Goal: Task Accomplishment & Management: Manage account settings

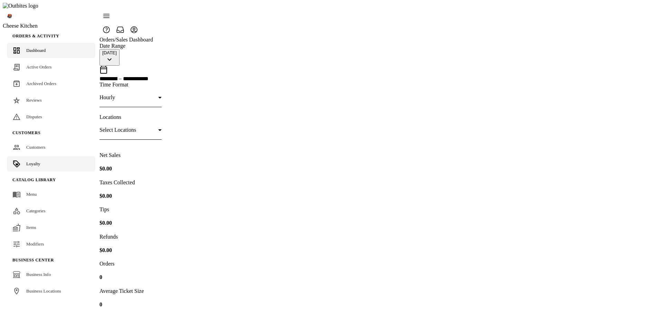
click at [35, 156] on link "Loyalty" at bounding box center [51, 163] width 88 height 15
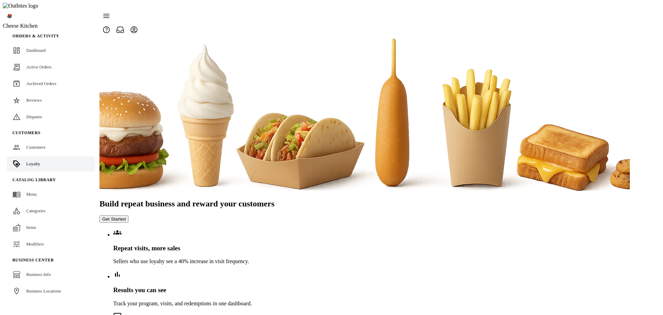
click at [129, 215] on button "Get Started" at bounding box center [113, 218] width 29 height 7
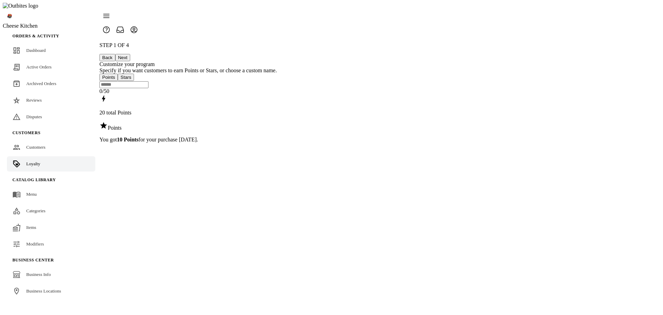
click at [130, 54] on button "Next" at bounding box center [122, 57] width 15 height 7
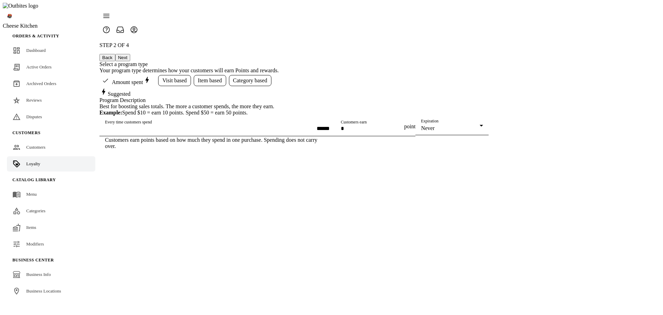
click at [130, 54] on button "Next" at bounding box center [122, 57] width 15 height 7
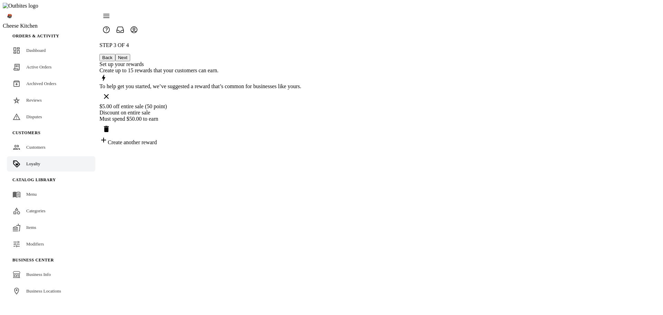
click at [302, 136] on div "Create another reward" at bounding box center [200, 141] width 202 height 10
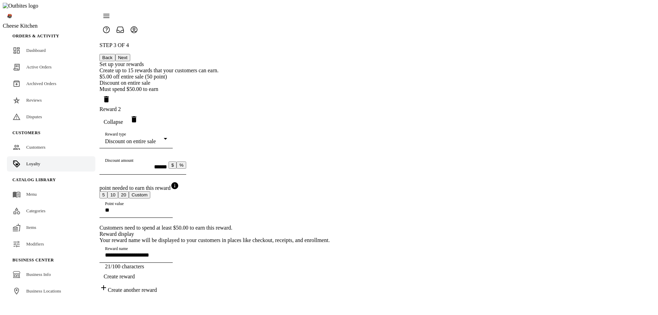
click at [156, 142] on mat-select-trigger "Discount on entire sale" at bounding box center [130, 141] width 51 height 6
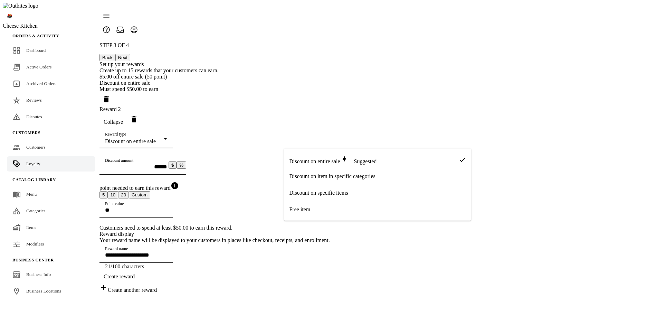
click at [535, 167] on div at bounding box center [329, 157] width 658 height 315
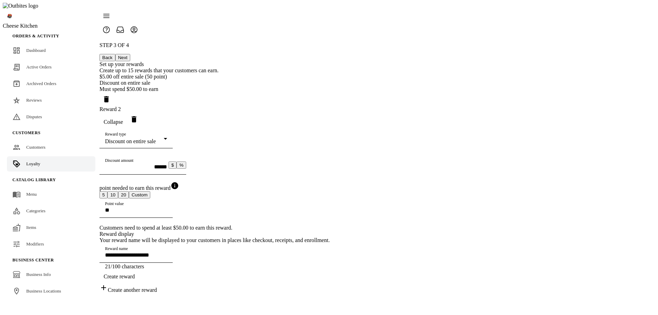
click at [164, 140] on div "Discount on entire sale" at bounding box center [134, 141] width 59 height 6
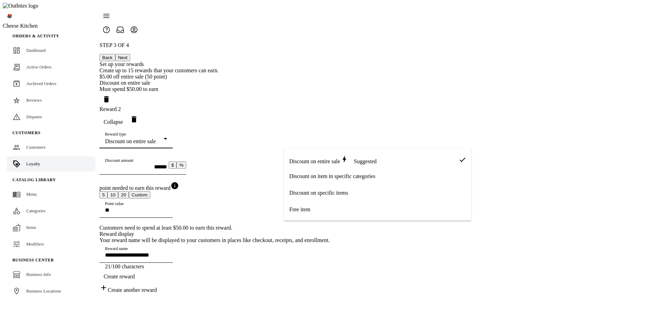
click at [309, 208] on span "Free item" at bounding box center [299, 209] width 21 height 6
type input "**********"
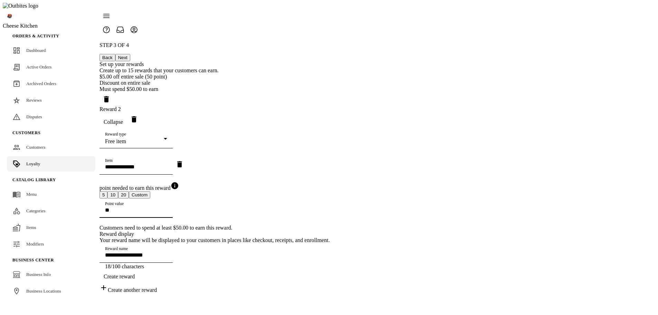
drag, startPoint x: 290, startPoint y: 236, endPoint x: 220, endPoint y: 233, distance: 70.5
click at [220, 233] on div "**********" at bounding box center [214, 167] width 230 height 251
type input "*"
type input "***"
click at [167, 170] on input "Item" at bounding box center [136, 167] width 62 height 6
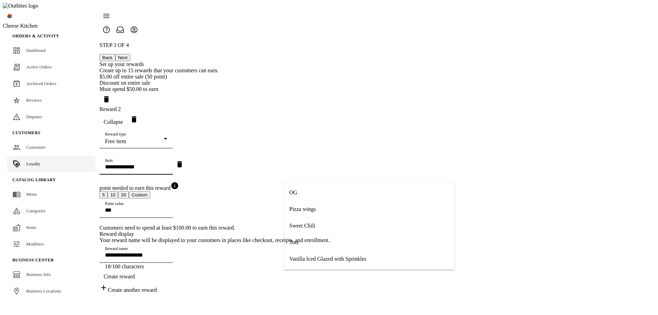
scroll to position [83, 0]
click at [311, 241] on mat-option "Tots" at bounding box center [369, 242] width 171 height 17
type input "**********"
type input "****"
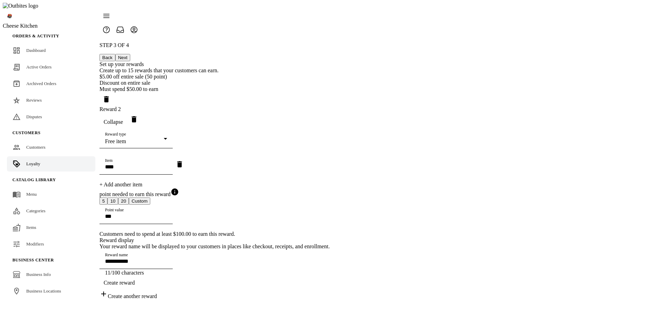
click at [313, 188] on div "+ Add another item" at bounding box center [214, 184] width 230 height 6
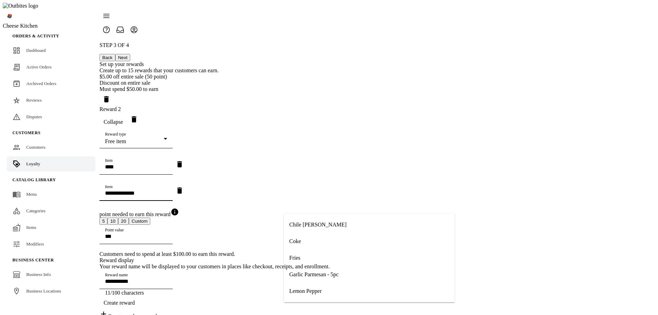
click at [167, 196] on input "Item" at bounding box center [136, 193] width 62 height 6
click at [304, 256] on mat-option "Fries" at bounding box center [369, 257] width 171 height 17
type input "**********"
type input "*****"
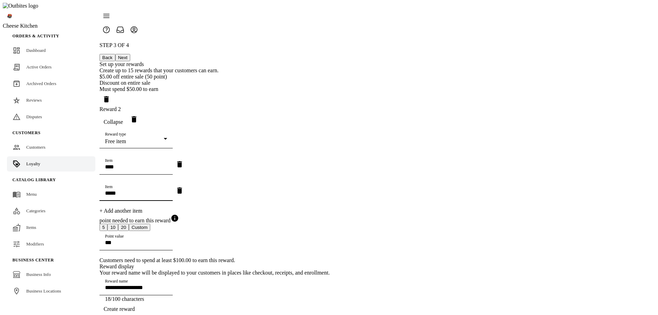
click at [256, 211] on div "**********" at bounding box center [214, 183] width 230 height 283
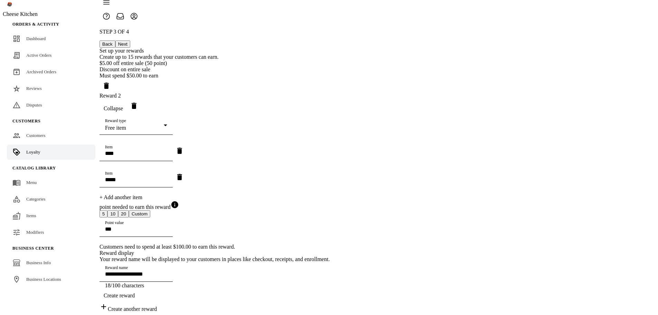
scroll to position [53, 0]
click at [323, 194] on div "+ Add another item" at bounding box center [214, 197] width 230 height 6
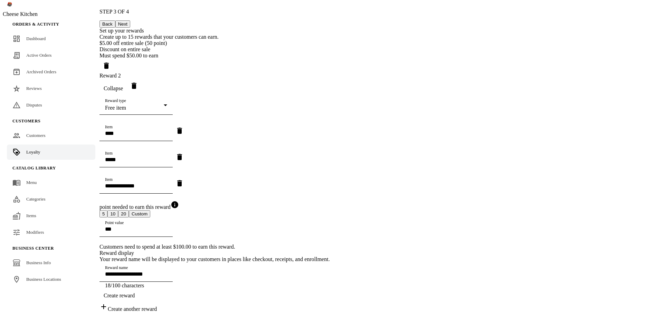
click at [184, 185] on icon "Remove item" at bounding box center [179, 183] width 8 height 8
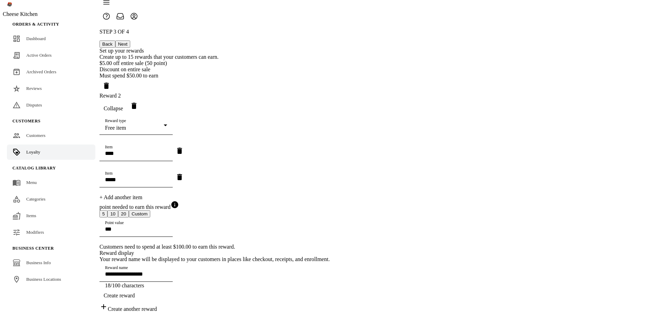
click at [275, 289] on div "**********" at bounding box center [214, 170] width 230 height 283
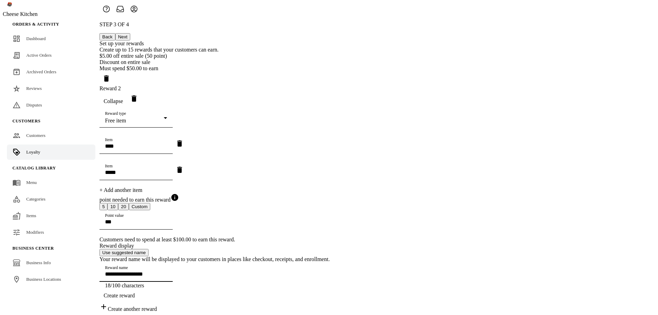
scroll to position [87, 0]
click at [167, 271] on input "**********" at bounding box center [136, 274] width 62 height 6
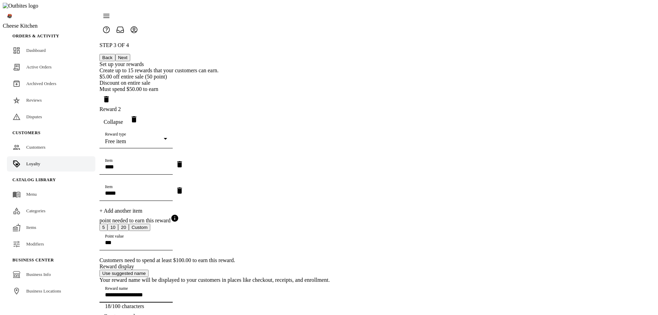
type input "**********"
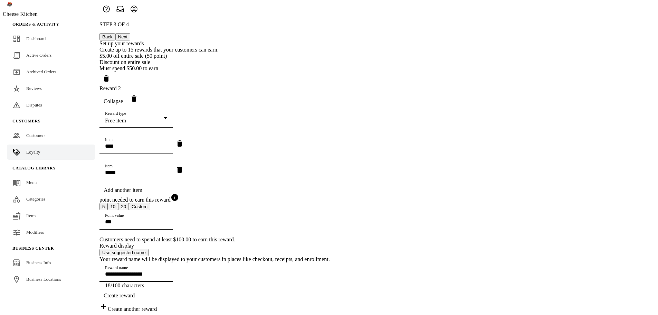
scroll to position [87, 0]
click at [139, 288] on span "button" at bounding box center [118, 295] width 39 height 17
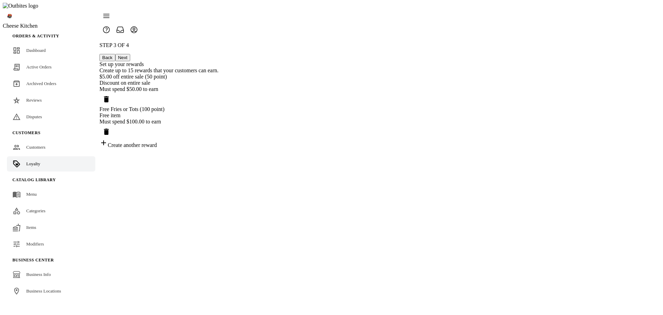
click at [130, 54] on button "Next" at bounding box center [122, 57] width 15 height 7
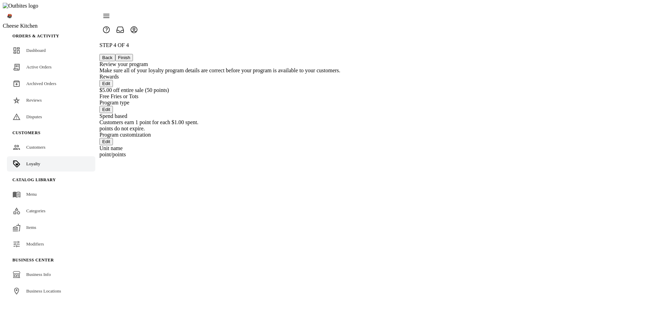
click at [133, 54] on button "Finish" at bounding box center [124, 57] width 18 height 7
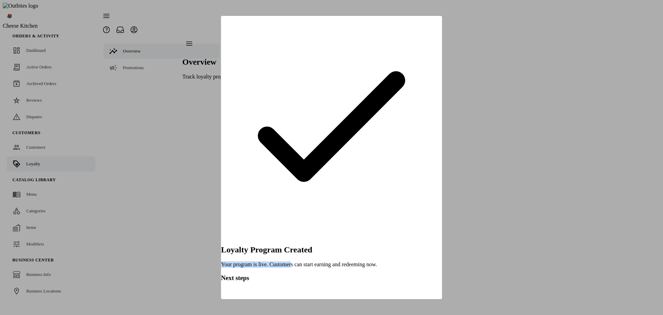
drag, startPoint x: 264, startPoint y: 91, endPoint x: 322, endPoint y: 91, distance: 58.7
click at [322, 261] on p "Your program is live. Customers can start earning and redeeming now." at bounding box center [331, 264] width 221 height 6
copy p "Your program is live. Customer"
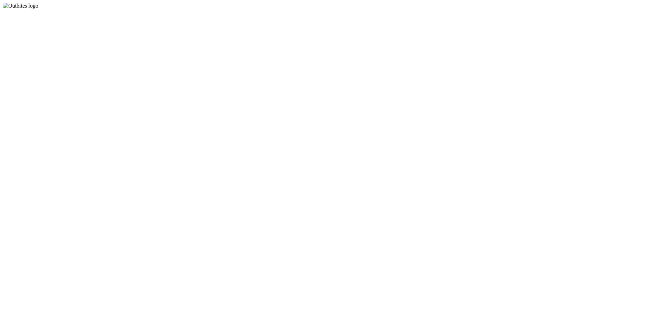
click at [174, 9] on app-root at bounding box center [332, 9] width 658 height 0
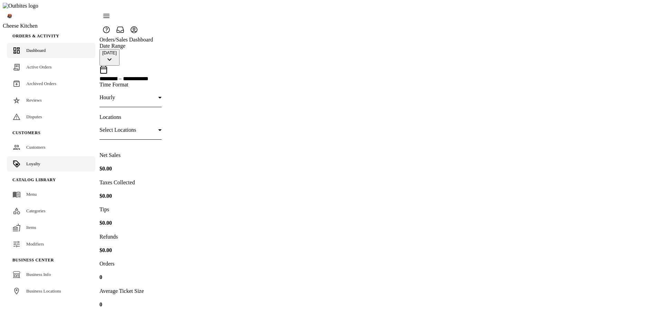
click at [38, 161] on span "Loyalty" at bounding box center [33, 163] width 14 height 5
click at [38, 156] on link "Loyalty" at bounding box center [51, 163] width 88 height 15
click at [32, 161] on span "Loyalty" at bounding box center [33, 163] width 14 height 5
click at [29, 161] on span "Loyalty" at bounding box center [33, 163] width 14 height 5
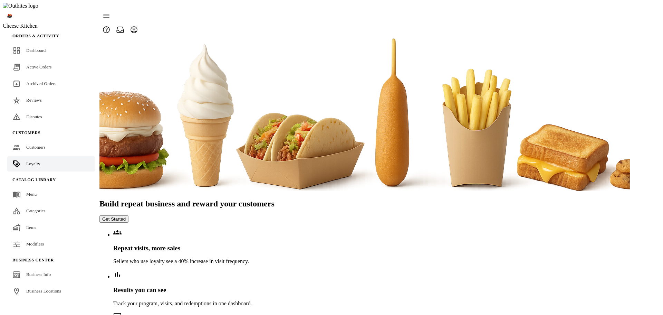
click at [129, 215] on button "Get Started" at bounding box center [113, 218] width 29 height 7
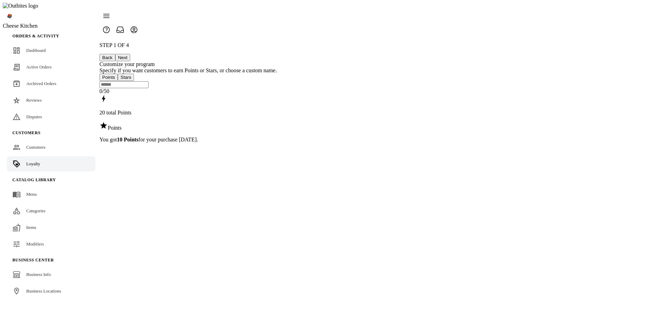
click at [130, 54] on button "Next" at bounding box center [122, 57] width 15 height 7
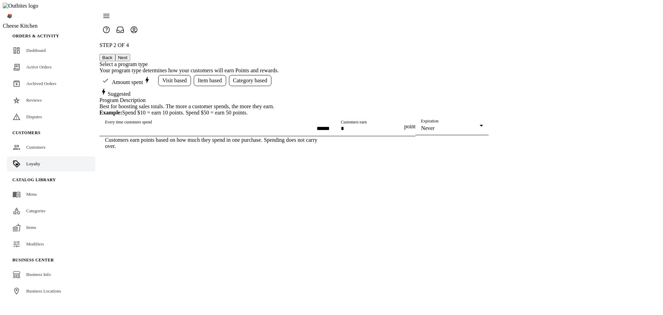
click at [267, 77] on span "Category based" at bounding box center [250, 80] width 34 height 6
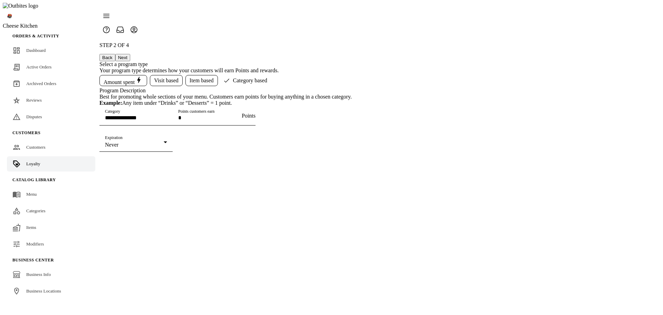
click at [167, 121] on input "Category" at bounding box center [136, 118] width 62 height 6
click at [327, 165] on mat-option "Donuts" at bounding box center [332, 165] width 92 height 17
type input "******"
click at [143, 76] on span "Amount spent" at bounding box center [123, 81] width 39 height 10
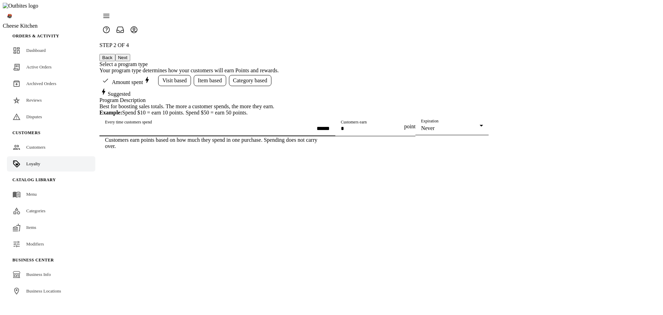
drag, startPoint x: 290, startPoint y: 151, endPoint x: 240, endPoint y: 152, distance: 50.1
click at [240, 149] on div "STEP 2 OF 4 Back Next Select a program type Your program type determines how yo…" at bounding box center [293, 95] width 389 height 107
type input "******"
click at [130, 54] on button "Next" at bounding box center [122, 57] width 15 height 7
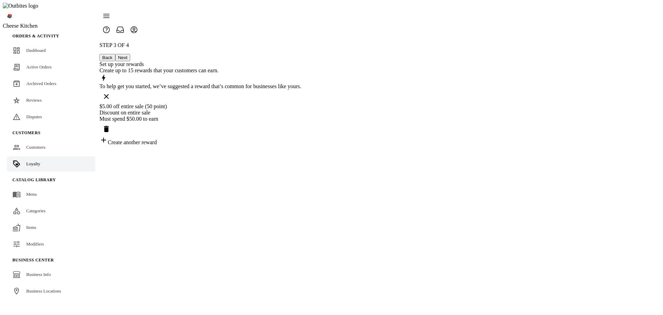
click at [302, 136] on div "Create another reward" at bounding box center [200, 141] width 202 height 10
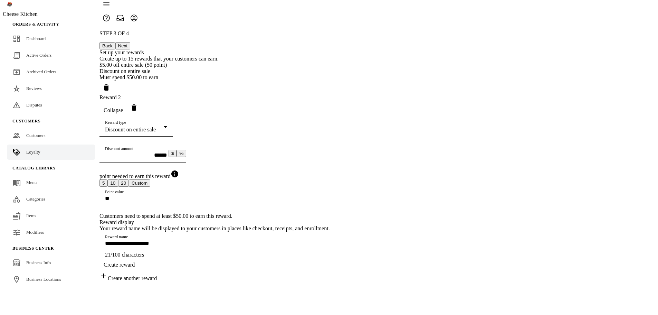
scroll to position [49, 0]
click at [156, 126] on mat-select-trigger "Discount on entire sale" at bounding box center [130, 129] width 51 height 6
click at [316, 158] on mat-option "Free item" at bounding box center [377, 160] width 187 height 17
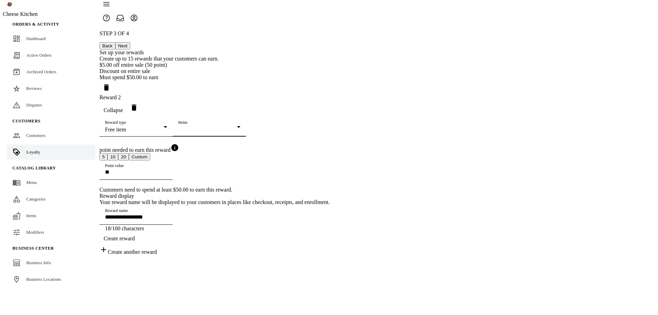
click at [237, 126] on div at bounding box center [207, 129] width 59 height 6
click at [322, 148] on mat-option "Fries" at bounding box center [377, 142] width 187 height 17
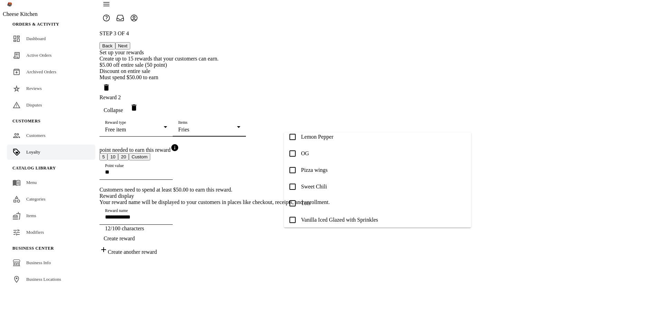
scroll to position [76, 0]
click at [316, 199] on mat-option "Tots" at bounding box center [377, 199] width 187 height 17
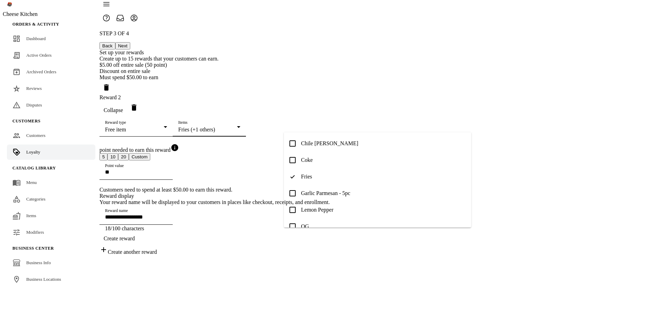
click at [330, 162] on mat-option "Coke" at bounding box center [377, 160] width 187 height 17
click at [332, 147] on mat-option "Chile [PERSON_NAME]" at bounding box center [377, 143] width 187 height 17
click at [326, 172] on span "Lemon Pepper" at bounding box center [317, 175] width 32 height 6
click at [536, 153] on div at bounding box center [329, 157] width 658 height 315
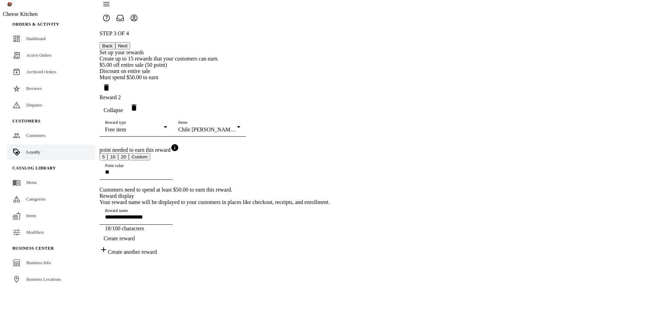
scroll to position [49, 0]
click at [237, 126] on div "Chile [PERSON_NAME] (+4 others)" at bounding box center [207, 129] width 59 height 6
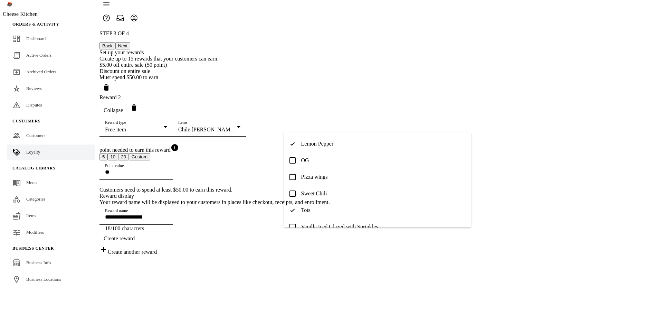
scroll to position [76, 0]
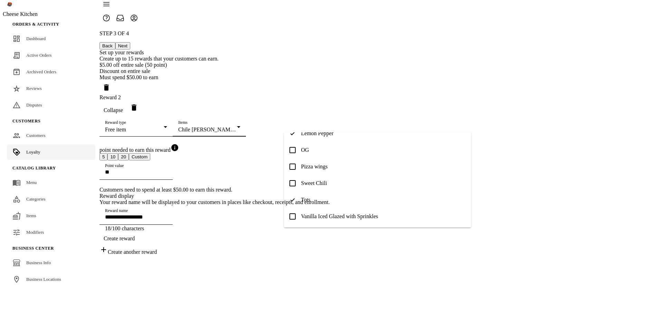
click at [317, 213] on span "Vanilla Iced Glazed with Sprinkles" at bounding box center [339, 216] width 77 height 6
click at [314, 183] on span "Sweet Chili" at bounding box center [314, 183] width 26 height 6
click at [312, 166] on span "Pizza wings" at bounding box center [314, 166] width 27 height 6
click at [310, 148] on mat-option "OG" at bounding box center [377, 150] width 187 height 17
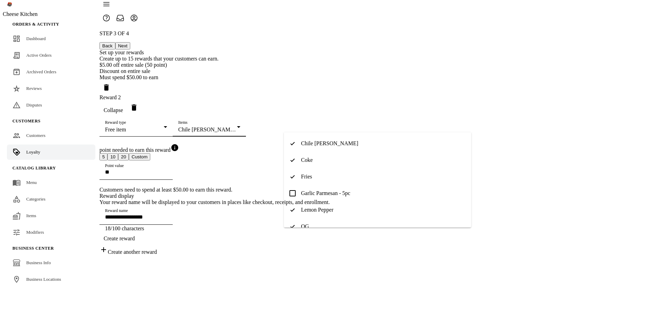
click at [313, 190] on span "Garlic Parmesan - 5pc" at bounding box center [325, 193] width 49 height 6
click at [542, 148] on div at bounding box center [329, 157] width 658 height 315
click at [240, 118] on div "Items Chile Limón (+9 others)" at bounding box center [209, 126] width 62 height 19
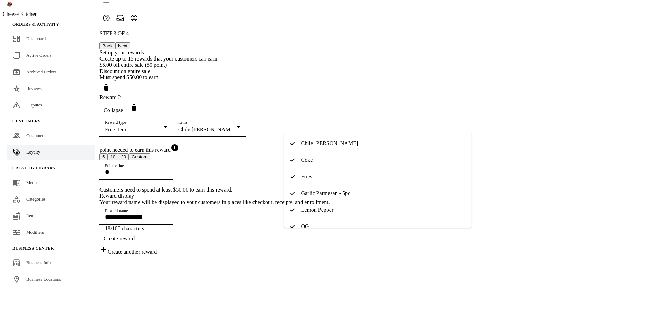
click at [486, 177] on div at bounding box center [329, 157] width 658 height 315
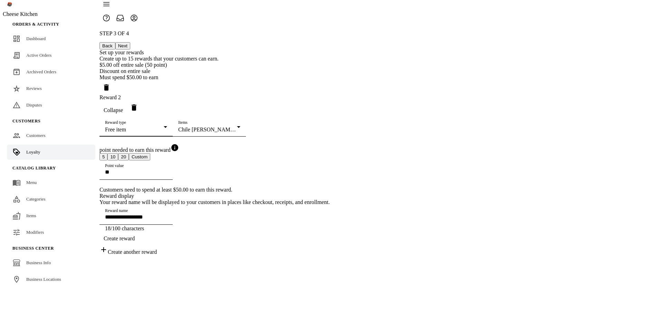
click at [164, 126] on div "Free item" at bounding box center [134, 129] width 59 height 6
click at [329, 129] on span "Discount on item in specific categories" at bounding box center [332, 127] width 86 height 6
click at [237, 126] on div at bounding box center [207, 129] width 59 height 6
click at [311, 158] on span "Wings" at bounding box center [308, 160] width 14 height 6
click at [312, 146] on span "Donuts" at bounding box center [309, 143] width 16 height 6
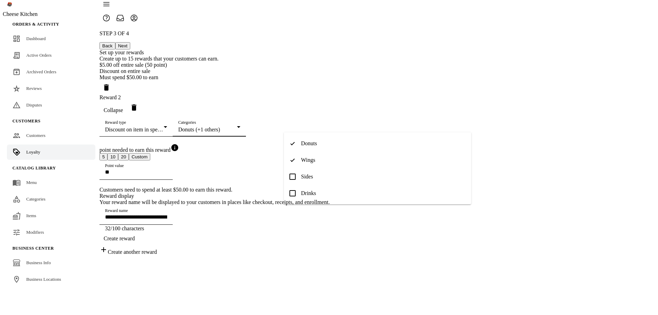
click at [241, 145] on div at bounding box center [329, 157] width 658 height 315
click at [191, 126] on mat-select-trigger "Discount on item in specific categories" at bounding box center [148, 129] width 86 height 6
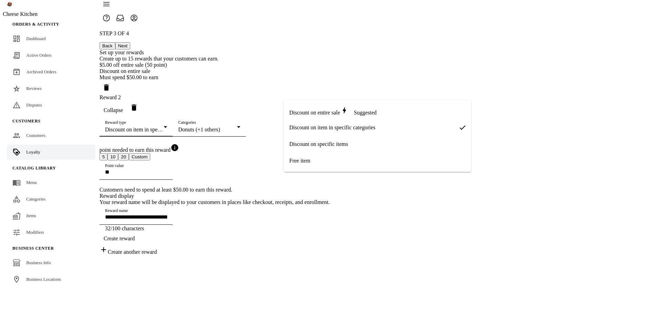
click at [325, 143] on span "Discount on specific items" at bounding box center [318, 144] width 59 height 6
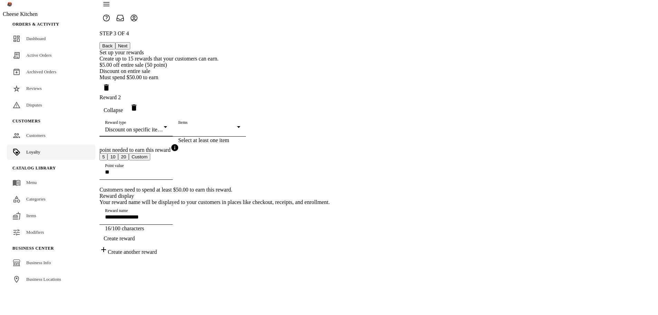
click at [237, 126] on div at bounding box center [207, 129] width 59 height 6
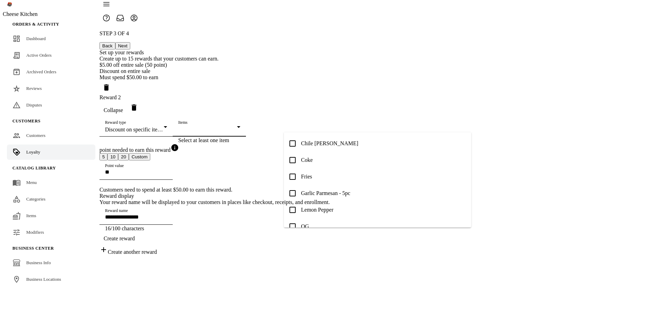
click at [319, 146] on span "Chile Limón" at bounding box center [329, 143] width 57 height 6
click at [315, 181] on mat-option "Fries" at bounding box center [377, 176] width 187 height 17
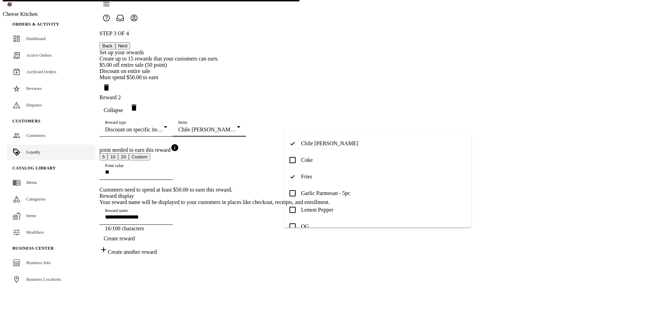
click at [306, 197] on mat-option "Garlic Parmesan - 5pc" at bounding box center [377, 193] width 187 height 17
click at [248, 172] on div at bounding box center [329, 157] width 658 height 315
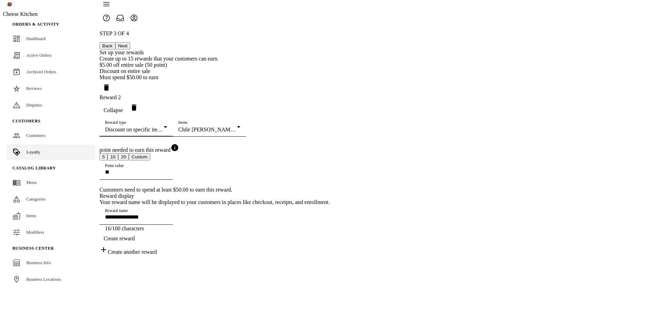
click at [164, 126] on mat-select-trigger "Discount on specific items" at bounding box center [134, 129] width 59 height 6
click at [333, 159] on mat-option "Free item" at bounding box center [377, 160] width 187 height 17
click at [164, 126] on div "Free item" at bounding box center [134, 129] width 59 height 6
click at [327, 129] on span "Discount on item in specific categories" at bounding box center [332, 127] width 86 height 6
click at [191, 126] on mat-select-trigger "Discount on item in specific categories" at bounding box center [148, 129] width 86 height 6
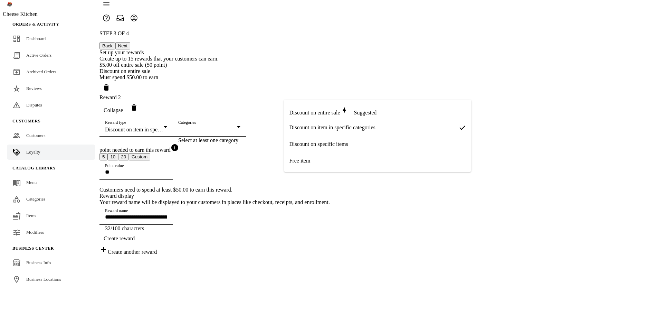
drag, startPoint x: 325, startPoint y: 145, endPoint x: 331, endPoint y: 118, distance: 28.0
click at [325, 145] on span "Discount on specific items" at bounding box center [318, 144] width 59 height 6
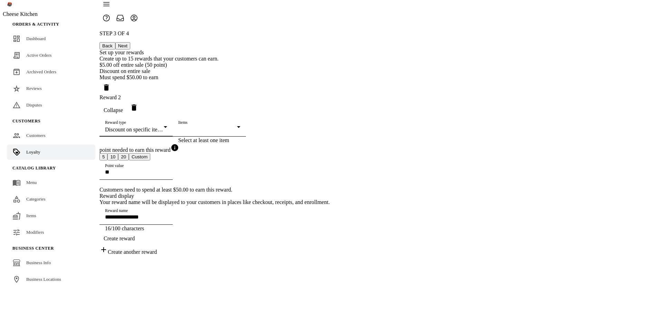
click at [164, 126] on mat-select-trigger "Discount on specific items" at bounding box center [134, 129] width 59 height 6
click at [319, 159] on mat-option "Free item" at bounding box center [377, 160] width 187 height 17
type input "**********"
click at [330, 130] on div "**********" at bounding box center [214, 142] width 230 height 225
click at [237, 126] on div at bounding box center [207, 129] width 59 height 6
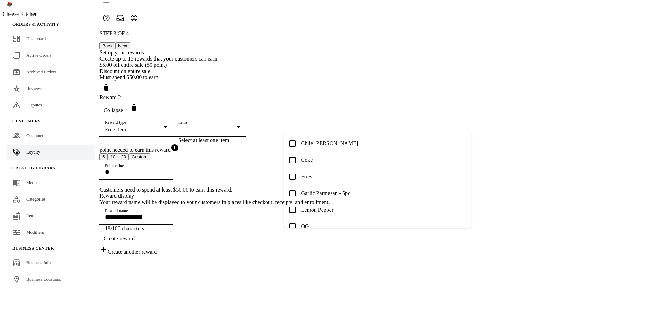
drag, startPoint x: 453, startPoint y: 118, endPoint x: 379, endPoint y: 98, distance: 77.3
click at [450, 116] on div at bounding box center [329, 157] width 658 height 315
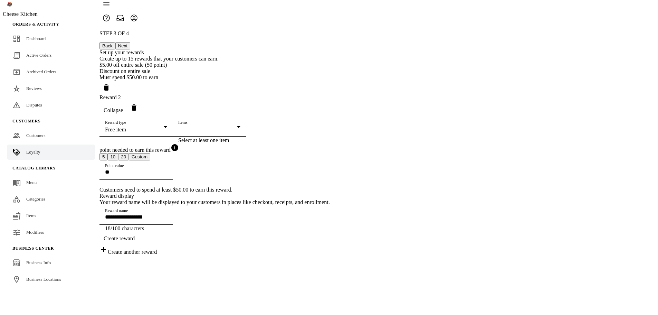
click at [164, 126] on div "Free item" at bounding box center [134, 129] width 59 height 6
click at [337, 129] on span "Discount on item in specific categories" at bounding box center [332, 127] width 86 height 6
type input "**********"
click at [237, 126] on div at bounding box center [207, 129] width 59 height 6
click at [325, 146] on mat-option "Donuts" at bounding box center [377, 143] width 187 height 17
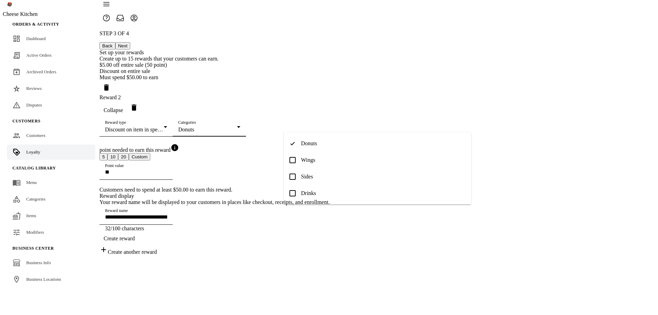
click at [303, 161] on span "Wings" at bounding box center [308, 160] width 14 height 6
click at [307, 177] on span "Sides" at bounding box center [307, 176] width 12 height 6
click at [309, 194] on span "Drinks" at bounding box center [308, 193] width 15 height 6
click at [561, 87] on div at bounding box center [329, 157] width 658 height 315
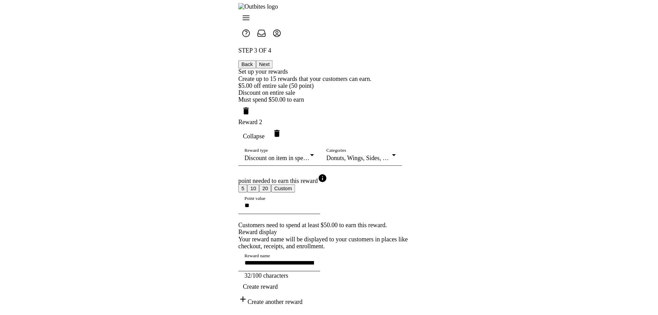
scroll to position [49, 0]
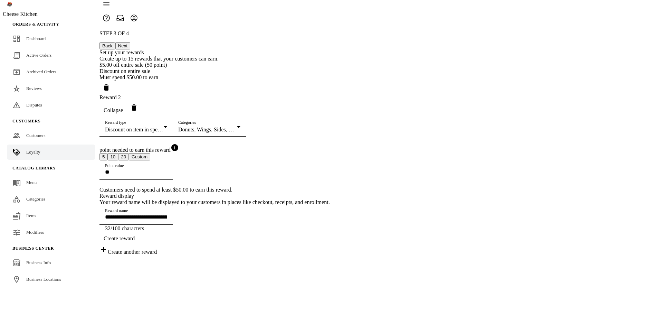
click at [191, 126] on mat-select-trigger "Discount on item in specific categories" at bounding box center [148, 129] width 86 height 6
drag, startPoint x: 329, startPoint y: 156, endPoint x: 335, endPoint y: 137, distance: 20.2
click at [328, 156] on mat-option "Free item" at bounding box center [377, 160] width 187 height 17
click at [237, 126] on div at bounding box center [207, 129] width 59 height 6
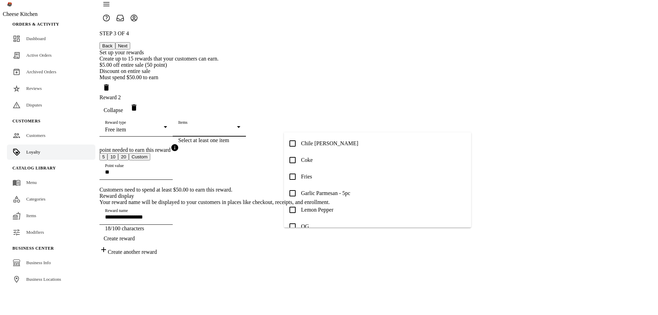
click at [321, 143] on span "Chile [PERSON_NAME]" at bounding box center [329, 143] width 57 height 6
click at [313, 154] on mat-option "Coke" at bounding box center [377, 160] width 187 height 17
type input "**********"
click at [315, 173] on mat-option "Fries" at bounding box center [377, 176] width 187 height 17
click at [317, 190] on span "Garlic Parmesan - 5pc" at bounding box center [325, 193] width 49 height 6
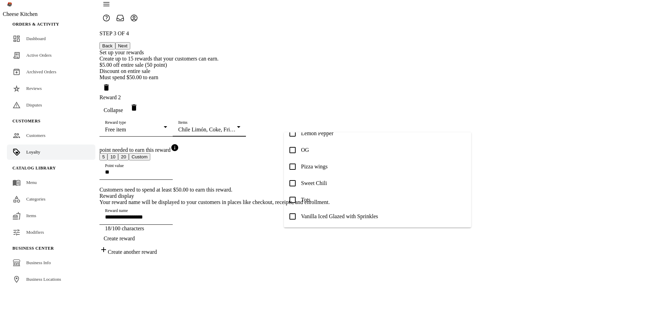
click at [329, 144] on mat-option "OG" at bounding box center [377, 150] width 187 height 17
click at [324, 165] on span "Lemon Pepper" at bounding box center [317, 168] width 32 height 6
click at [325, 162] on mat-option "Pizza wings" at bounding box center [377, 166] width 187 height 17
click at [321, 183] on span "Sweet Chili" at bounding box center [314, 183] width 26 height 6
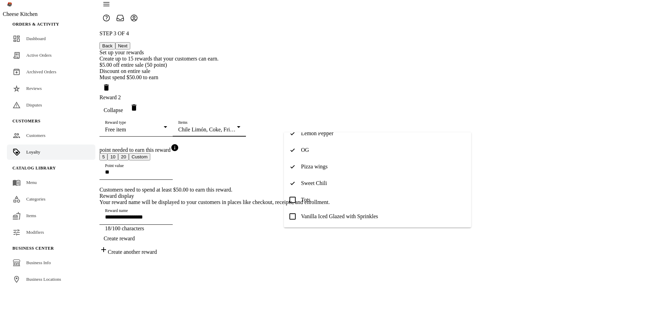
click at [308, 197] on span "Tots" at bounding box center [305, 200] width 9 height 6
click at [328, 213] on span "Vanilla Iced Glazed with Sprinkles" at bounding box center [339, 216] width 77 height 6
click at [521, 132] on div at bounding box center [329, 157] width 658 height 315
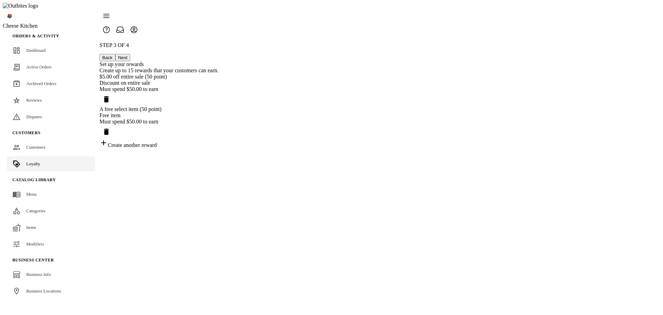
click at [219, 114] on div "Free item" at bounding box center [158, 115] width 119 height 6
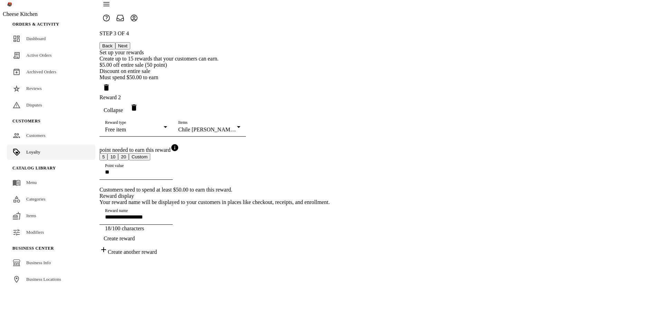
scroll to position [49, 0]
click at [237, 126] on div "Chile Limón (+9 others)" at bounding box center [207, 129] width 59 height 6
click at [525, 202] on div at bounding box center [329, 157] width 658 height 315
click at [237, 126] on div "Chile Limón (+9 others)" at bounding box center [207, 129] width 59 height 6
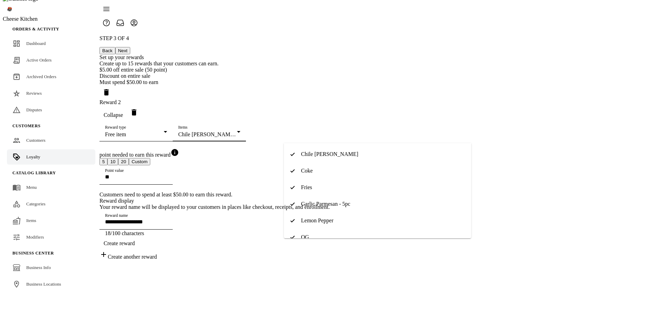
scroll to position [0, 0]
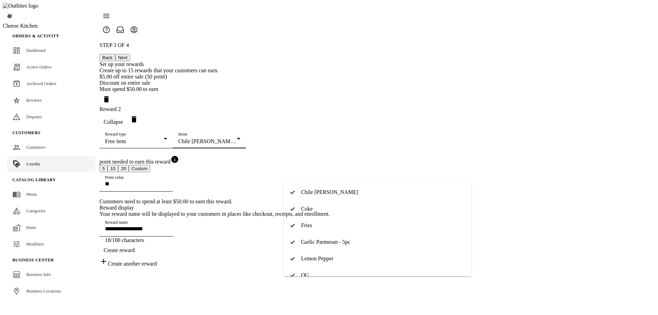
click at [316, 195] on span "Chile [PERSON_NAME]" at bounding box center [329, 192] width 57 height 6
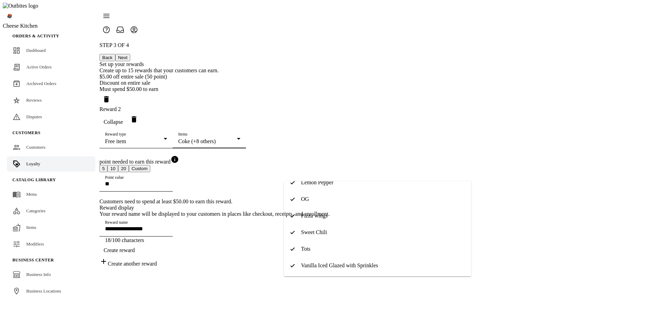
scroll to position [76, 0]
drag, startPoint x: 319, startPoint y: 264, endPoint x: 304, endPoint y: 246, distance: 24.0
click at [319, 263] on span "Vanilla Iced Glazed with Sprinkles" at bounding box center [339, 265] width 77 height 6
click at [304, 245] on span "Tots" at bounding box center [305, 248] width 9 height 6
drag, startPoint x: 310, startPoint y: 231, endPoint x: 310, endPoint y: 214, distance: 16.9
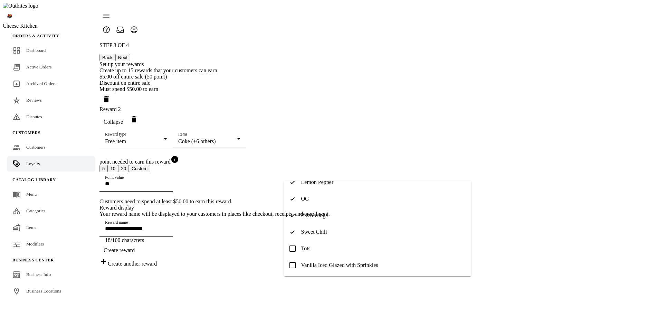
click at [310, 230] on span "Sweet Chili" at bounding box center [314, 232] width 26 height 6
click at [310, 213] on span "Pizza wings" at bounding box center [314, 215] width 27 height 6
click at [305, 265] on span "OG" at bounding box center [305, 268] width 8 height 6
click at [310, 253] on span "Lemon Pepper" at bounding box center [317, 251] width 32 height 6
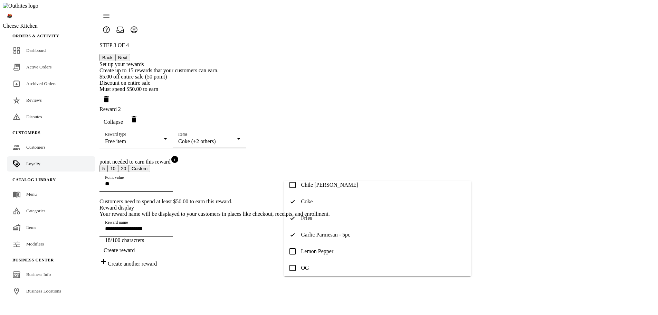
click at [311, 234] on span "Garlic Parmesan - 5pc" at bounding box center [325, 234] width 49 height 6
drag, startPoint x: 310, startPoint y: 221, endPoint x: 307, endPoint y: 200, distance: 21.6
click at [310, 220] on span "Fries" at bounding box center [306, 218] width 11 height 6
click at [307, 200] on span "Coke" at bounding box center [307, 201] width 12 height 6
type input "**********"
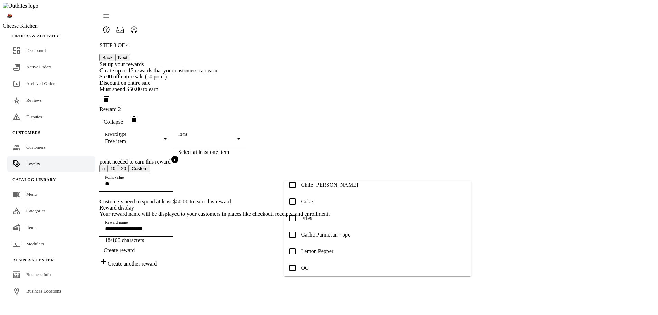
scroll to position [0, 0]
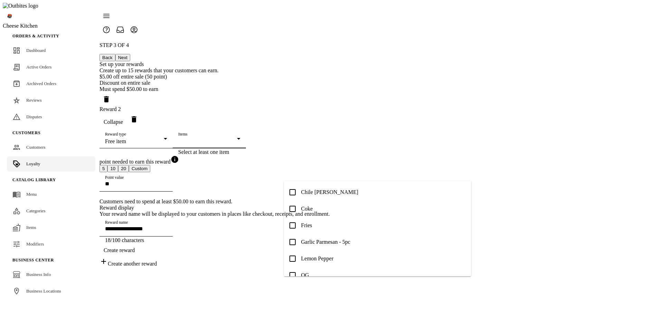
drag, startPoint x: 540, startPoint y: 195, endPoint x: 552, endPoint y: 185, distance: 16.0
click at [540, 194] on div at bounding box center [329, 157] width 658 height 315
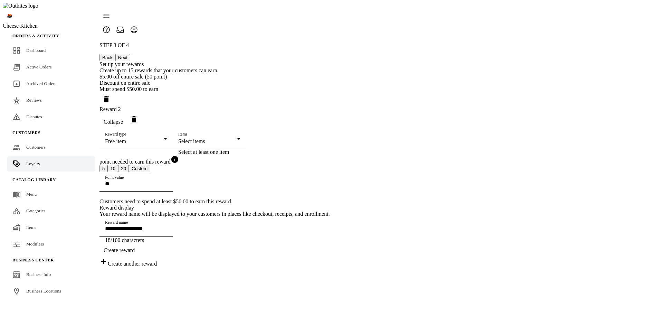
drag, startPoint x: 242, startPoint y: 152, endPoint x: 250, endPoint y: 151, distance: 7.4
click at [242, 152] on div "**********" at bounding box center [214, 154] width 230 height 225
click at [237, 144] on div "Select items" at bounding box center [207, 141] width 59 height 6
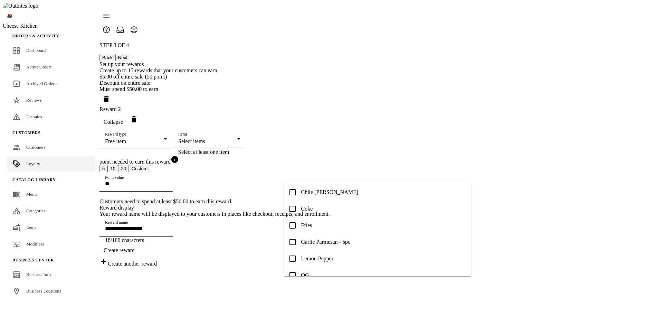
click at [324, 194] on span "Chile Limón" at bounding box center [329, 192] width 57 height 6
click at [330, 193] on mat-option "Chile Limón" at bounding box center [377, 192] width 187 height 17
click at [330, 191] on mat-option "Chile Limón" at bounding box center [377, 192] width 187 height 17
click at [339, 134] on div at bounding box center [329, 157] width 658 height 315
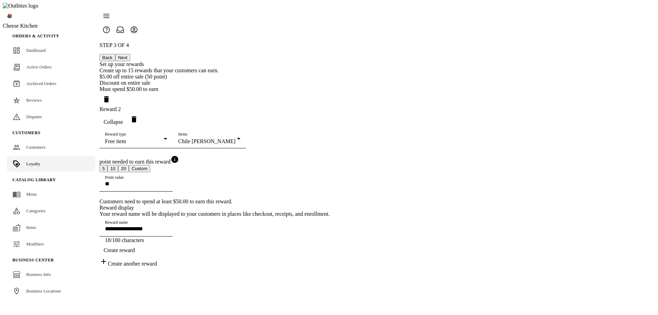
click at [164, 141] on div "Free item" at bounding box center [134, 141] width 59 height 6
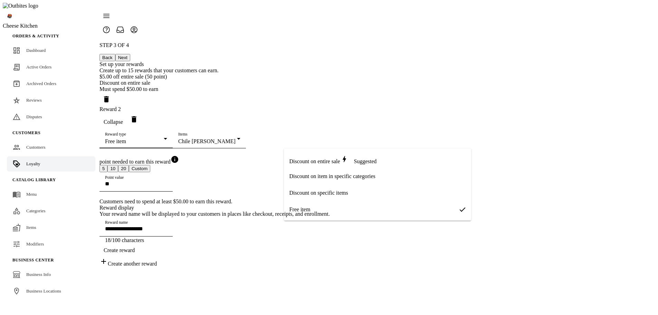
click at [336, 173] on span "Discount on item in specific categories" at bounding box center [332, 176] width 86 height 6
type input "**********"
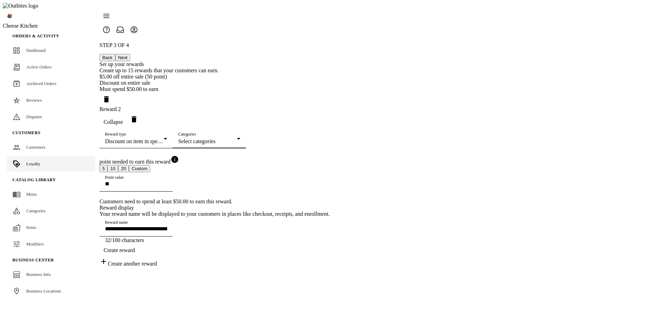
click at [216, 144] on span "Select categories" at bounding box center [196, 141] width 37 height 6
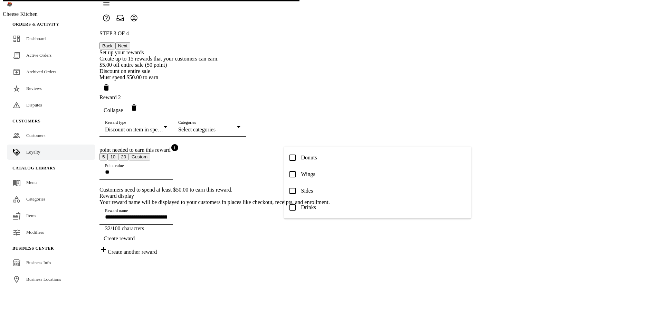
click at [312, 207] on span "Drinks" at bounding box center [308, 207] width 15 height 6
click at [317, 192] on mat-option "Sides" at bounding box center [377, 190] width 187 height 17
click at [329, 161] on mat-option "Donuts" at bounding box center [377, 157] width 187 height 17
click at [247, 155] on div at bounding box center [329, 157] width 658 height 315
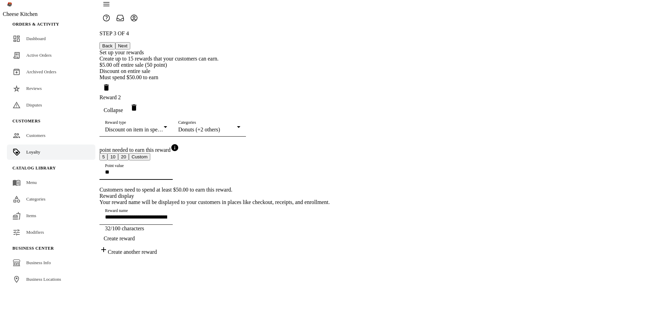
drag, startPoint x: 332, startPoint y: 205, endPoint x: 254, endPoint y: 198, distance: 78.3
click at [269, 203] on div "**********" at bounding box center [214, 142] width 230 height 225
type input "***"
click at [220, 132] on mat-select-trigger "Donuts (+2 others)" at bounding box center [199, 129] width 42 height 6
click at [311, 155] on span "Donuts" at bounding box center [309, 157] width 16 height 6
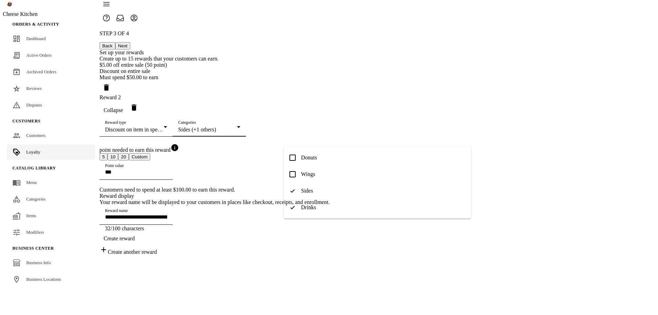
click at [304, 192] on span "Sides" at bounding box center [307, 191] width 12 height 6
click at [303, 207] on span "Drinks" at bounding box center [308, 207] width 15 height 6
click at [308, 172] on span "Wings" at bounding box center [308, 174] width 14 height 6
click at [313, 195] on mat-option "Sides" at bounding box center [377, 190] width 187 height 17
click at [384, 257] on div at bounding box center [329, 157] width 658 height 315
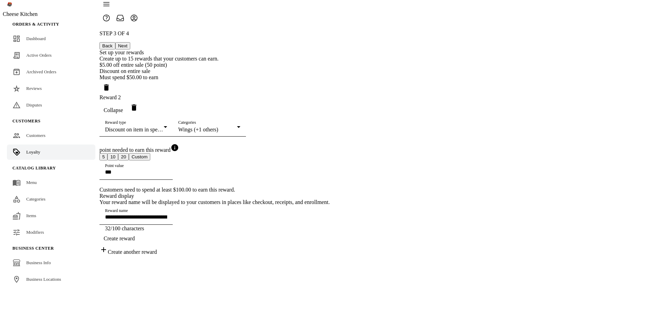
scroll to position [49, 0]
click at [330, 245] on div "Create reward" at bounding box center [214, 238] width 230 height 14
click at [330, 222] on div "**********" at bounding box center [214, 142] width 230 height 225
click at [118, 160] on button "10" at bounding box center [112, 156] width 11 height 7
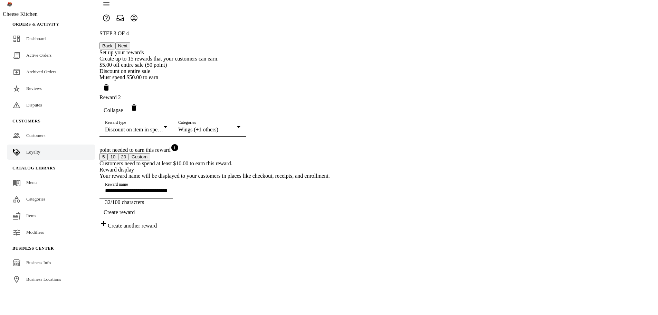
click at [129, 160] on button "20" at bounding box center [123, 156] width 11 height 7
click at [150, 160] on button "Custom" at bounding box center [139, 156] width 21 height 7
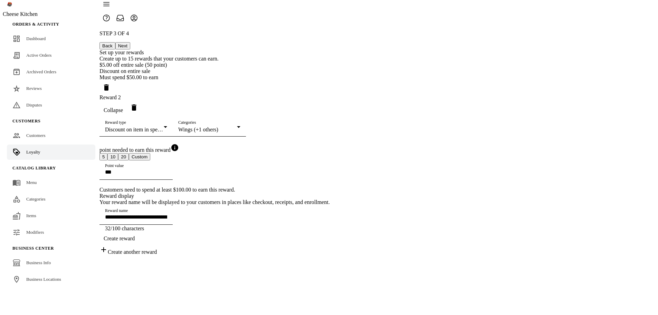
scroll to position [49, 0]
click at [330, 245] on div "Create reward" at bounding box center [214, 238] width 230 height 14
click at [136, 104] on icon "Delete reward" at bounding box center [134, 107] width 5 height 6
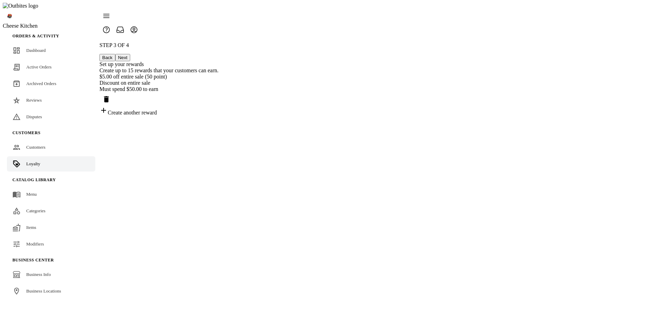
click at [219, 106] on div "Create another reward" at bounding box center [158, 111] width 119 height 10
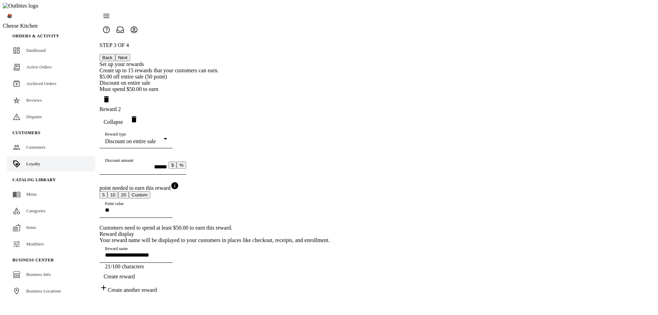
click at [164, 143] on div "Discount on entire sale" at bounding box center [134, 141] width 59 height 6
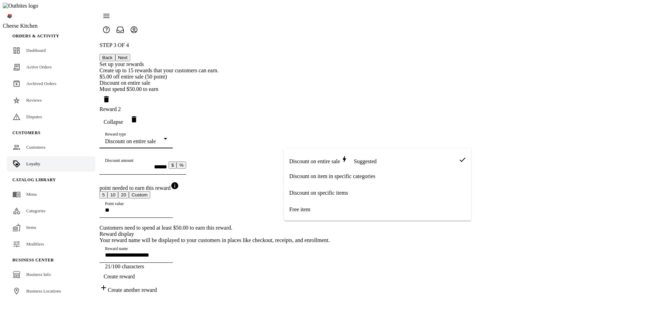
click at [317, 210] on mat-option "Free item" at bounding box center [377, 209] width 187 height 17
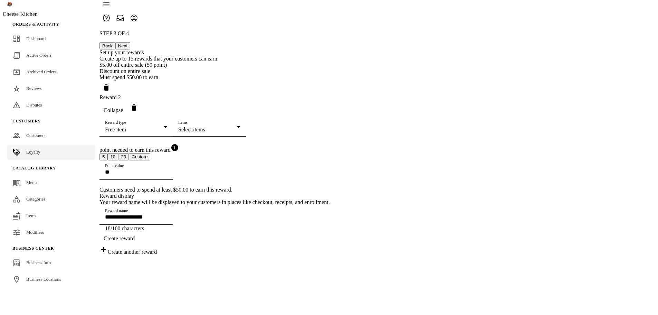
scroll to position [49, 0]
click at [237, 127] on div "Select items" at bounding box center [207, 129] width 59 height 6
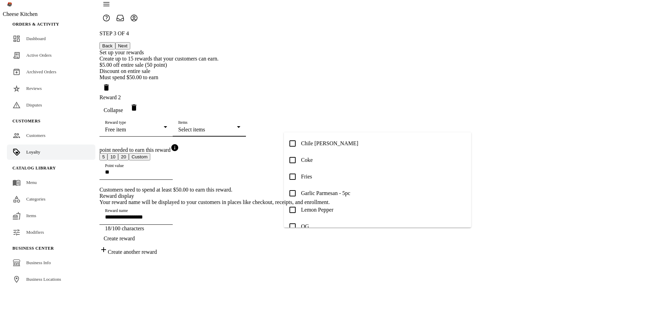
click at [318, 121] on div at bounding box center [329, 157] width 658 height 315
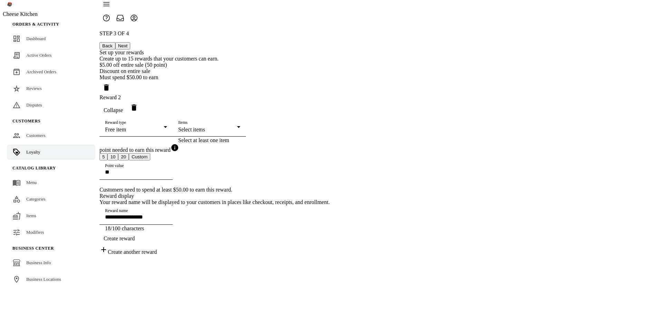
click at [164, 126] on div "Free item" at bounding box center [134, 129] width 59 height 6
click at [313, 168] on mat-option "Free item" at bounding box center [377, 160] width 187 height 17
click at [205, 126] on span "Select items" at bounding box center [191, 129] width 27 height 6
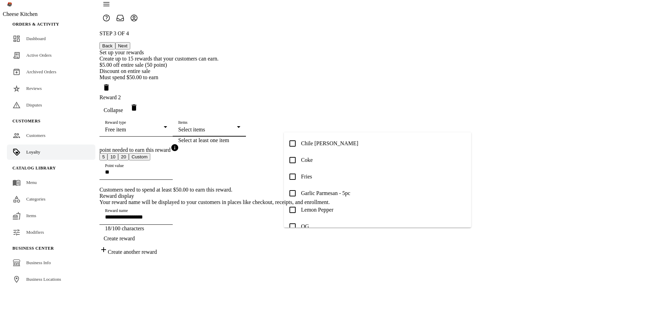
click at [299, 160] on mat-option "Coke" at bounding box center [377, 160] width 187 height 17
click at [308, 146] on span "Chile Limón" at bounding box center [329, 143] width 57 height 6
click at [311, 144] on span "Chile Limón" at bounding box center [329, 143] width 57 height 6
click at [308, 160] on span "Coke" at bounding box center [307, 160] width 12 height 6
click at [584, 173] on div at bounding box center [329, 157] width 658 height 315
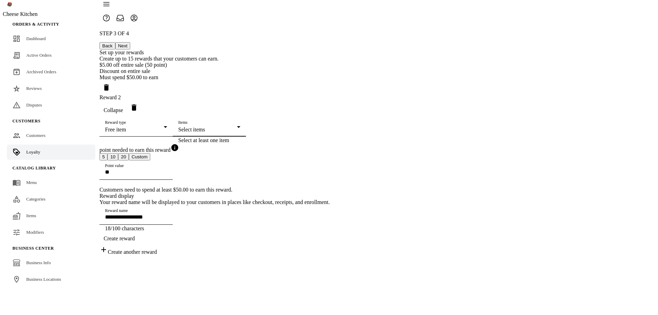
click at [237, 126] on div "Select items" at bounding box center [207, 129] width 59 height 6
click at [343, 89] on div at bounding box center [329, 157] width 658 height 315
click at [164, 126] on div "Free item" at bounding box center [134, 129] width 59 height 6
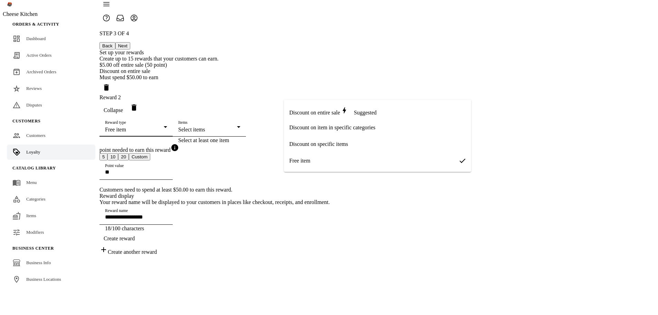
click at [343, 124] on span "Discount on item in specific categories" at bounding box center [332, 127] width 86 height 6
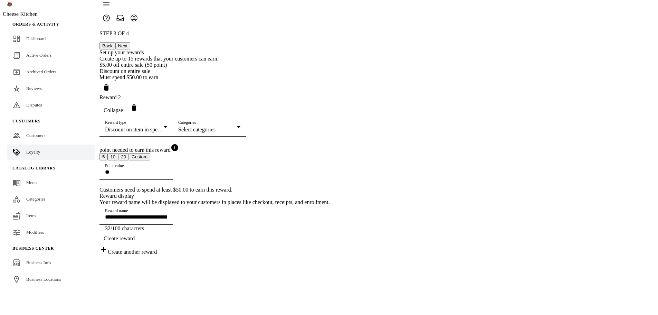
click at [237, 126] on div "Select categories" at bounding box center [207, 129] width 59 height 6
click at [313, 160] on span "Wings" at bounding box center [308, 160] width 14 height 6
click at [313, 173] on span "Sides" at bounding box center [307, 176] width 12 height 6
click at [312, 192] on span "Drinks" at bounding box center [308, 193] width 15 height 6
click at [323, 144] on mat-option "Donuts" at bounding box center [377, 143] width 187 height 17
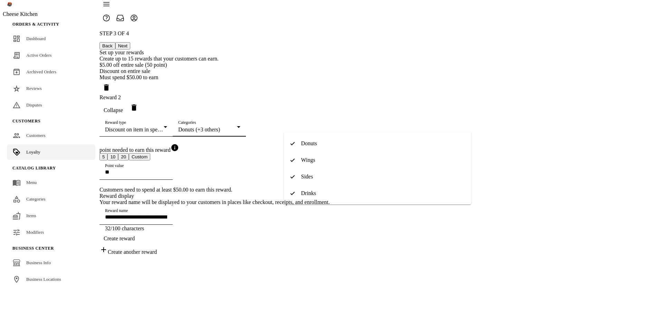
click at [539, 160] on div at bounding box center [329, 157] width 658 height 315
click at [191, 126] on mat-select-trigger "Discount on item in specific categories" at bounding box center [148, 129] width 86 height 6
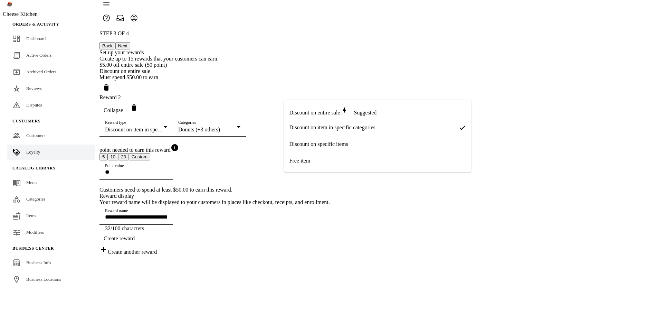
click at [319, 144] on span "Discount on specific items" at bounding box center [318, 144] width 59 height 6
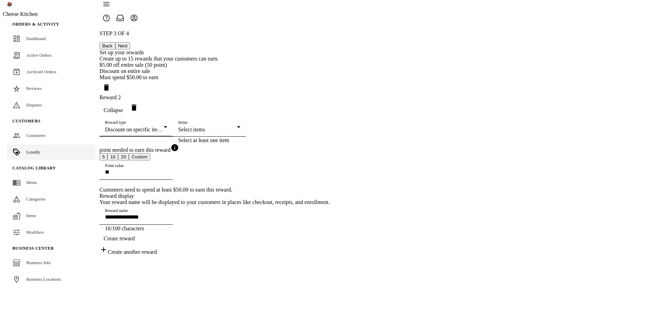
click at [240, 118] on div "Items Select items" at bounding box center [209, 126] width 62 height 19
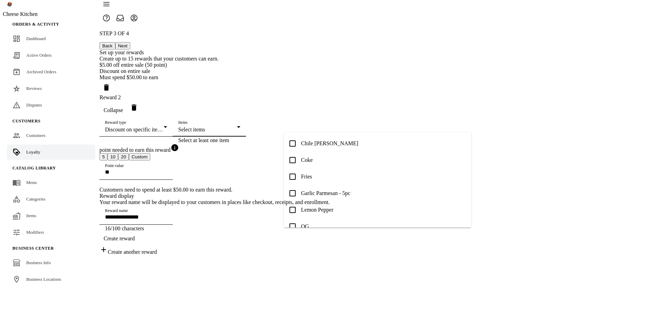
click at [318, 160] on mat-option "Coke" at bounding box center [377, 160] width 187 height 17
click at [317, 177] on mat-option "Fries" at bounding box center [377, 176] width 187 height 17
click at [315, 192] on span "Garlic Parmesan - 5pc" at bounding box center [325, 193] width 49 height 6
click at [310, 136] on mat-option "Chile Limón" at bounding box center [377, 143] width 187 height 17
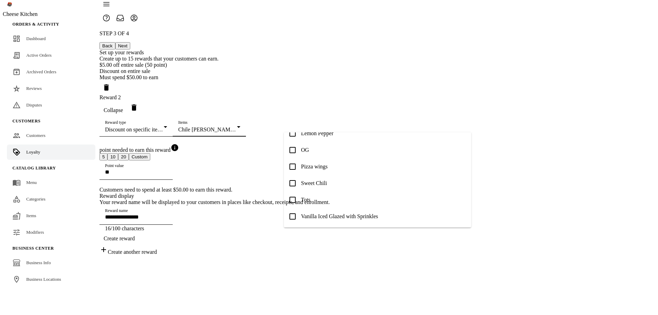
click at [308, 213] on span "Vanilla Iced Glazed with Sprinkles" at bounding box center [339, 216] width 77 height 6
click at [305, 194] on mat-option "Tots" at bounding box center [377, 199] width 187 height 17
click at [308, 182] on span "Sweet Chili" at bounding box center [314, 183] width 26 height 6
drag, startPoint x: 496, startPoint y: 149, endPoint x: 384, endPoint y: 117, distance: 116.8
click at [496, 149] on div at bounding box center [329, 157] width 658 height 315
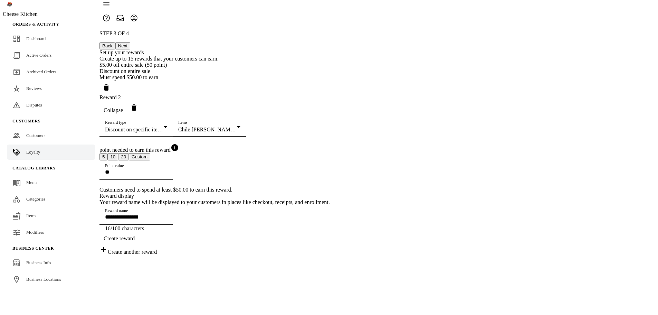
click at [164, 126] on mat-select-trigger "Discount on specific items" at bounding box center [134, 129] width 59 height 6
click at [300, 164] on span "Free item" at bounding box center [299, 161] width 21 height 6
type input "**********"
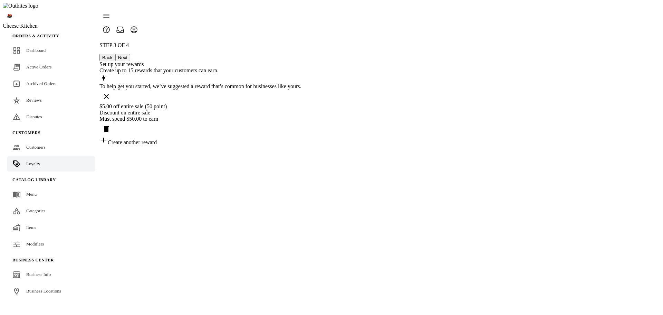
click at [302, 136] on div "Create another reward" at bounding box center [200, 141] width 202 height 10
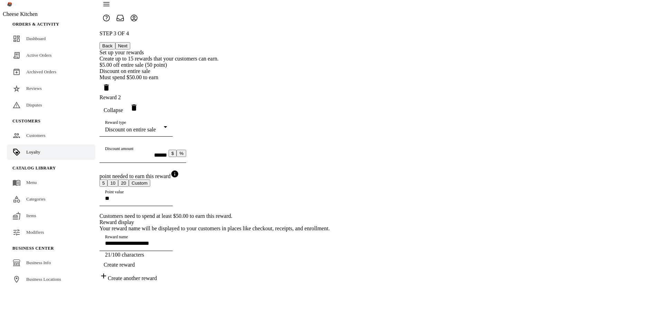
scroll to position [35, 0]
click at [156, 126] on mat-select-trigger "Discount on entire sale" at bounding box center [130, 129] width 51 height 6
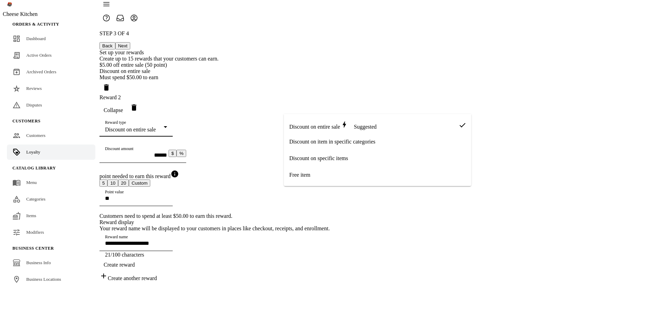
click at [326, 144] on span "Discount on item in specific categories" at bounding box center [332, 142] width 86 height 6
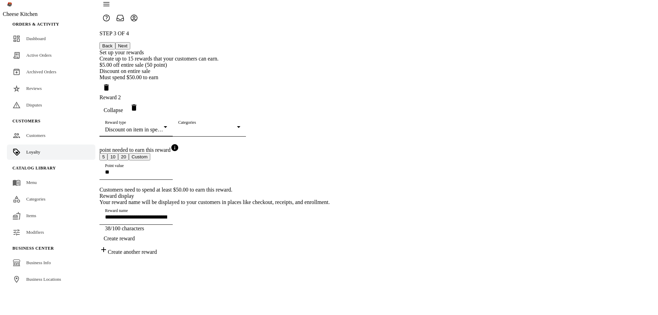
scroll to position [49, 0]
click at [237, 126] on div at bounding box center [207, 129] width 59 height 6
click at [316, 159] on span "Donuts" at bounding box center [309, 160] width 16 height 6
click at [310, 179] on span "Wings" at bounding box center [308, 177] width 14 height 6
click at [516, 165] on div at bounding box center [329, 157] width 658 height 315
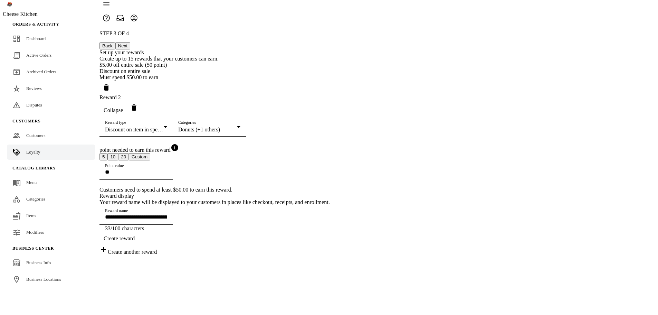
click at [191, 126] on mat-select-trigger "Discount on item in specific categories" at bounding box center [148, 129] width 86 height 6
click at [335, 144] on span "Discount on specific items" at bounding box center [318, 144] width 59 height 6
click at [237, 126] on div at bounding box center [207, 129] width 59 height 6
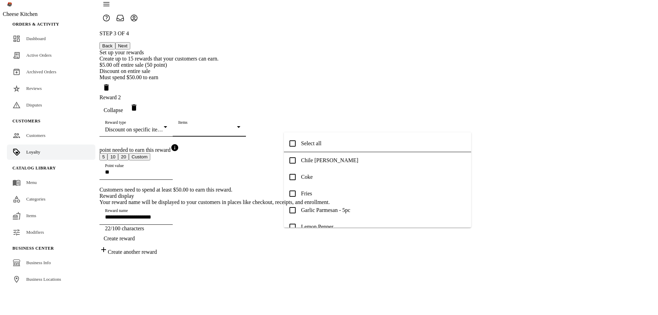
click at [304, 160] on span "Chile [PERSON_NAME]" at bounding box center [329, 160] width 57 height 6
click at [304, 182] on mat-option "Coke" at bounding box center [377, 177] width 187 height 17
drag, startPoint x: 566, startPoint y: 184, endPoint x: 559, endPoint y: 176, distance: 10.8
click at [565, 183] on div at bounding box center [329, 157] width 658 height 315
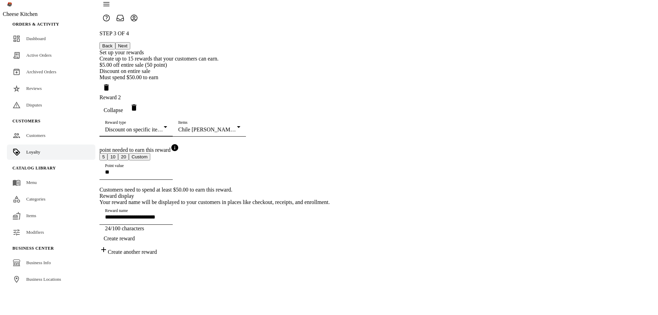
click at [164, 126] on mat-select-trigger "Discount on specific items" at bounding box center [134, 129] width 59 height 6
click at [313, 159] on mat-option "Free item" at bounding box center [377, 160] width 187 height 17
click at [237, 126] on div "Chile Limón (+1 others)" at bounding box center [207, 129] width 59 height 6
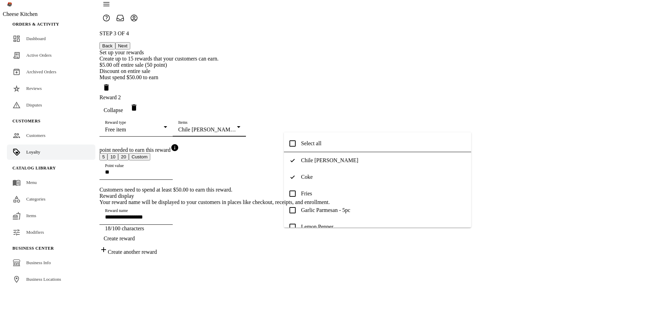
click at [331, 145] on mat-option "Select all" at bounding box center [377, 143] width 187 height 17
click at [293, 143] on mat-pseudo-checkbox at bounding box center [292, 143] width 6 height 6
click at [315, 142] on span "Select all" at bounding box center [311, 143] width 20 height 6
click at [323, 142] on mat-option "Select all" at bounding box center [377, 143] width 187 height 17
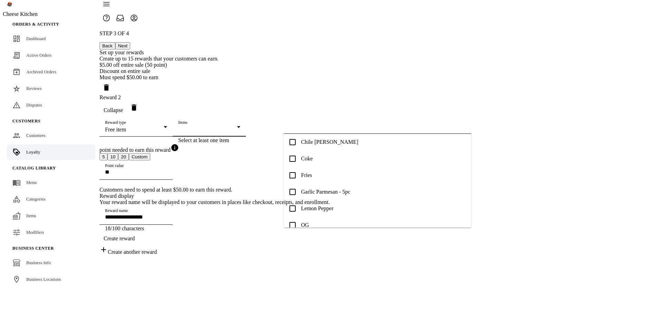
scroll to position [93, 0]
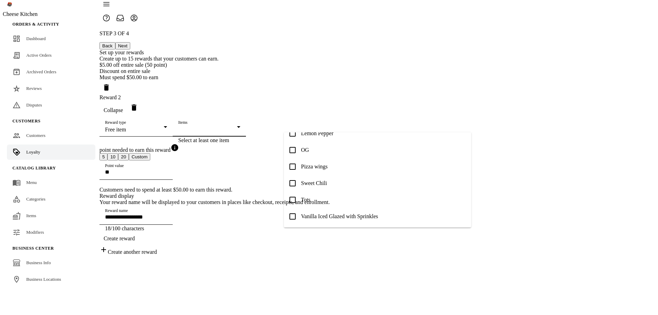
drag, startPoint x: 333, startPoint y: 208, endPoint x: 330, endPoint y: 205, distance: 3.7
click at [332, 208] on div "Select all Chile Limón Coke Fries Garlic Parmesan - 5pc Lemon Pepper OG Pizza w…" at bounding box center [377, 179] width 187 height 95
click at [321, 186] on span "Sweet Chili" at bounding box center [314, 183] width 26 height 6
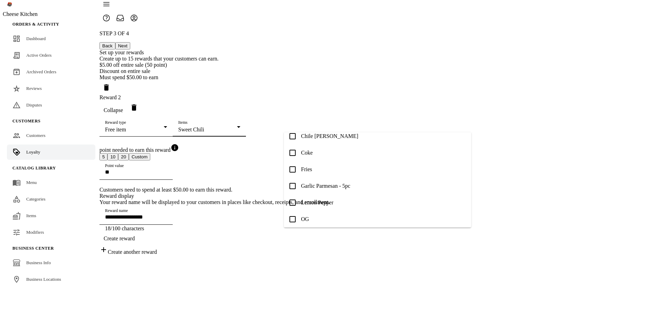
click at [294, 169] on mat-pseudo-checkbox at bounding box center [292, 169] width 6 height 6
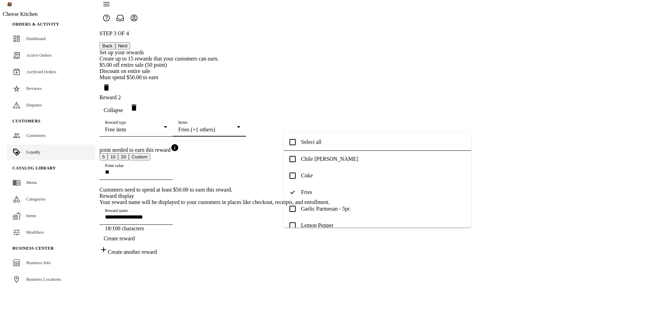
scroll to position [0, 0]
click at [292, 143] on mat-pseudo-checkbox at bounding box center [292, 143] width 6 height 6
click at [313, 86] on div at bounding box center [329, 157] width 658 height 315
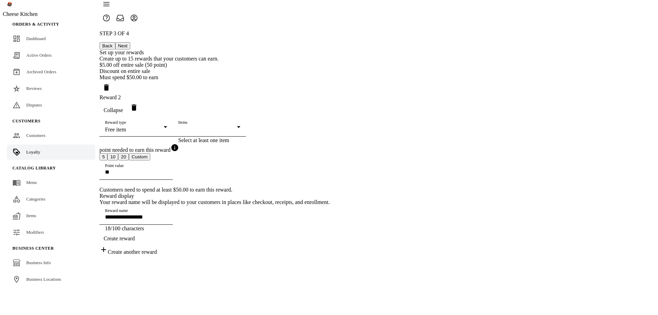
click at [126, 126] on mat-select-trigger "Free item" at bounding box center [115, 129] width 21 height 6
click at [306, 126] on span "Discount on item in specific categories" at bounding box center [332, 127] width 86 height 6
type input "**********"
click at [237, 126] on div at bounding box center [207, 129] width 59 height 6
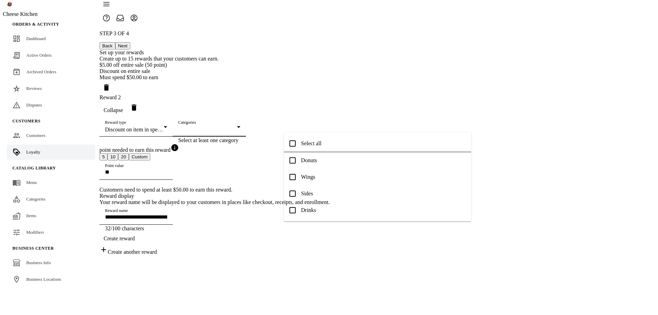
click at [300, 160] on mat-option "Donuts" at bounding box center [377, 160] width 187 height 17
drag, startPoint x: 301, startPoint y: 174, endPoint x: 304, endPoint y: 167, distance: 7.9
click at [301, 174] on mat-option "Wings" at bounding box center [377, 177] width 187 height 17
click at [305, 145] on span "Select all" at bounding box center [311, 143] width 20 height 6
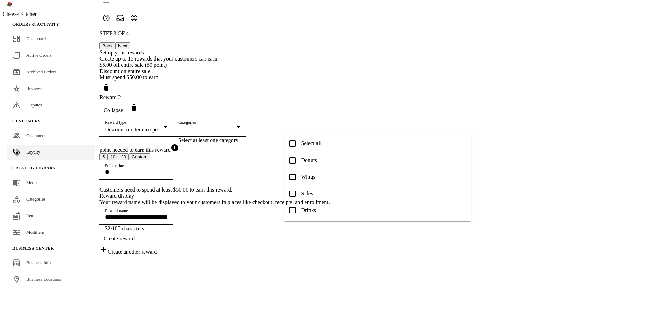
click at [527, 171] on div at bounding box center [329, 157] width 658 height 315
click at [196, 120] on label "Categories" at bounding box center [187, 122] width 18 height 5
click at [307, 169] on mat-option "Wings" at bounding box center [377, 177] width 187 height 17
click at [308, 207] on span "Drinks" at bounding box center [308, 210] width 15 height 6
click at [310, 149] on mat-option "Select all" at bounding box center [377, 143] width 187 height 17
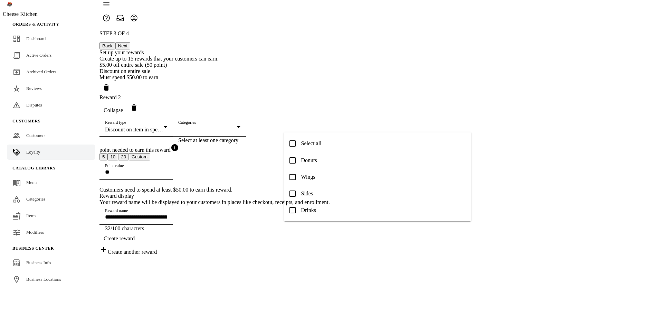
click at [311, 167] on mat-option "Donuts" at bounding box center [377, 160] width 187 height 17
click at [311, 203] on mat-option "Drinks" at bounding box center [377, 210] width 187 height 17
drag, startPoint x: 316, startPoint y: 190, endPoint x: 313, endPoint y: 176, distance: 14.8
click at [316, 190] on mat-option "Sides" at bounding box center [377, 193] width 187 height 17
click at [313, 176] on span "Wings" at bounding box center [308, 177] width 14 height 6
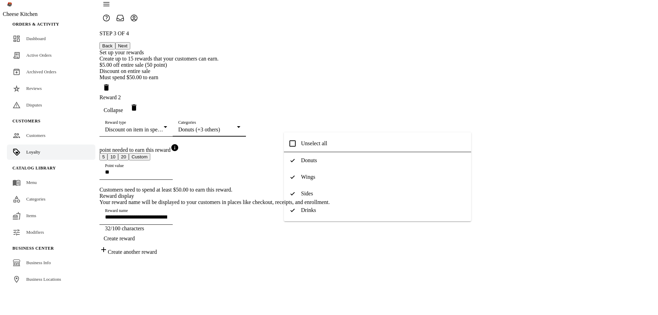
click at [496, 193] on div at bounding box center [329, 157] width 658 height 315
click at [220, 126] on mat-select-trigger "Donuts (+3 others)" at bounding box center [199, 129] width 42 height 6
click at [299, 144] on mat-option "Unselect all" at bounding box center [377, 143] width 187 height 17
click at [490, 187] on div at bounding box center [329, 157] width 658 height 315
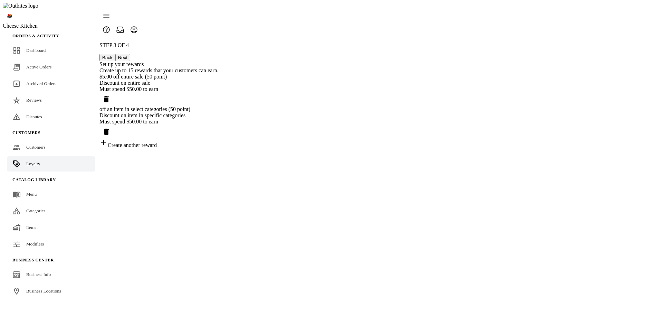
click at [219, 118] on div "Discount on item in specific categories" at bounding box center [158, 115] width 119 height 6
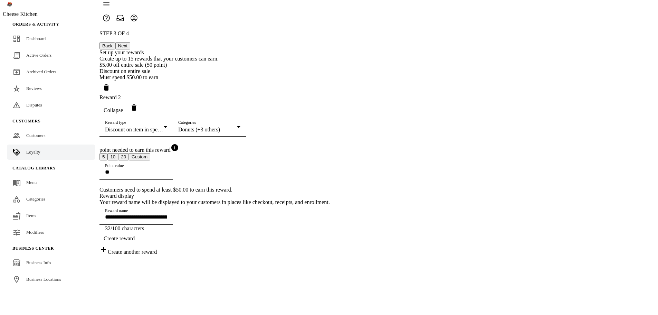
scroll to position [49, 0]
click at [240, 118] on div "Categories Donuts (+3 others)" at bounding box center [209, 126] width 62 height 19
click at [315, 163] on span "Donuts" at bounding box center [309, 160] width 16 height 6
click at [312, 176] on span "Wings" at bounding box center [308, 177] width 14 height 6
drag, startPoint x: 488, startPoint y: 142, endPoint x: 488, endPoint y: 127, distance: 15.5
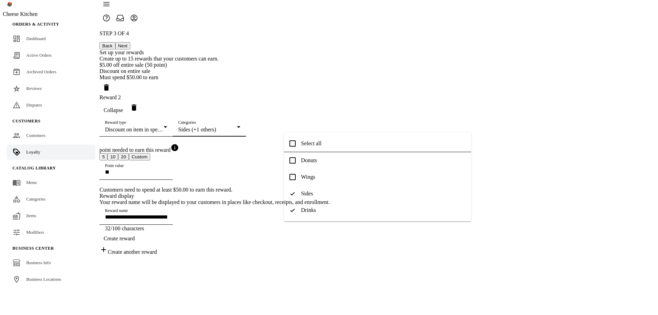
click at [488, 141] on div at bounding box center [329, 157] width 658 height 315
click at [136, 104] on icon "Delete reward" at bounding box center [134, 107] width 5 height 6
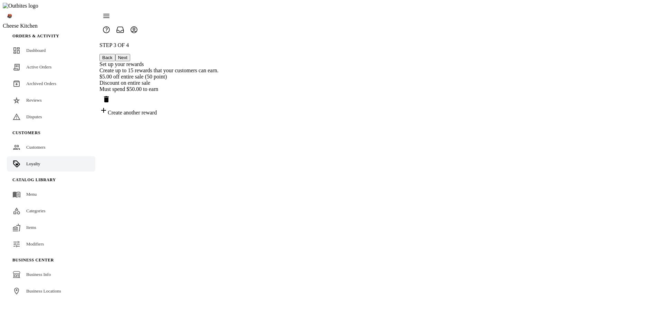
click at [219, 106] on div "Create another reward" at bounding box center [158, 111] width 119 height 10
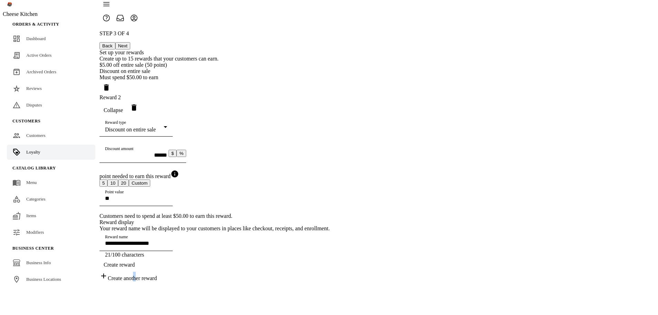
scroll to position [35, 0]
click at [330, 74] on div "Must spend $50.00 to earn" at bounding box center [214, 77] width 230 height 6
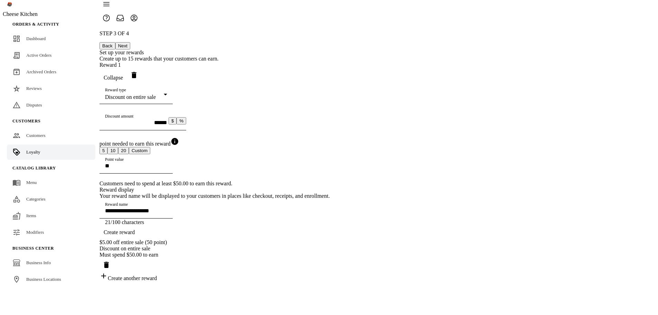
click at [126, 88] on label "Reward type" at bounding box center [115, 90] width 21 height 5
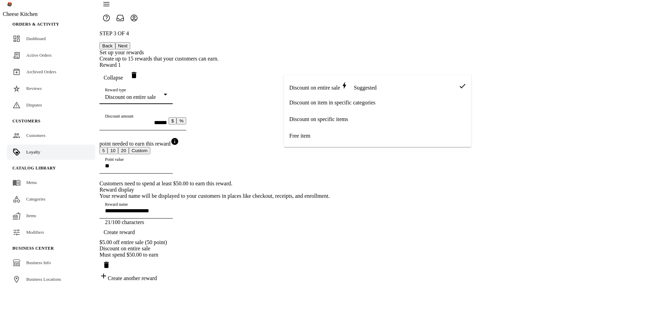
click at [435, 35] on div at bounding box center [329, 157] width 658 height 315
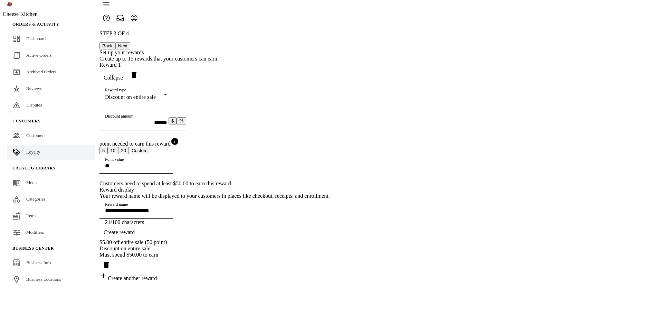
click at [123, 75] on span "Collapse" at bounding box center [113, 78] width 19 height 6
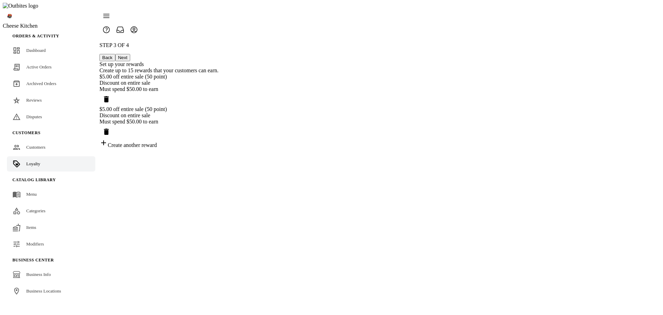
click at [219, 113] on div "Discount on entire sale" at bounding box center [158, 115] width 119 height 6
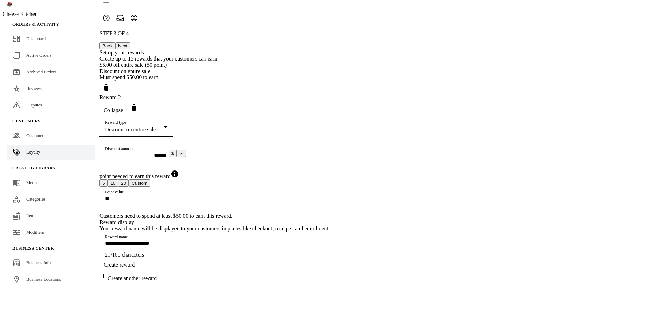
scroll to position [35, 0]
click at [164, 126] on div "Discount on entire sale" at bounding box center [134, 129] width 59 height 6
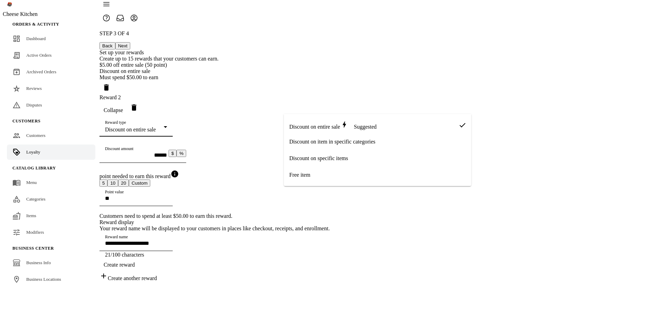
click at [313, 173] on mat-option "Free item" at bounding box center [377, 174] width 187 height 17
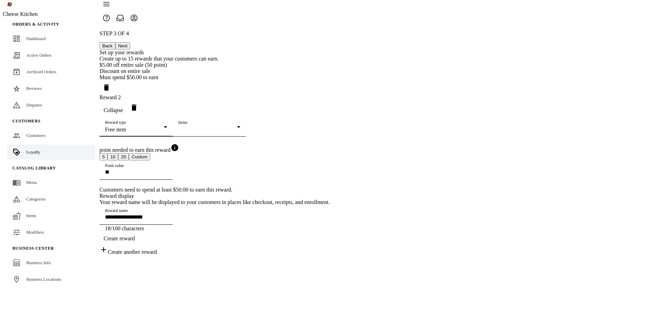
scroll to position [49, 0]
click at [237, 126] on div at bounding box center [207, 129] width 59 height 6
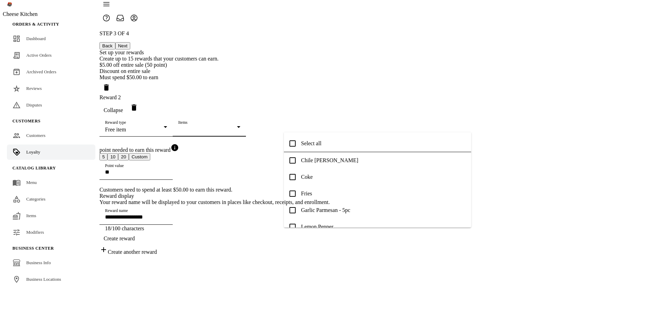
click at [315, 162] on span "Chile Limón" at bounding box center [329, 160] width 57 height 6
type input "**********"
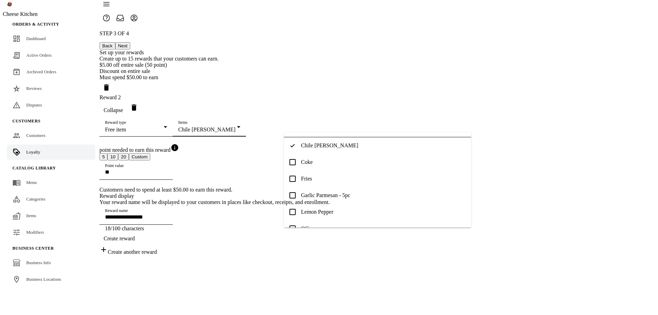
scroll to position [0, 0]
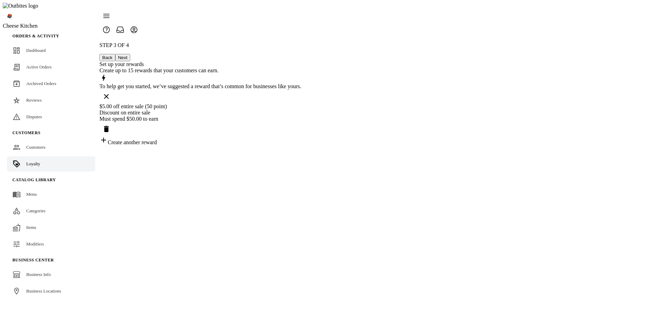
click at [302, 138] on div "Create another reward" at bounding box center [200, 141] width 202 height 10
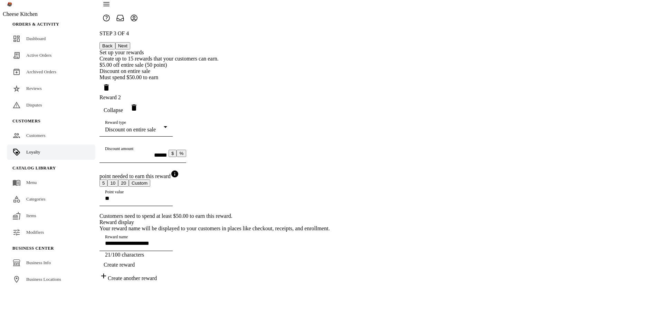
scroll to position [35, 0]
click at [164, 126] on div "Discount on entire sale" at bounding box center [134, 129] width 59 height 6
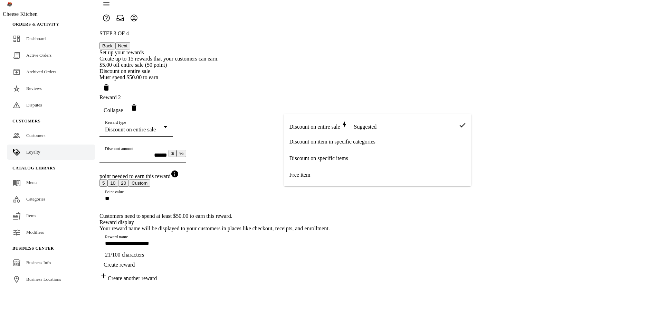
click at [322, 172] on mat-option "Free item" at bounding box center [377, 174] width 187 height 17
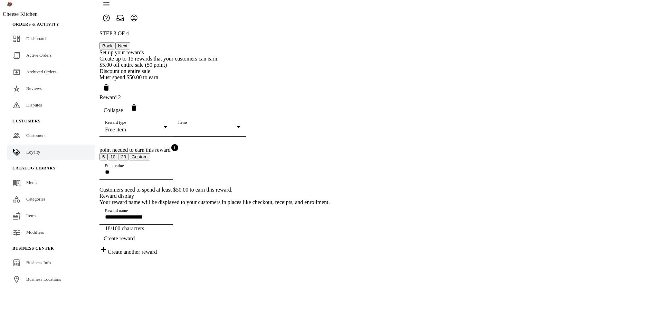
click at [237, 133] on div at bounding box center [207, 129] width 59 height 6
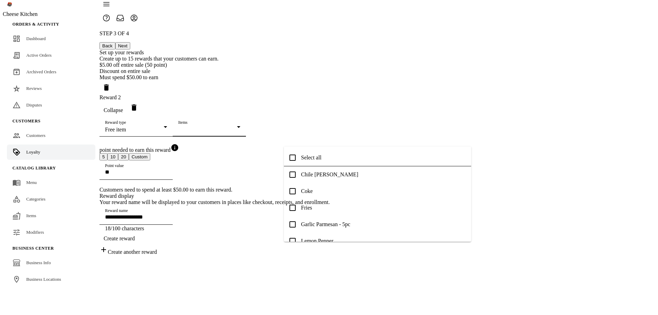
click at [316, 158] on span "Select all" at bounding box center [311, 157] width 20 height 6
click at [329, 158] on span "check Unselect all" at bounding box center [321, 159] width 40 height 6
click at [294, 158] on mat-pseudo-checkbox at bounding box center [292, 157] width 6 height 6
click at [306, 158] on mat-icon "check" at bounding box center [305, 157] width 8 height 8
click at [306, 158] on span "Select all" at bounding box center [311, 157] width 20 height 6
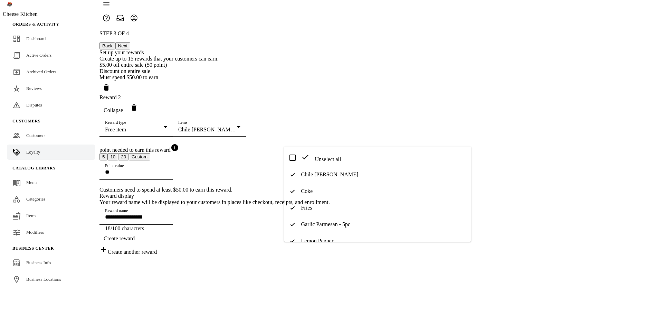
click at [295, 158] on mat-pseudo-checkbox at bounding box center [292, 157] width 6 height 6
click at [294, 175] on mat-pseudo-checkbox at bounding box center [292, 174] width 6 height 6
click at [295, 208] on mat-pseudo-checkbox at bounding box center [292, 207] width 6 height 6
click at [320, 159] on span "Select all" at bounding box center [311, 157] width 20 height 6
click at [333, 156] on span "check Unselect all" at bounding box center [321, 159] width 40 height 6
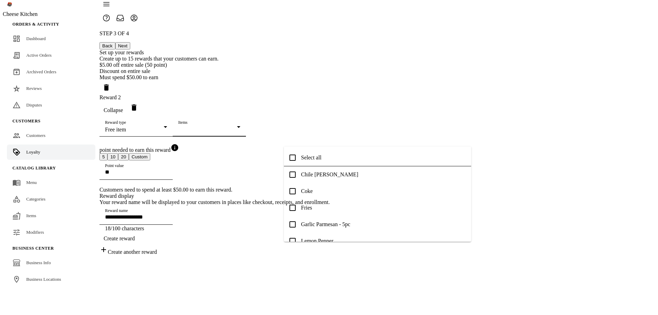
click at [289, 160] on mat-pseudo-checkbox at bounding box center [292, 157] width 6 height 6
click at [332, 158] on span "check Unselect all" at bounding box center [321, 159] width 40 height 6
click at [312, 177] on span "Chile Limón" at bounding box center [329, 174] width 57 height 6
click at [308, 215] on mat-option "Fries" at bounding box center [377, 207] width 187 height 17
type input "**********"
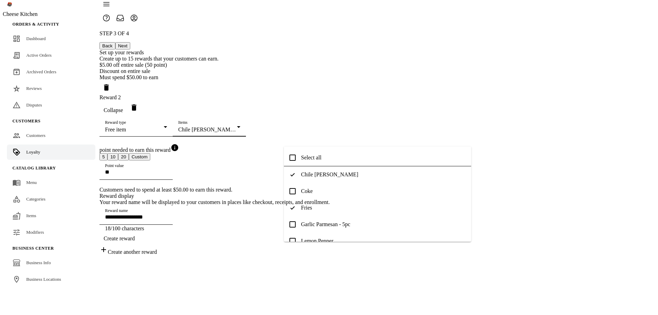
click at [308, 157] on span "Select all" at bounding box center [311, 157] width 20 height 6
click at [318, 177] on span "Chile Limón" at bounding box center [329, 174] width 57 height 6
click at [314, 221] on span "Garlic Parmesan - 5pc" at bounding box center [325, 224] width 49 height 6
click at [313, 157] on span "Select all" at bounding box center [311, 157] width 20 height 6
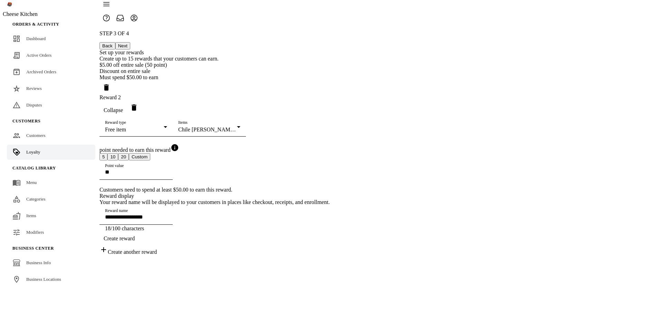
click at [240, 132] on div "Items Chile Limón (+9 others)" at bounding box center [209, 126] width 62 height 19
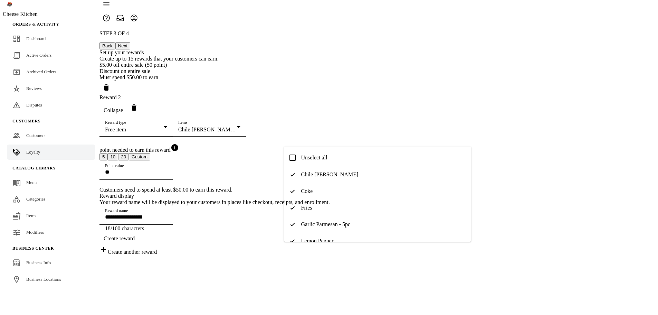
click at [314, 160] on span "Unselect all" at bounding box center [314, 157] width 26 height 6
click at [310, 158] on span "Select all" at bounding box center [311, 157] width 20 height 6
click at [308, 191] on span "Coke" at bounding box center [307, 191] width 12 height 6
click at [310, 162] on mat-option "Select all" at bounding box center [377, 157] width 187 height 17
click at [312, 177] on span "Chile Limón" at bounding box center [329, 174] width 57 height 6
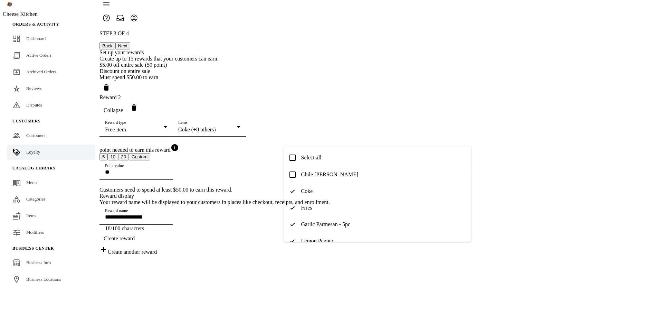
click at [317, 154] on span "Select all" at bounding box center [311, 157] width 20 height 6
drag, startPoint x: 320, startPoint y: 154, endPoint x: 319, endPoint y: 158, distance: 4.2
click at [320, 154] on span "Unselect all" at bounding box center [314, 157] width 26 height 6
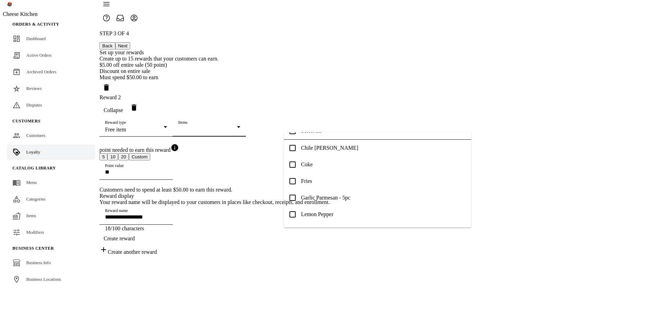
scroll to position [0, 0]
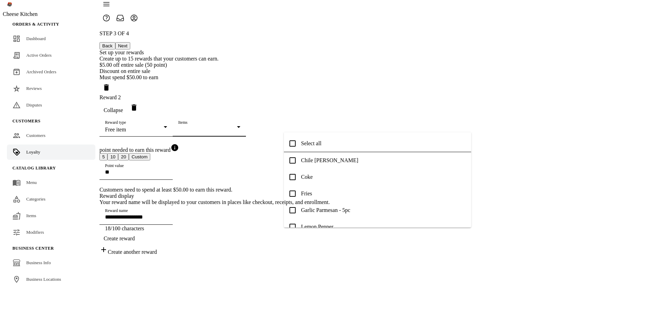
click at [315, 145] on span "Select all" at bounding box center [311, 143] width 20 height 6
click at [307, 146] on span "Unselect all" at bounding box center [314, 143] width 26 height 6
click at [293, 144] on mat-pseudo-checkbox at bounding box center [292, 143] width 6 height 6
click at [293, 184] on mat-option "Coke" at bounding box center [377, 177] width 187 height 17
click at [293, 196] on mat-pseudo-checkbox at bounding box center [292, 193] width 6 height 6
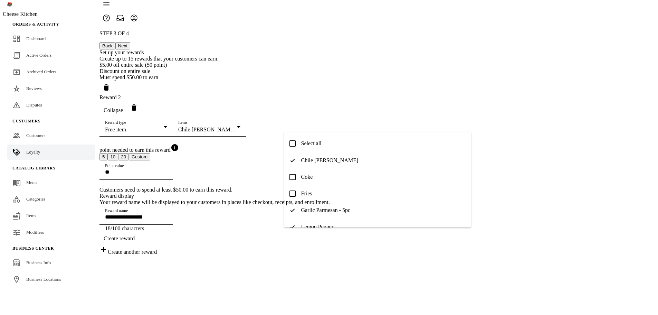
click at [293, 146] on mat-pseudo-checkbox at bounding box center [292, 143] width 6 height 6
click at [273, 150] on div at bounding box center [329, 157] width 658 height 315
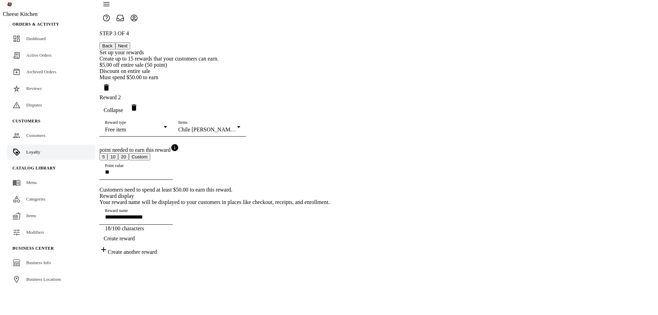
click at [135, 241] on span "Create reward" at bounding box center [119, 238] width 31 height 6
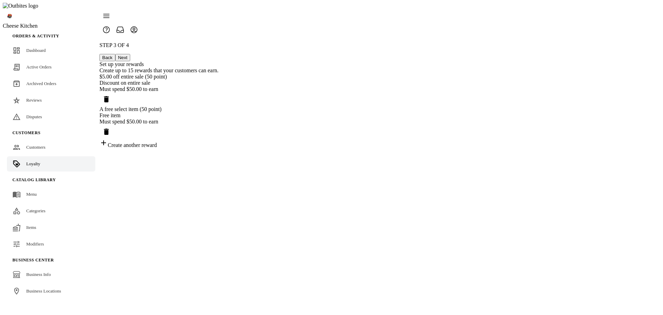
click at [219, 118] on div "Free item" at bounding box center [158, 115] width 119 height 6
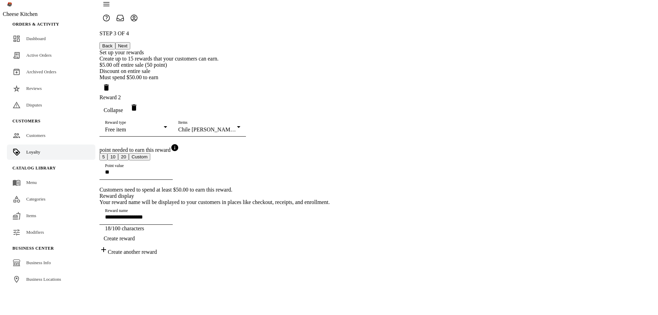
scroll to position [49, 0]
drag, startPoint x: 332, startPoint y: 188, endPoint x: 251, endPoint y: 187, distance: 80.5
click at [257, 188] on div "**********" at bounding box center [214, 142] width 230 height 225
type input "***"
click at [139, 247] on span "button" at bounding box center [118, 238] width 39 height 17
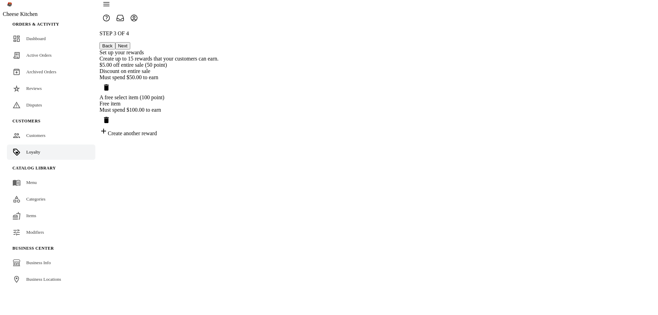
scroll to position [0, 0]
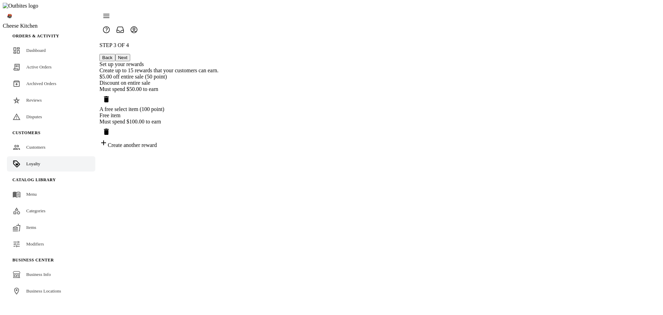
click at [219, 142] on div "Create another reward" at bounding box center [158, 144] width 119 height 10
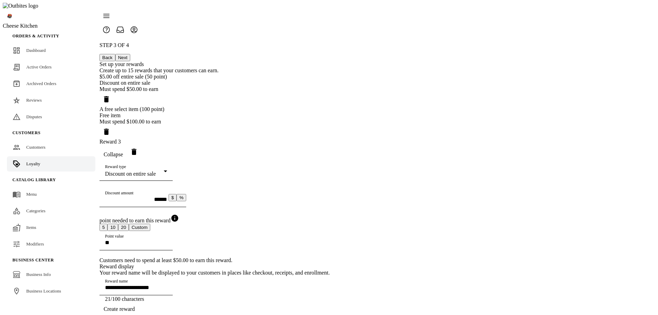
click at [156, 177] on mat-select-trigger "Discount on entire sale" at bounding box center [130, 174] width 51 height 6
click at [333, 213] on span "Discount on item in specific categories" at bounding box center [332, 215] width 86 height 6
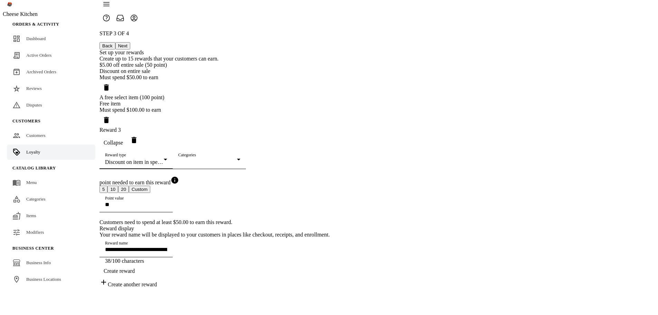
scroll to position [88, 0]
click at [237, 159] on div at bounding box center [207, 162] width 59 height 6
click at [316, 161] on span "Donuts" at bounding box center [309, 160] width 16 height 6
click at [317, 210] on mat-option "Drinks" at bounding box center [377, 210] width 187 height 17
click at [314, 140] on span "Select all" at bounding box center [311, 143] width 20 height 6
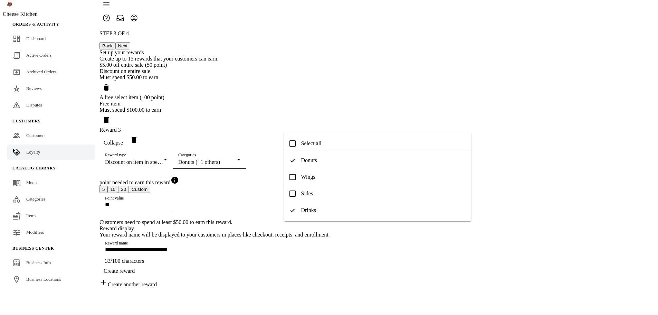
type input "**********"
click at [540, 179] on div at bounding box center [329, 157] width 658 height 315
drag, startPoint x: 359, startPoint y: 185, endPoint x: 209, endPoint y: 190, distance: 150.4
click at [209, 190] on div "**********" at bounding box center [214, 158] width 230 height 257
type input "***"
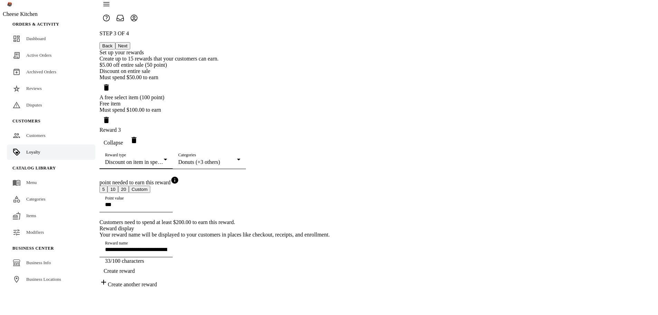
click at [191, 159] on mat-select-trigger "Discount on item in specific categories" at bounding box center [148, 162] width 86 height 6
click at [334, 143] on span "Discount on specific items" at bounding box center [318, 144] width 59 height 6
click at [164, 159] on mat-select-trigger "Discount on specific items" at bounding box center [134, 162] width 59 height 6
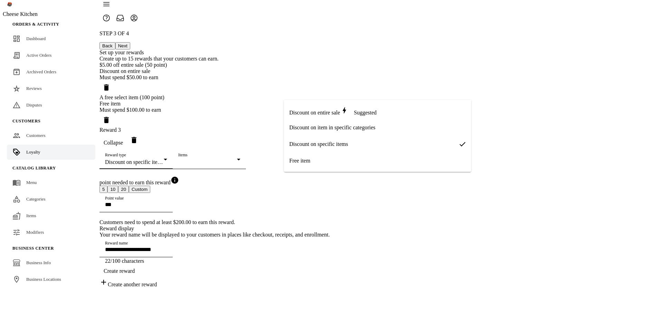
click at [324, 110] on span "Discount on entire sale" at bounding box center [314, 113] width 51 height 6
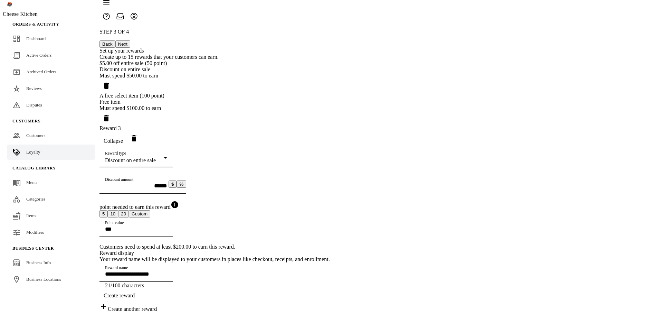
click at [164, 157] on div "Discount on entire sale" at bounding box center [134, 160] width 59 height 6
click at [344, 121] on mat-option "Discount on item in specific categories" at bounding box center [377, 127] width 187 height 17
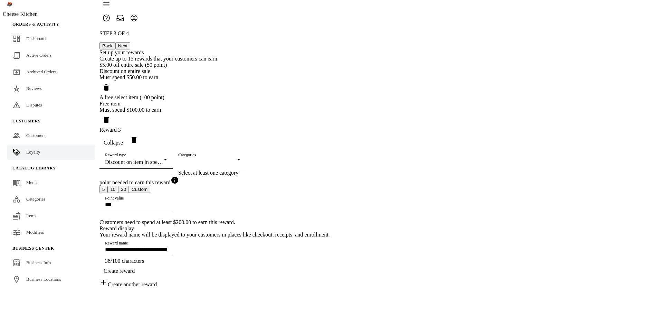
click at [237, 159] on div at bounding box center [207, 162] width 59 height 6
click at [331, 152] on mat-option "Donuts" at bounding box center [377, 160] width 187 height 17
click at [324, 141] on mat-option "Select all" at bounding box center [377, 143] width 187 height 17
click at [239, 159] on div at bounding box center [329, 157] width 658 height 315
click at [330, 138] on div "**********" at bounding box center [214, 158] width 230 height 257
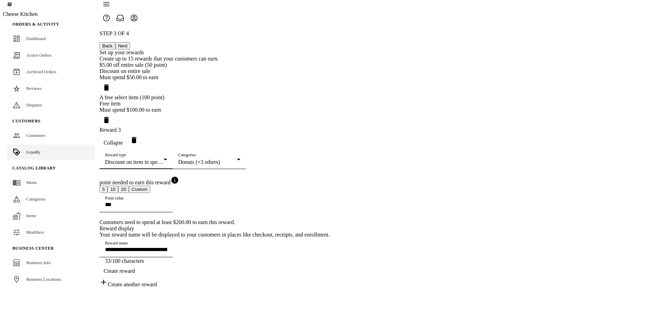
click at [191, 159] on mat-select-trigger "Discount on item in specific categories" at bounding box center [148, 162] width 86 height 6
drag, startPoint x: 320, startPoint y: 116, endPoint x: 319, endPoint y: 120, distance: 3.5
click at [319, 116] on mat-option "Discount on entire sale Suggested" at bounding box center [377, 111] width 187 height 17
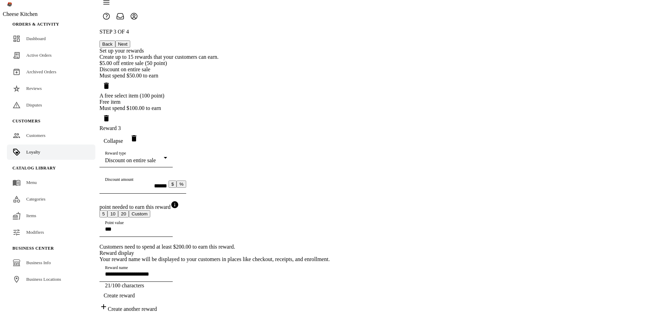
click at [167, 148] on div "Reward type Discount on entire sale" at bounding box center [136, 157] width 62 height 19
click at [367, 98] on div at bounding box center [329, 157] width 658 height 315
drag, startPoint x: 285, startPoint y: 111, endPoint x: 347, endPoint y: 110, distance: 61.5
click at [133, 177] on label "Discount amount" at bounding box center [119, 179] width 28 height 5
click at [167, 183] on input "******" at bounding box center [136, 186] width 62 height 6
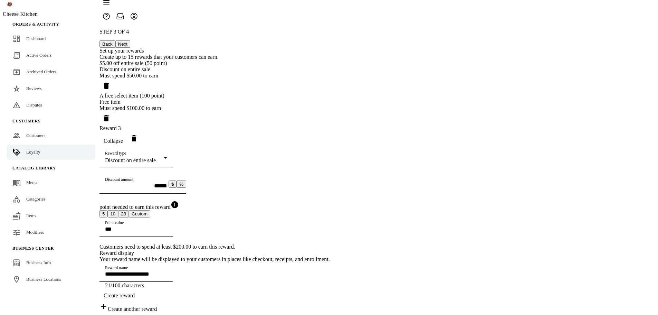
click at [186, 174] on mat-form-field "Discount amount ****** $ %" at bounding box center [142, 187] width 87 height 26
click at [133, 177] on mat-label "Discount amount" at bounding box center [119, 179] width 28 height 4
click at [167, 183] on input "******" at bounding box center [136, 186] width 62 height 6
click at [133, 177] on mat-label "Discount amount" at bounding box center [119, 179] width 28 height 4
click at [167, 183] on input "******" at bounding box center [136, 186] width 62 height 6
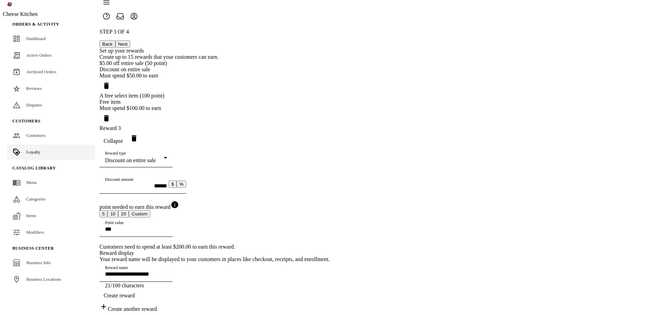
click at [133, 177] on mat-label "Discount amount" at bounding box center [119, 179] width 28 height 4
click at [167, 183] on input "******" at bounding box center [136, 186] width 62 height 6
copy mat-label "Discount amount"
drag, startPoint x: 284, startPoint y: 111, endPoint x: 372, endPoint y: 107, distance: 88.2
click at [133, 177] on label "Discount amount" at bounding box center [119, 179] width 28 height 5
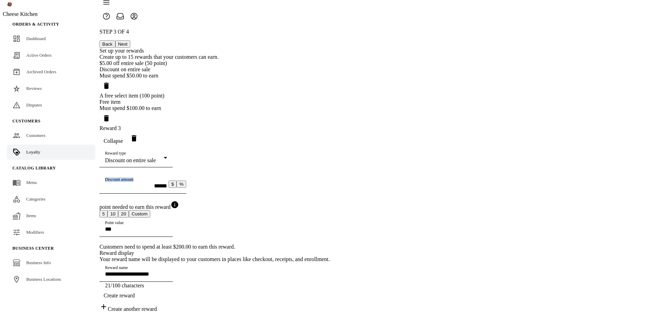
click at [167, 183] on input "******" at bounding box center [136, 186] width 62 height 6
click at [186, 180] on button "%" at bounding box center [182, 183] width 10 height 7
click at [177, 180] on button "$" at bounding box center [173, 183] width 8 height 7
type input "**********"
drag, startPoint x: 285, startPoint y: 110, endPoint x: 324, endPoint y: 110, distance: 39.7
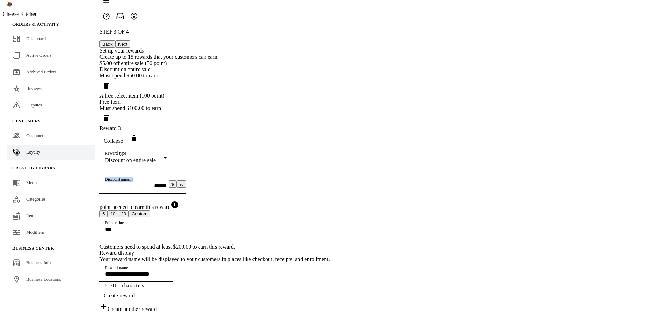
click at [133, 177] on label "Discount amount" at bounding box center [119, 179] width 28 height 5
click at [167, 183] on input "******" at bounding box center [136, 186] width 62 height 6
click at [164, 157] on div "Discount on entire sale" at bounding box center [134, 160] width 59 height 6
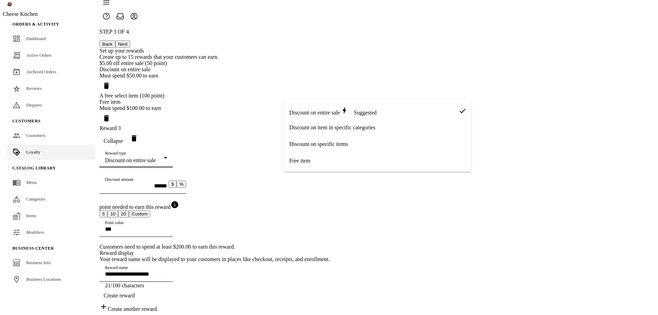
click at [333, 121] on mat-option "Discount on item in specific categories" at bounding box center [377, 127] width 187 height 17
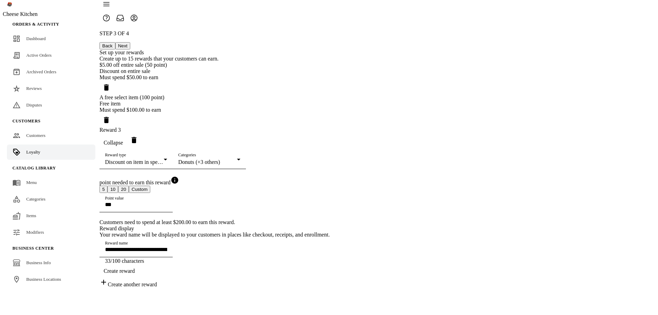
click at [240, 150] on div "Categories Donuts (+3 others)" at bounding box center [209, 159] width 62 height 19
click at [331, 102] on div at bounding box center [329, 157] width 658 height 315
click at [191, 159] on mat-select-trigger "Discount on item in specific categories" at bounding box center [148, 162] width 86 height 6
click at [344, 142] on span "Discount on specific items" at bounding box center [318, 144] width 59 height 6
click at [237, 159] on div at bounding box center [207, 162] width 59 height 6
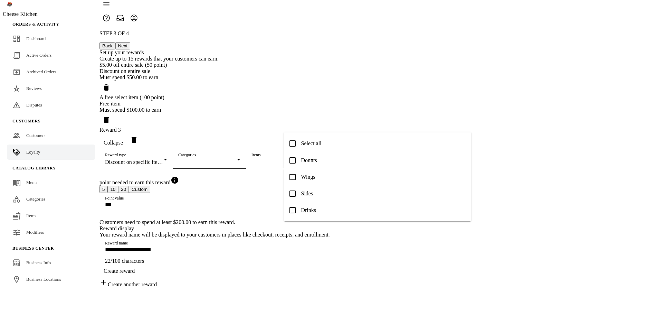
click at [337, 172] on mat-option "Wings" at bounding box center [377, 177] width 187 height 17
click at [324, 193] on mat-option "Sides" at bounding box center [377, 193] width 187 height 17
click at [262, 167] on div at bounding box center [329, 157] width 658 height 315
click at [167, 150] on div "Reward type Discount on specific items" at bounding box center [136, 159] width 62 height 19
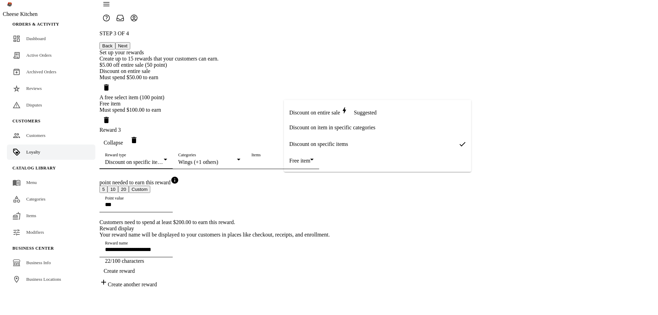
click at [323, 125] on span "Discount on item in specific categories" at bounding box center [332, 127] width 86 height 6
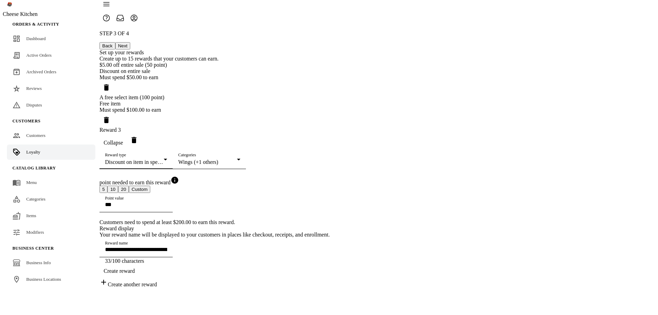
click at [191, 159] on mat-select-trigger "Discount on item in specific categories" at bounding box center [148, 162] width 86 height 6
click at [331, 114] on span "Discount on entire sale" at bounding box center [314, 113] width 51 height 6
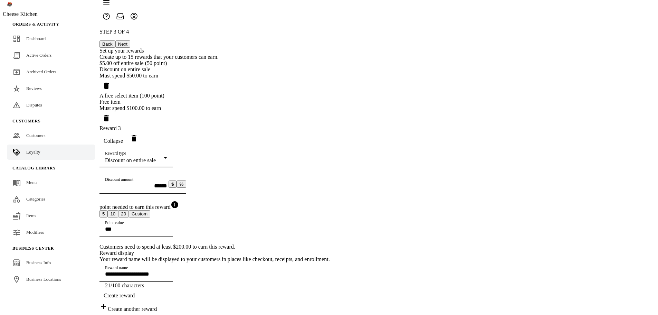
click at [164, 157] on div "Discount on entire sale" at bounding box center [134, 160] width 59 height 6
click at [318, 164] on mat-option "Free item" at bounding box center [377, 160] width 187 height 17
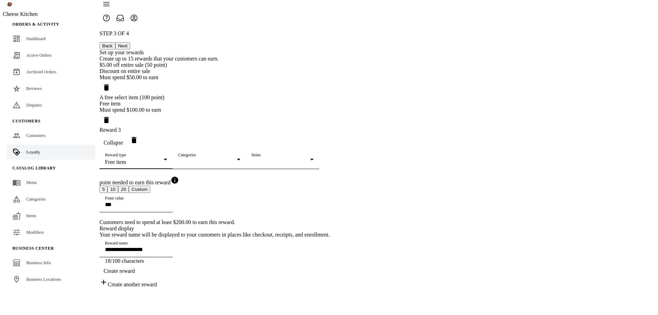
click at [164, 159] on div "Free item" at bounding box center [134, 162] width 59 height 6
drag, startPoint x: 326, startPoint y: 142, endPoint x: 339, endPoint y: 96, distance: 47.8
click at [326, 142] on span "Discount on specific items" at bounding box center [318, 144] width 59 height 6
type input "**********"
click at [167, 150] on div "Reward type Discount on specific items" at bounding box center [136, 159] width 62 height 19
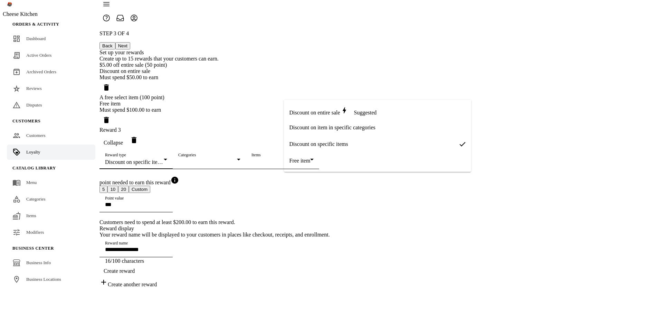
drag, startPoint x: 568, startPoint y: 158, endPoint x: 566, endPoint y: 153, distance: 5.7
click at [568, 158] on div at bounding box center [329, 157] width 658 height 315
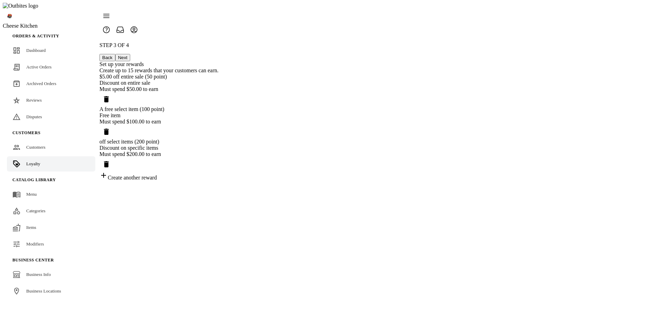
click at [111, 160] on icon "Delete reward" at bounding box center [106, 164] width 8 height 8
click at [219, 142] on div "Create another reward" at bounding box center [158, 144] width 119 height 10
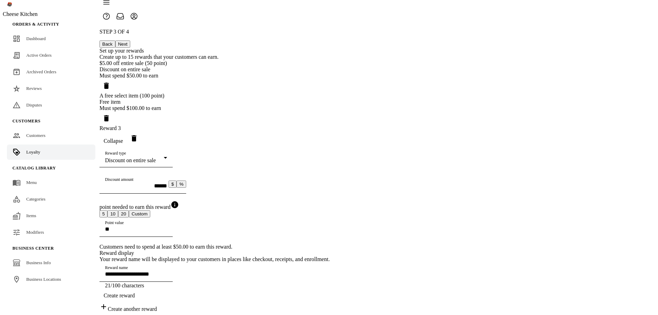
scroll to position [88, 0]
click at [164, 157] on div "Discount on entire sale" at bounding box center [134, 160] width 59 height 6
click at [335, 126] on span "Discount on item in specific categories" at bounding box center [332, 127] width 86 height 6
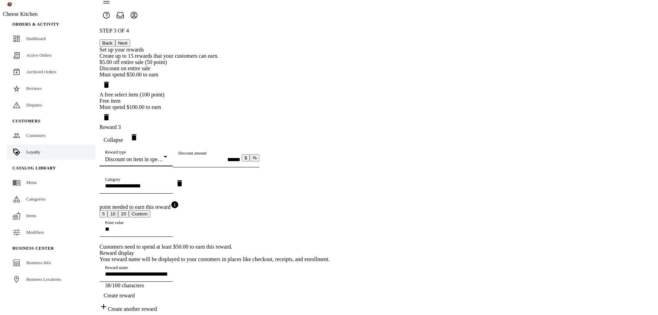
click at [167, 183] on input "Category" at bounding box center [136, 186] width 62 height 6
click at [308, 187] on mat-option "Wings" at bounding box center [369, 192] width 171 height 17
type input "**********"
type input "*****"
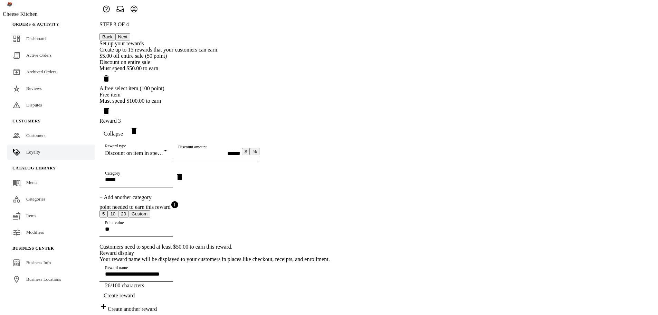
click at [173, 187] on div at bounding box center [135, 190] width 73 height 7
click at [135, 292] on span "Create reward" at bounding box center [119, 295] width 31 height 6
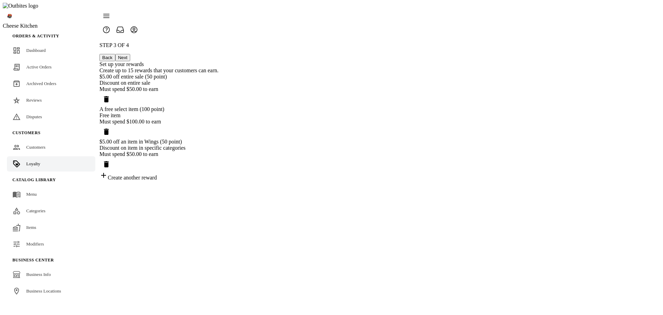
click at [219, 181] on div "Create another reward" at bounding box center [158, 176] width 119 height 10
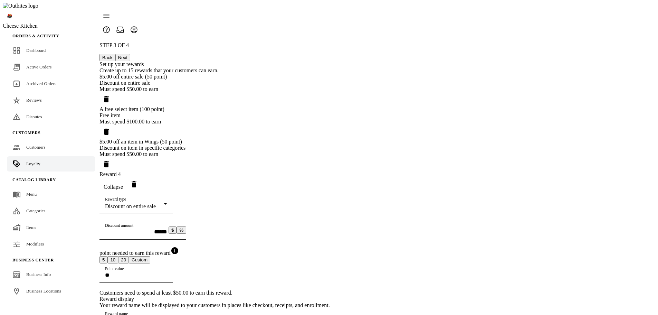
click at [142, 192] on span "Delete reward" at bounding box center [134, 184] width 17 height 17
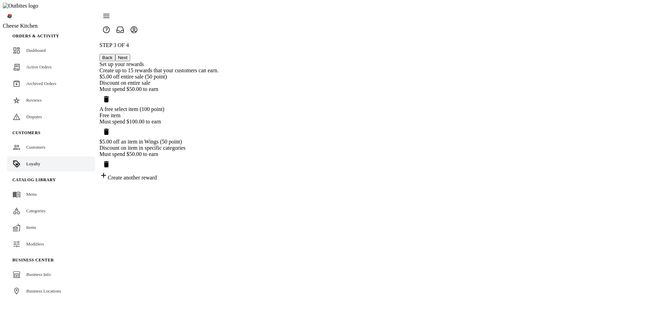
click at [130, 54] on button "Next" at bounding box center [122, 57] width 15 height 7
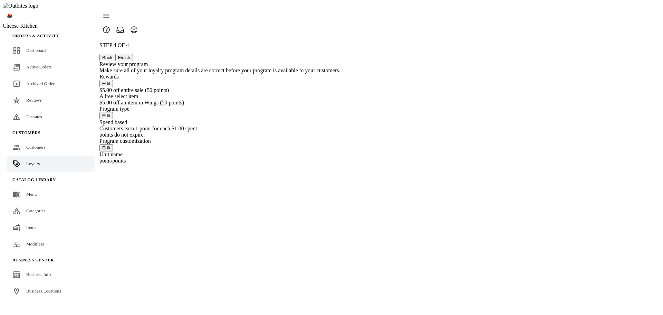
click at [133, 54] on button "Finish" at bounding box center [124, 57] width 18 height 7
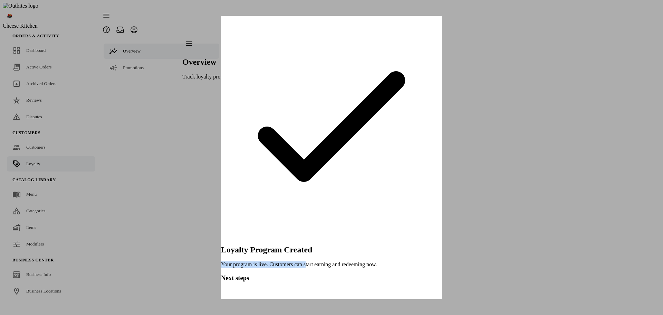
drag, startPoint x: 329, startPoint y: 134, endPoint x: 337, endPoint y: 134, distance: 8.3
click at [337, 261] on p "Your program is live. Customers can start earning and redeeming now." at bounding box center [331, 264] width 221 height 6
copy p "Your program is live. Customers can s"
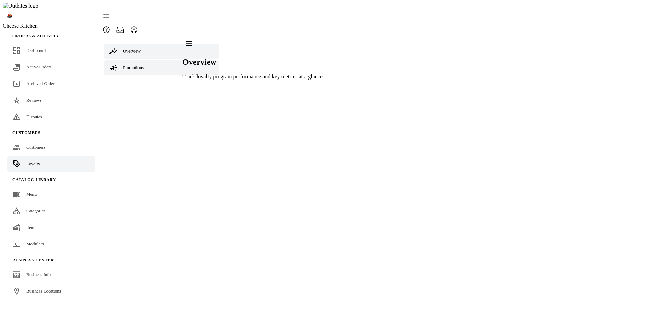
click at [116, 60] on link "Promotions" at bounding box center [162, 67] width 116 height 15
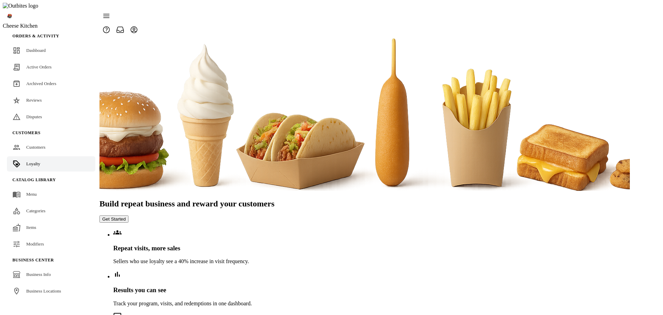
click at [129, 215] on button "Get Started" at bounding box center [113, 218] width 29 height 7
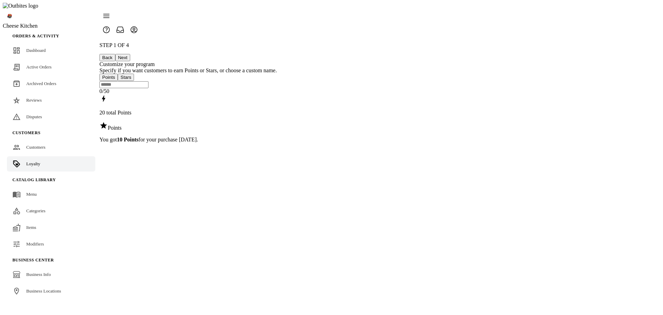
click at [130, 54] on button "Next" at bounding box center [122, 57] width 15 height 7
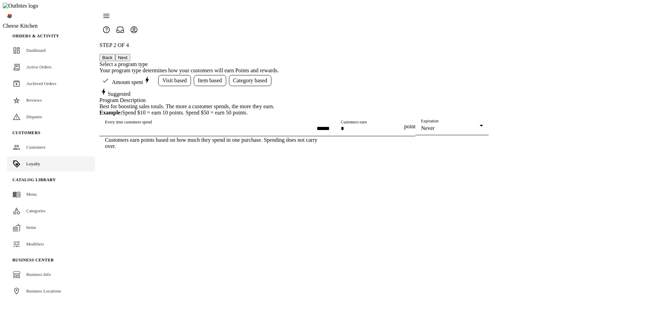
click at [130, 54] on button "Next" at bounding box center [122, 57] width 15 height 7
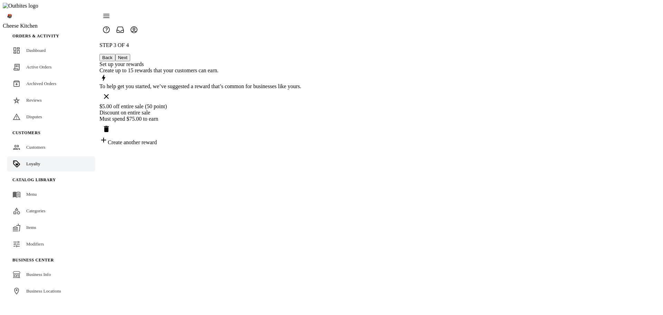
click at [130, 54] on button "Next" at bounding box center [122, 57] width 15 height 7
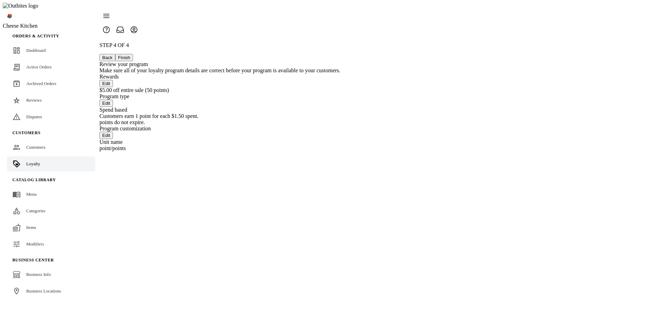
click at [133, 54] on button "Finish" at bounding box center [124, 57] width 18 height 7
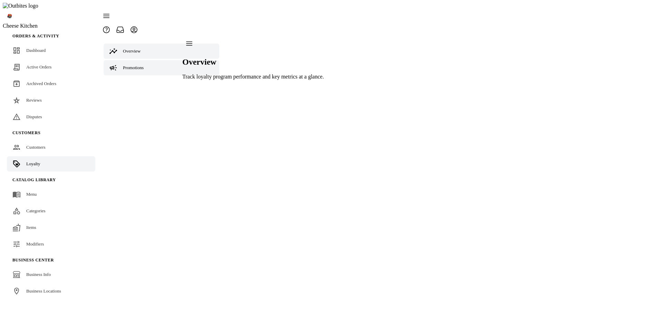
click at [137, 65] on span "Promotions" at bounding box center [133, 67] width 21 height 5
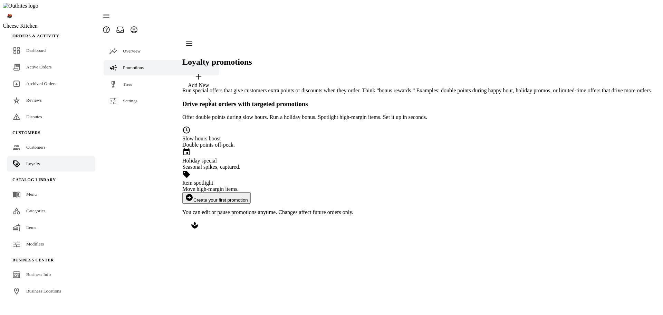
click at [371, 223] on div "Loyalty promotions Add New Run special offers that give customers extra points …" at bounding box center [417, 134] width 470 height 194
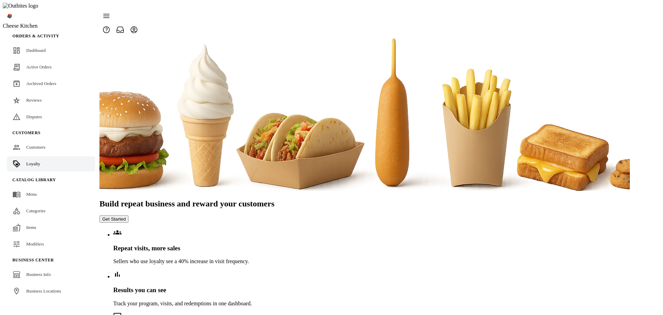
click at [129, 215] on button "Get Started" at bounding box center [113, 218] width 29 height 7
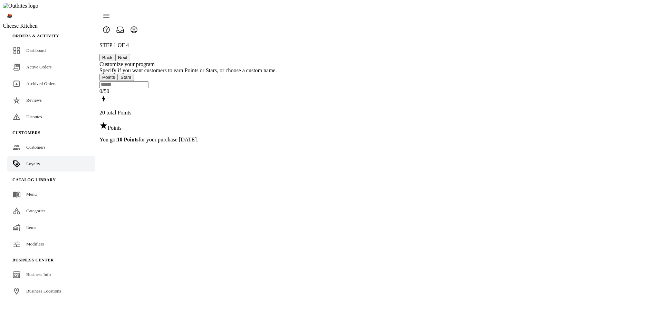
click at [130, 54] on button "Next" at bounding box center [122, 57] width 15 height 7
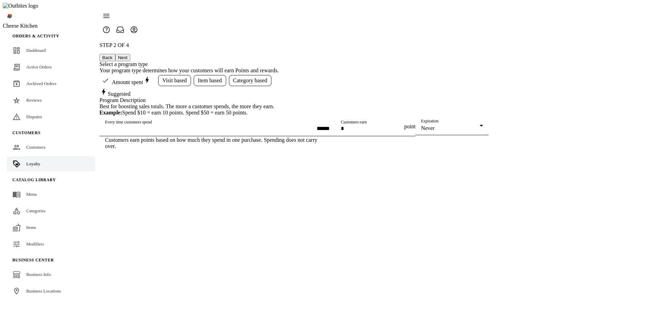
click at [130, 54] on button "Next" at bounding box center [122, 57] width 15 height 7
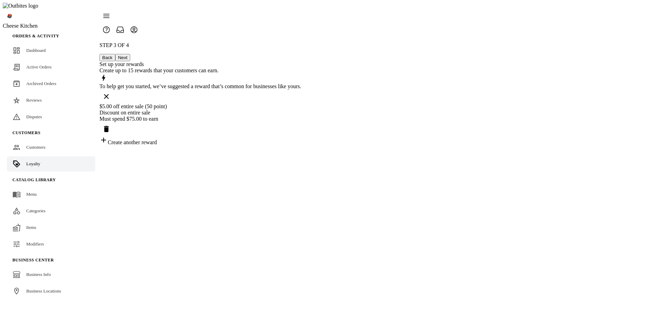
click at [130, 54] on button "Next" at bounding box center [122, 57] width 15 height 7
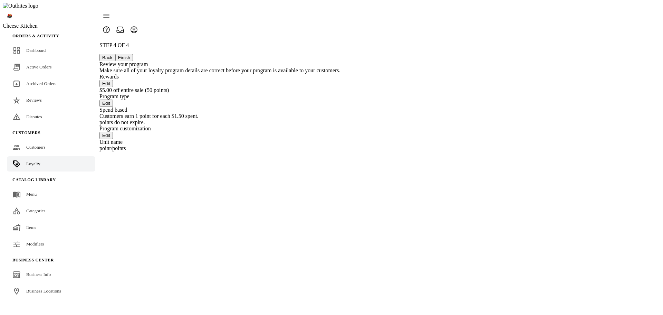
click at [133, 54] on button "Finish" at bounding box center [124, 57] width 18 height 7
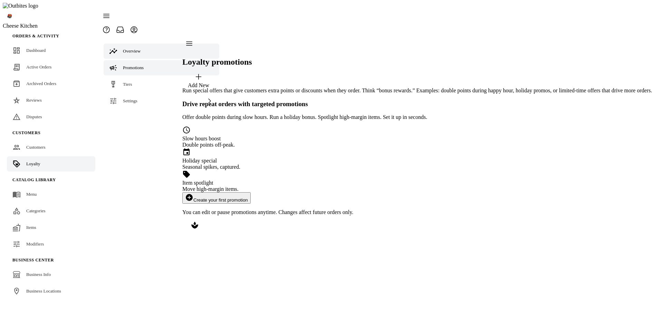
click at [125, 48] on span "Overview" at bounding box center [132, 50] width 18 height 5
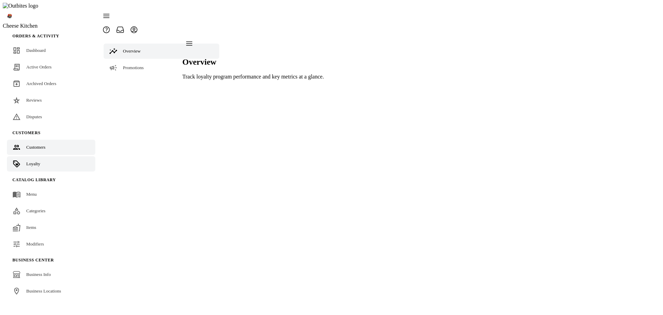
click at [41, 144] on span "Customers" at bounding box center [35, 146] width 19 height 5
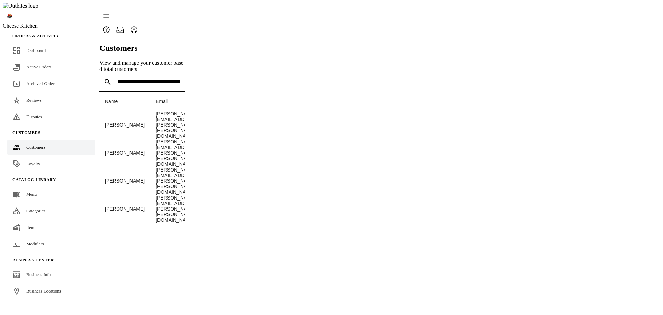
drag, startPoint x: 26, startPoint y: 150, endPoint x: 98, endPoint y: 138, distance: 73.2
click at [26, 161] on span "Loyalty" at bounding box center [33, 163] width 14 height 5
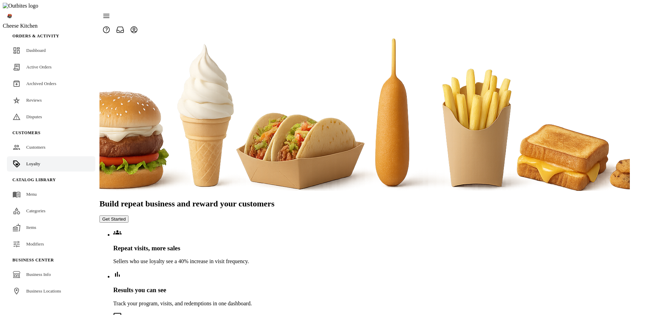
click at [129, 215] on button "Get Started" at bounding box center [113, 218] width 29 height 7
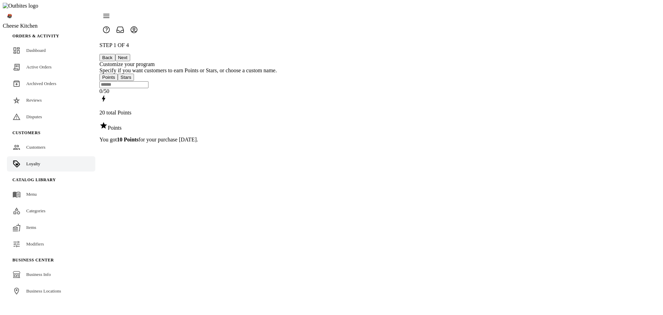
click at [277, 21] on div at bounding box center [188, 23] width 178 height 28
click at [130, 54] on button "Next" at bounding box center [122, 57] width 15 height 7
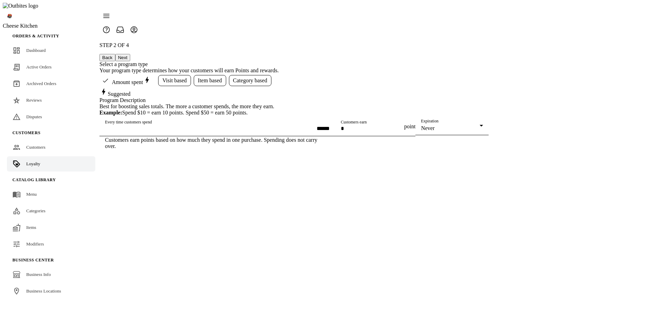
click at [130, 54] on button "Next" at bounding box center [122, 57] width 15 height 7
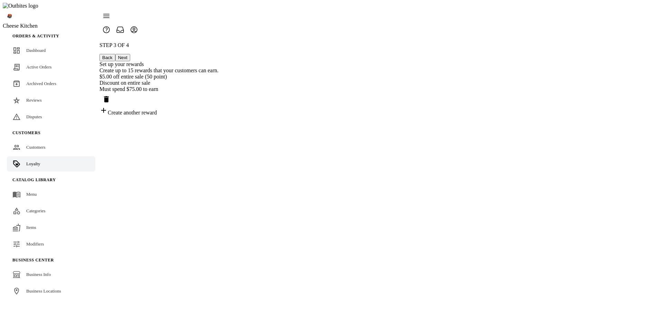
click at [130, 54] on button "Next" at bounding box center [122, 57] width 15 height 7
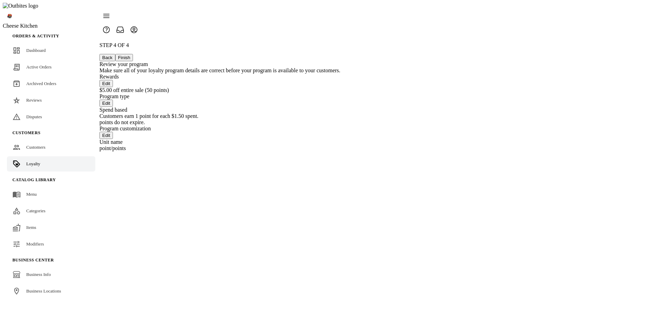
click at [133, 54] on button "Finish" at bounding box center [124, 57] width 18 height 7
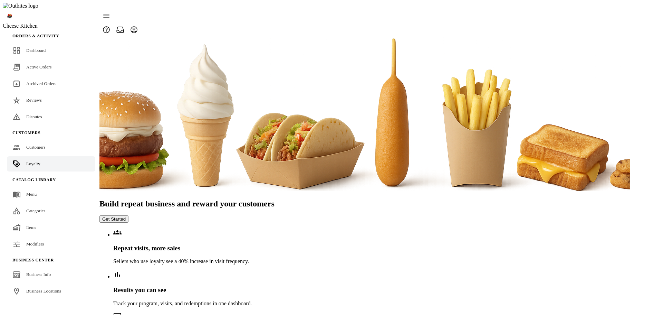
click at [129, 215] on button "Get Started" at bounding box center [113, 218] width 29 height 7
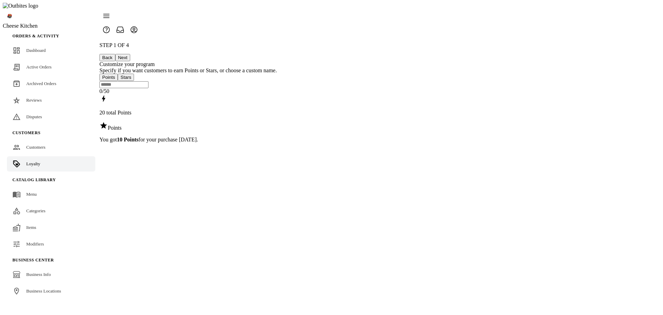
click at [130, 54] on button "Next" at bounding box center [122, 57] width 15 height 7
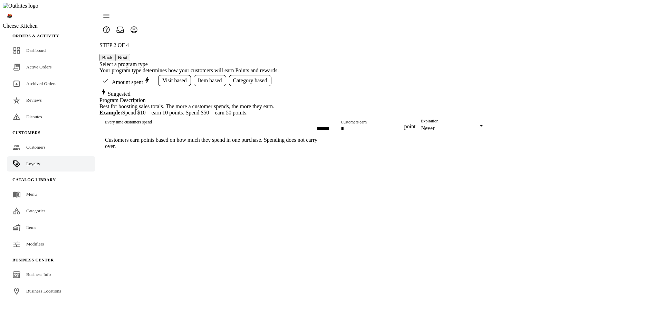
click at [130, 54] on button "Next" at bounding box center [122, 57] width 15 height 7
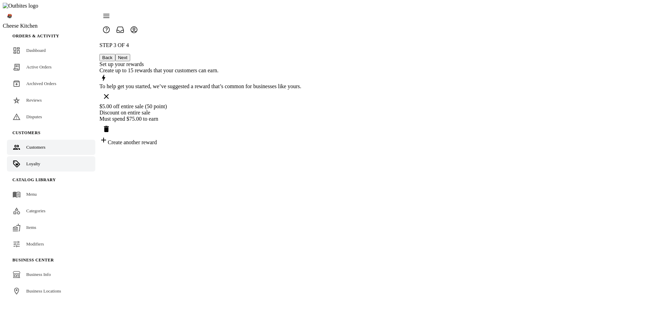
click at [18, 140] on link "Customers" at bounding box center [51, 147] width 88 height 15
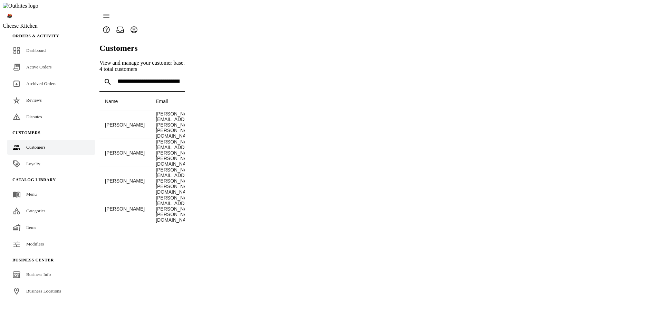
click at [24, 156] on link "Loyalty" at bounding box center [51, 163] width 88 height 15
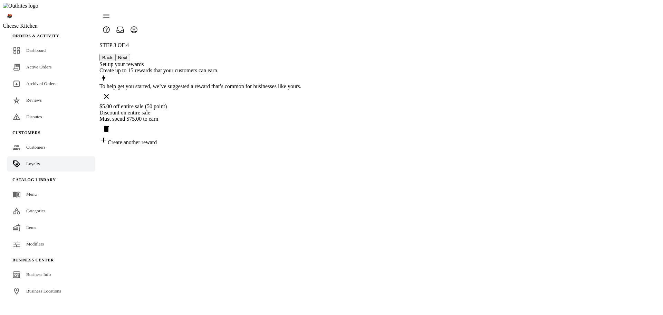
click at [130, 54] on button "Next" at bounding box center [122, 57] width 15 height 7
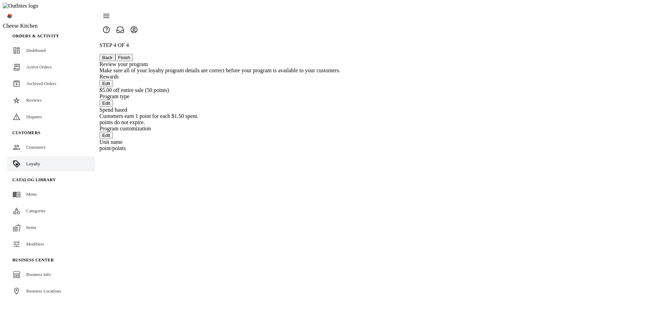
click at [133, 54] on button "Finish" at bounding box center [124, 57] width 18 height 7
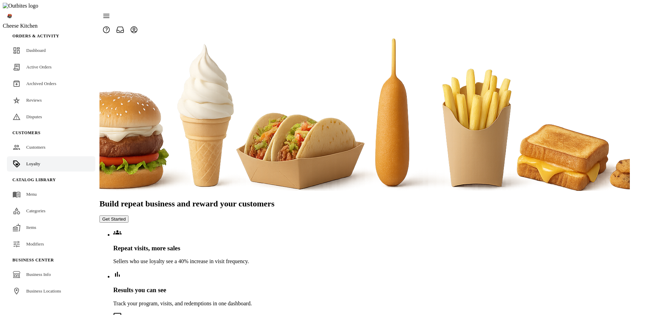
click at [129, 215] on button "Get Started" at bounding box center [113, 218] width 29 height 7
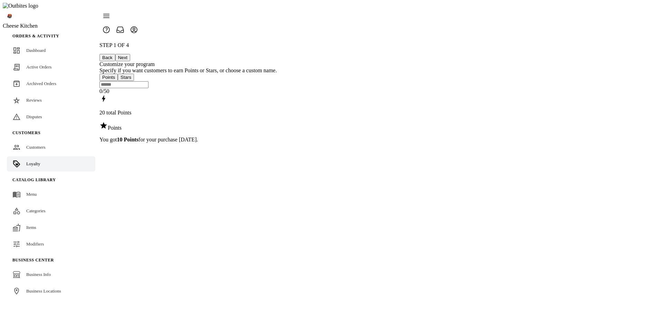
click at [130, 54] on button "Next" at bounding box center [122, 57] width 15 height 7
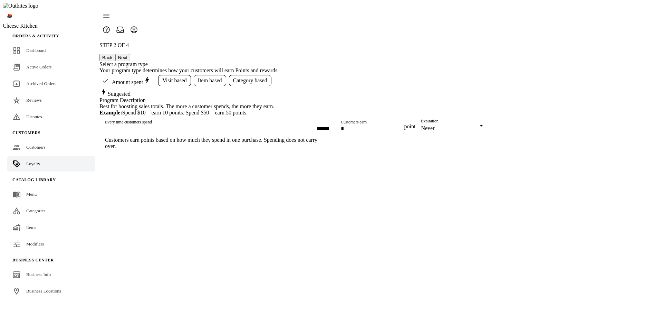
click at [130, 54] on button "Next" at bounding box center [122, 57] width 15 height 7
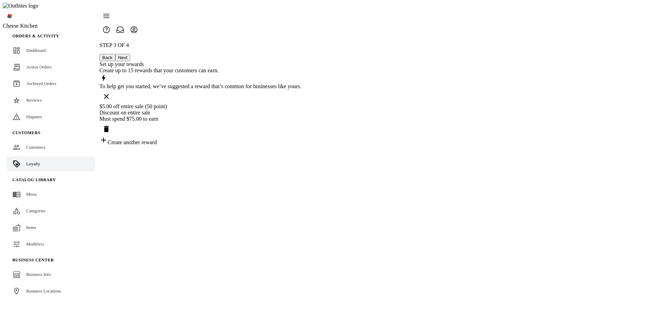
click at [130, 54] on button "Next" at bounding box center [122, 57] width 15 height 7
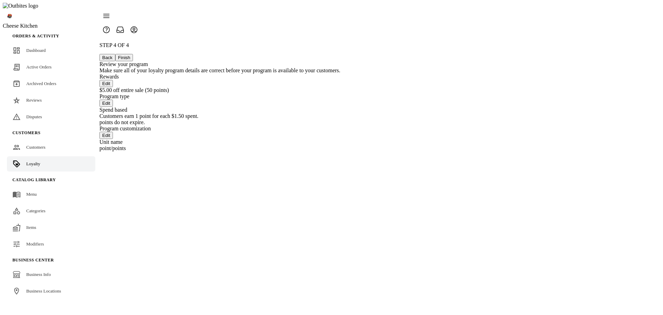
click at [133, 54] on button "Finish" at bounding box center [124, 57] width 18 height 7
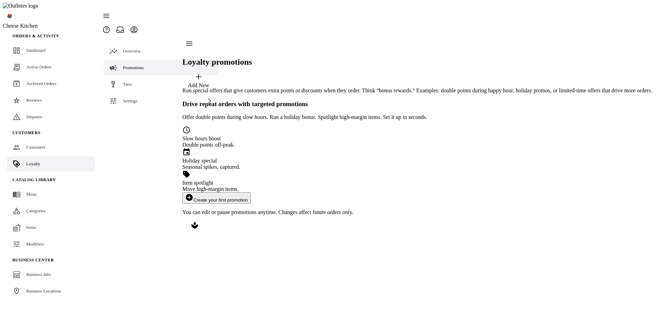
click at [280, 230] on div "Loyalty promotions Add New Run special offers that give customers extra points …" at bounding box center [417, 134] width 470 height 194
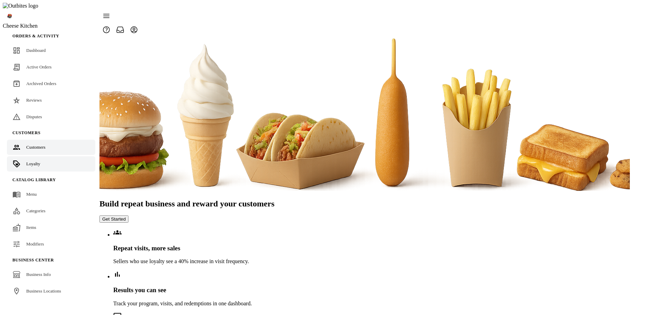
click at [32, 144] on span "Customers" at bounding box center [35, 146] width 19 height 5
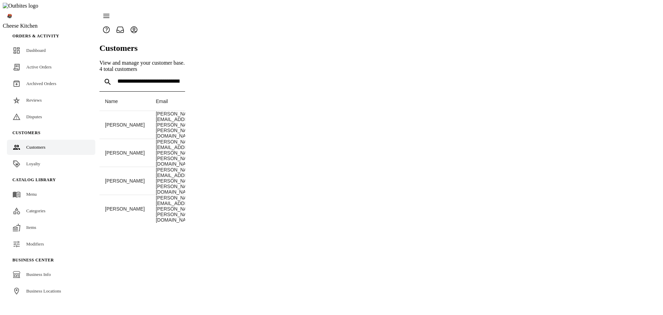
click at [34, 161] on span "Loyalty" at bounding box center [33, 163] width 14 height 5
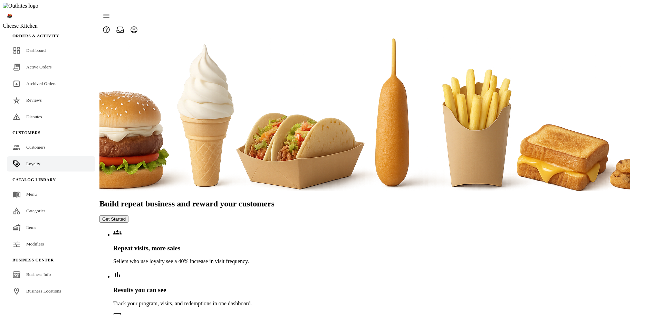
click at [129, 215] on button "Get Started" at bounding box center [113, 218] width 29 height 7
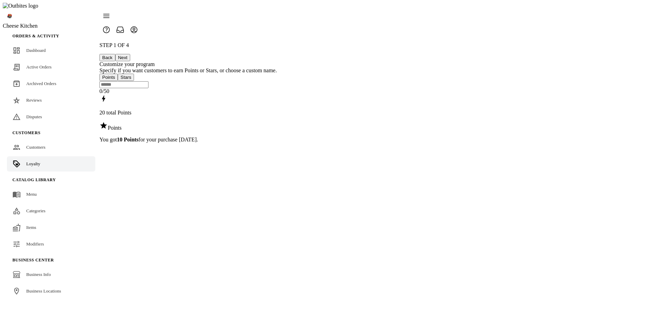
click at [130, 54] on button "Next" at bounding box center [122, 57] width 15 height 7
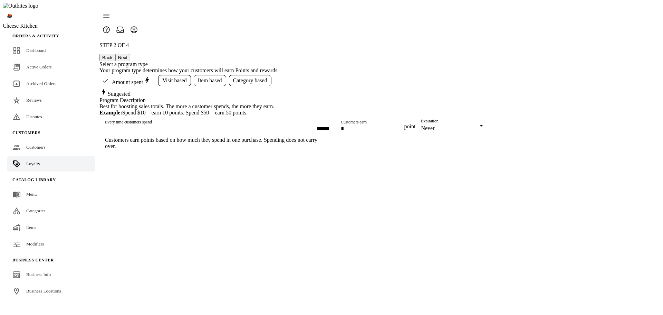
click at [130, 54] on button "Next" at bounding box center [122, 57] width 15 height 7
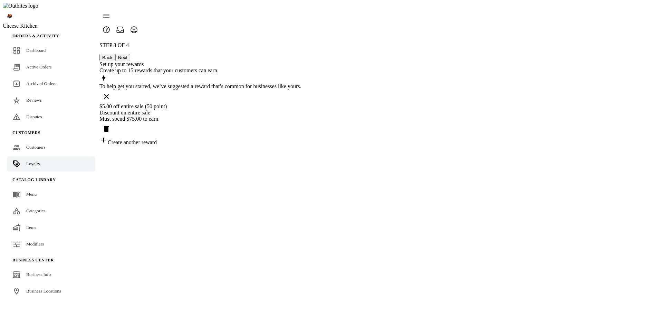
click at [130, 54] on button "Next" at bounding box center [122, 57] width 15 height 7
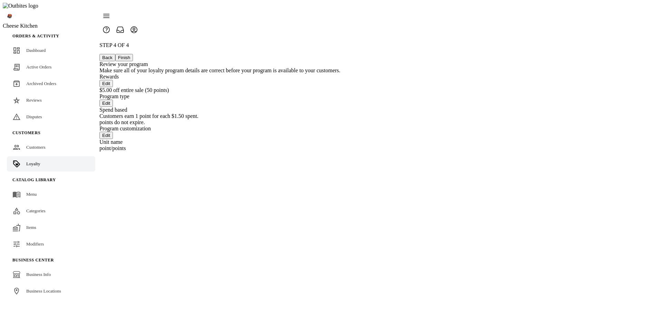
click at [133, 54] on button "Finish" at bounding box center [124, 57] width 18 height 7
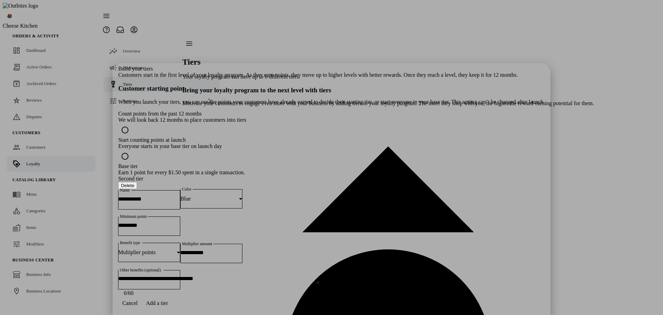
click at [180, 196] on input "Name" at bounding box center [149, 199] width 62 height 6
type input "******"
click at [239, 196] on div "Blue" at bounding box center [209, 199] width 59 height 6
click at [362, 199] on mat-option "Bronze" at bounding box center [386, 198] width 104 height 17
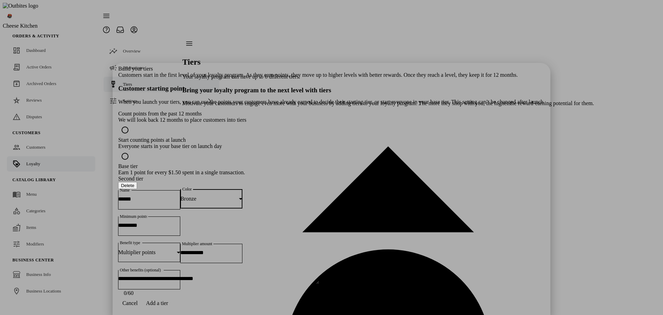
click at [180, 222] on input "Minimum points" at bounding box center [149, 225] width 62 height 6
type input "*"
type input "***"
click at [242, 249] on input "Multiplier amount" at bounding box center [211, 252] width 62 height 6
type input "****"
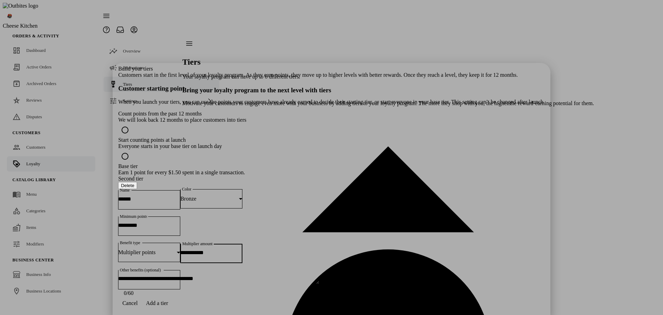
click at [177, 249] on div "Multiplier points" at bounding box center [147, 252] width 59 height 6
click at [282, 203] on div at bounding box center [331, 157] width 663 height 315
click at [168, 303] on span "Add a tier" at bounding box center [157, 303] width 22 height 6
click at [180, 314] on input "Name" at bounding box center [149, 319] width 62 height 6
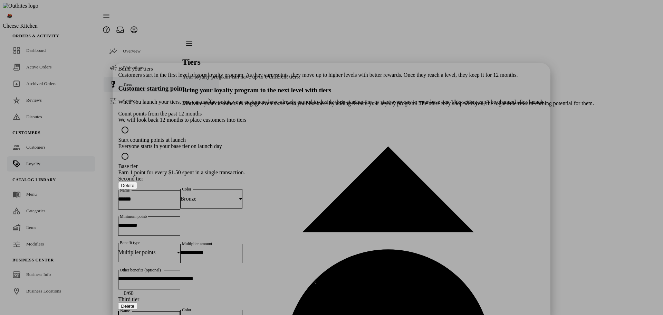
type input "******"
click at [239, 314] on div "Blue" at bounding box center [209, 319] width 59 height 6
click at [358, 273] on mat-option "Silver" at bounding box center [383, 275] width 103 height 17
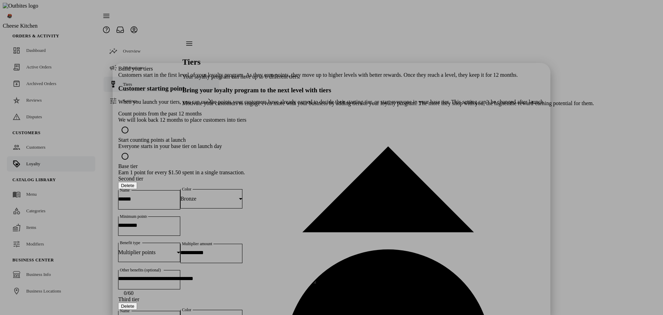
type input "***"
drag, startPoint x: 333, startPoint y: 306, endPoint x: 308, endPoint y: 235, distance: 75.5
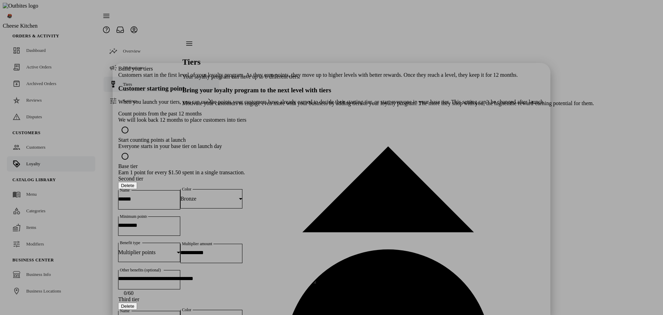
scroll to position [232, 0]
type input "****"
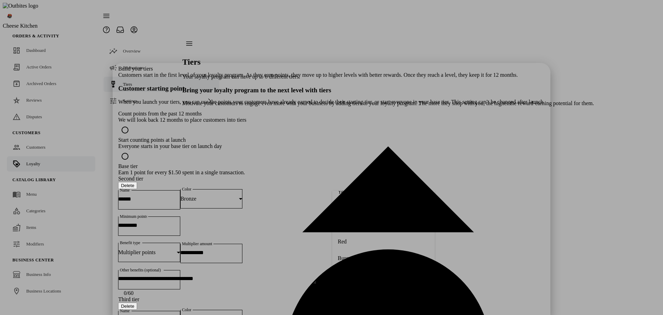
click at [362, 204] on mat-option "Gold" at bounding box center [383, 208] width 103 height 17
type input "***"
type input "*"
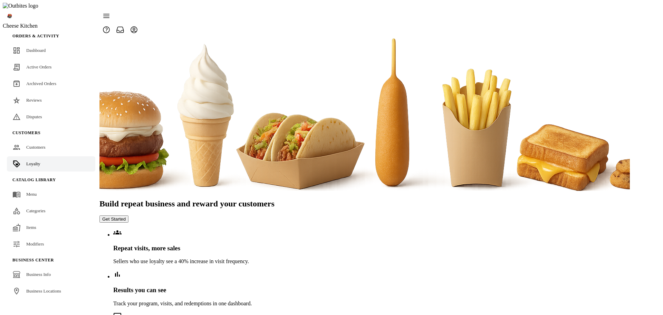
click at [129, 215] on button "Get Started" at bounding box center [113, 218] width 29 height 7
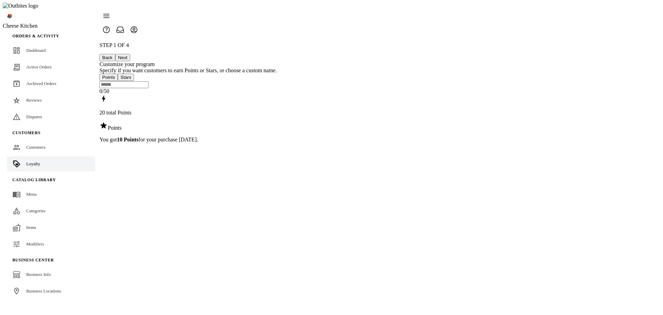
click at [130, 54] on button "Next" at bounding box center [122, 57] width 15 height 7
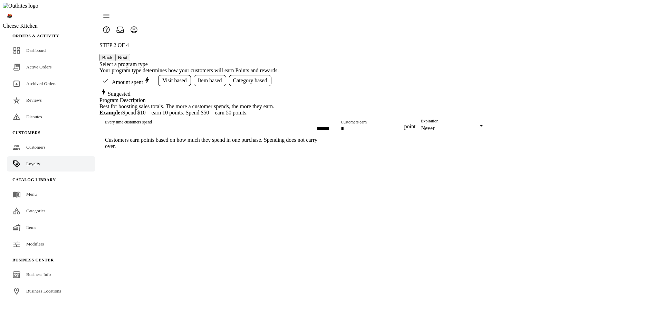
click at [130, 54] on button "Next" at bounding box center [122, 57] width 15 height 7
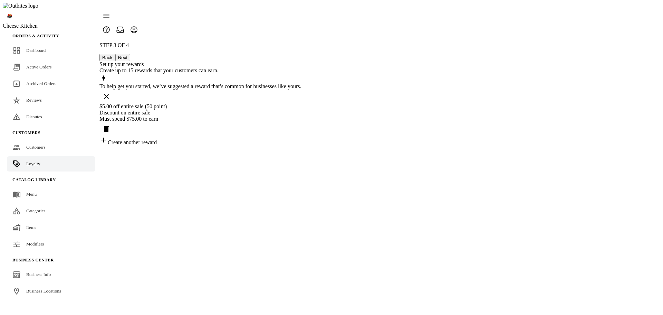
click at [130, 54] on button "Next" at bounding box center [122, 57] width 15 height 7
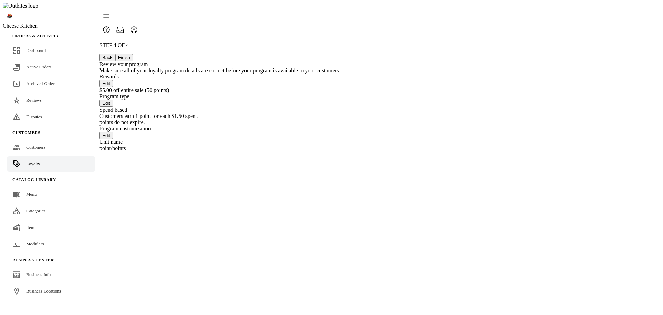
click at [133, 54] on button "Finish" at bounding box center [124, 57] width 18 height 7
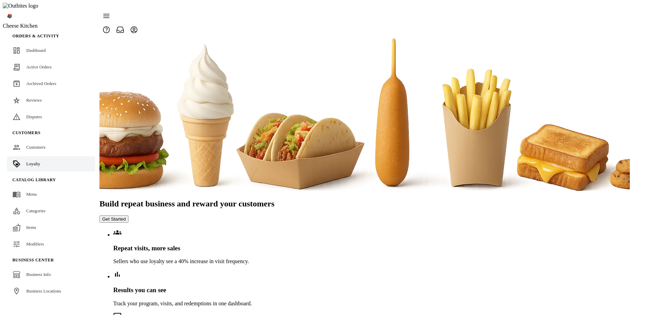
click at [129, 215] on button "Get Started" at bounding box center [113, 218] width 29 height 7
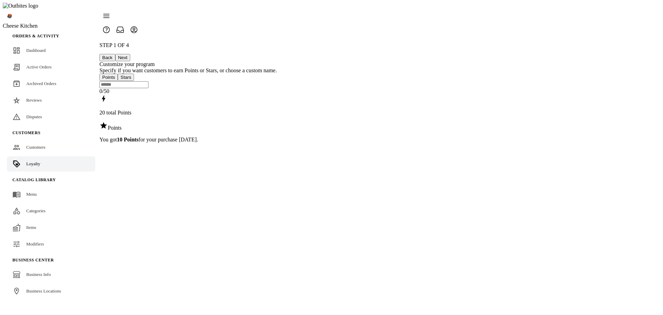
click at [130, 54] on button "Next" at bounding box center [122, 57] width 15 height 7
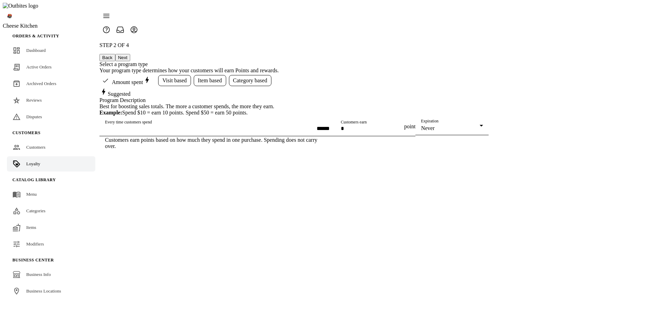
click at [130, 54] on button "Next" at bounding box center [122, 57] width 15 height 7
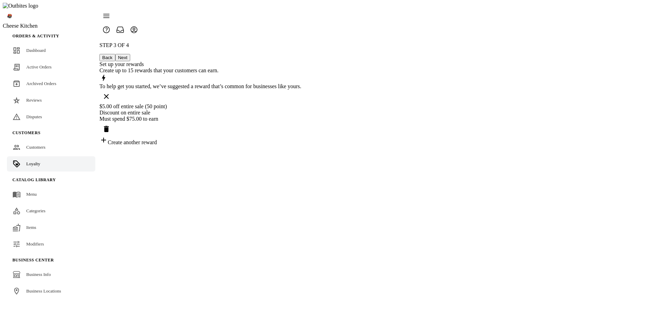
click at [130, 54] on button "Next" at bounding box center [122, 57] width 15 height 7
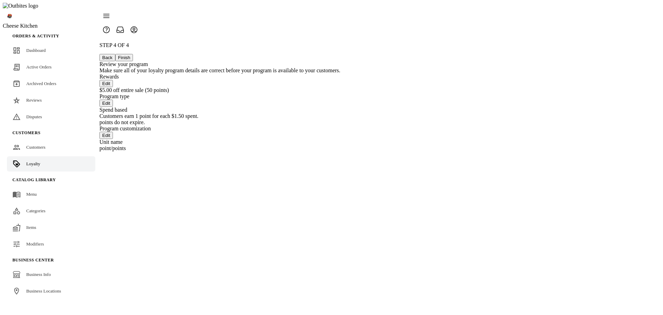
click at [133, 54] on button "Finish" at bounding box center [124, 57] width 18 height 7
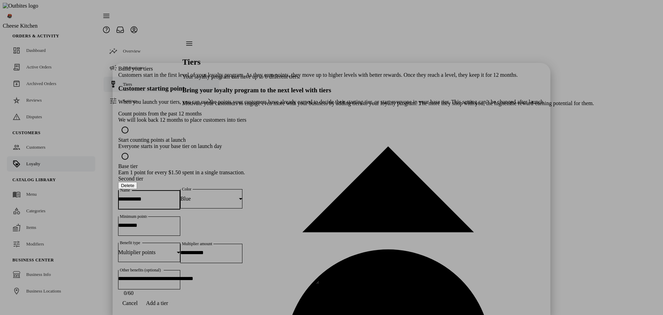
click at [180, 196] on input "Name" at bounding box center [149, 199] width 62 height 6
click at [137, 303] on span "Cancel" at bounding box center [129, 303] width 15 height 6
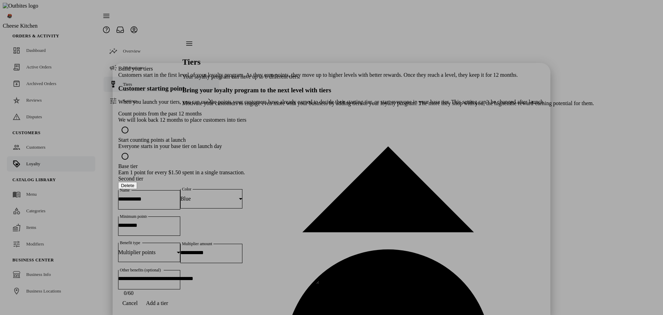
click at [180, 190] on div at bounding box center [149, 199] width 62 height 19
type input "*"
type input "********"
click at [180, 222] on input "Minimum points" at bounding box center [149, 225] width 62 height 6
type input "***"
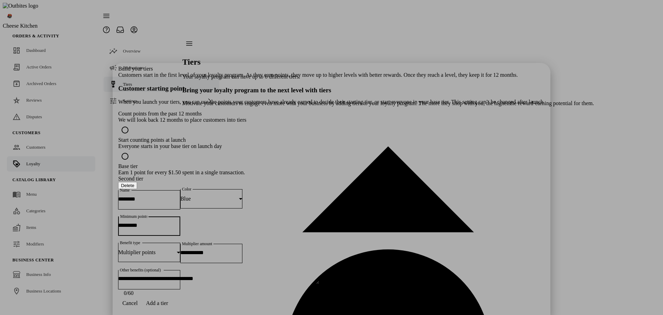
click at [242, 249] on input "Multiplier amount" at bounding box center [211, 252] width 62 height 6
type input "****"
click at [172, 305] on button "Add a tier" at bounding box center [157, 303] width 30 height 14
click at [180, 311] on div at bounding box center [149, 320] width 62 height 19
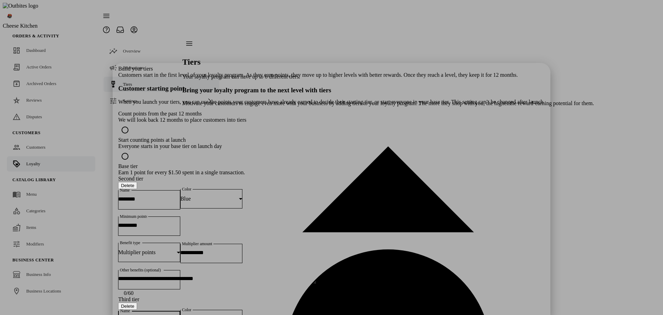
type input "********"
click at [239, 314] on div "Blue" at bounding box center [209, 319] width 59 height 6
click at [363, 135] on mat-option "Green" at bounding box center [383, 131] width 103 height 17
type input "***"
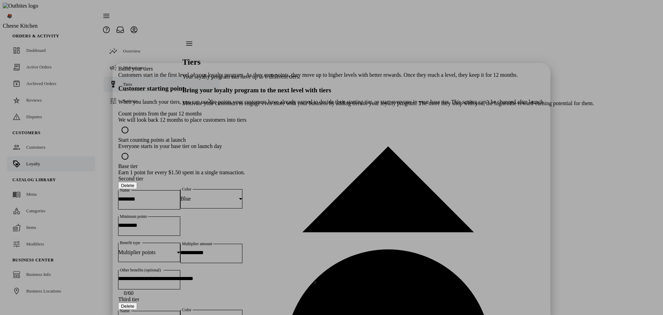
type input "***"
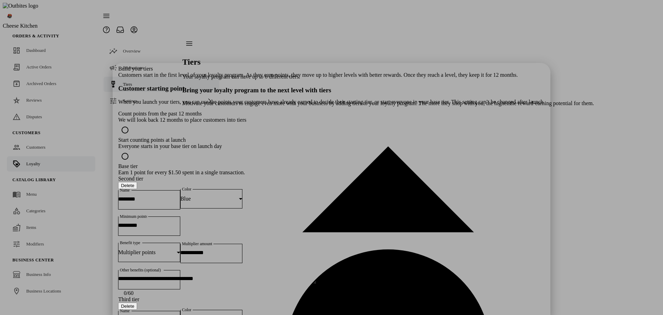
scroll to position [232, 0]
type input "****"
click at [362, 227] on mat-option "Gold" at bounding box center [383, 229] width 103 height 17
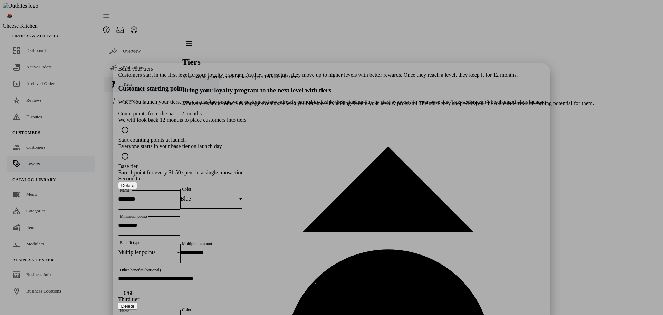
scroll to position [232, 0]
type input "***"
type input "*"
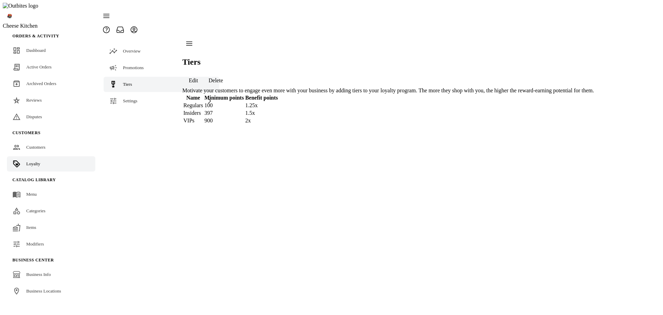
click at [198, 77] on span "Edit" at bounding box center [193, 80] width 9 height 6
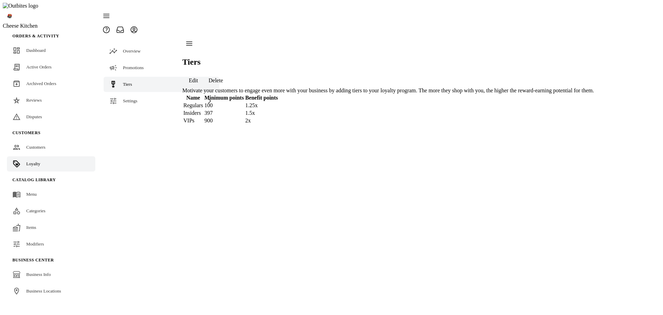
click at [227, 72] on span "button" at bounding box center [215, 80] width 23 height 17
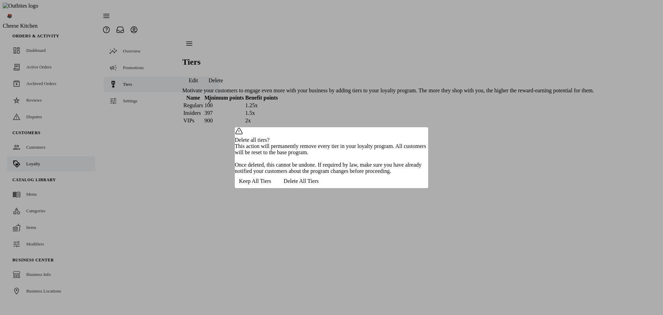
click at [275, 189] on span "button" at bounding box center [255, 181] width 40 height 17
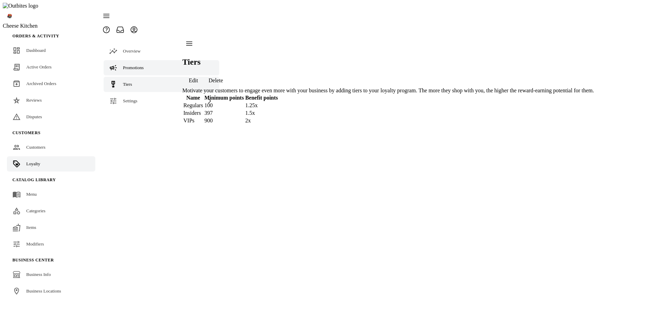
drag, startPoint x: 121, startPoint y: 53, endPoint x: 124, endPoint y: 54, distance: 3.6
click at [123, 65] on span "Promotions" at bounding box center [133, 67] width 21 height 5
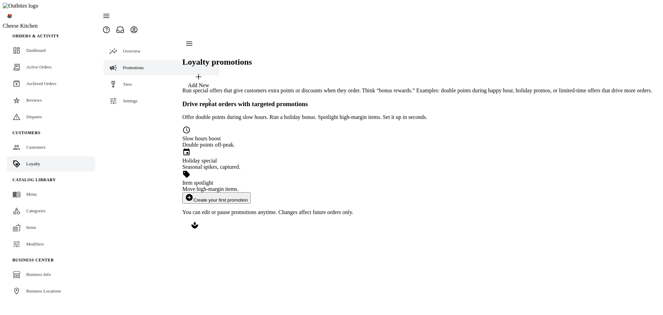
click at [251, 192] on button "add_circle Create your first promotion" at bounding box center [216, 197] width 68 height 11
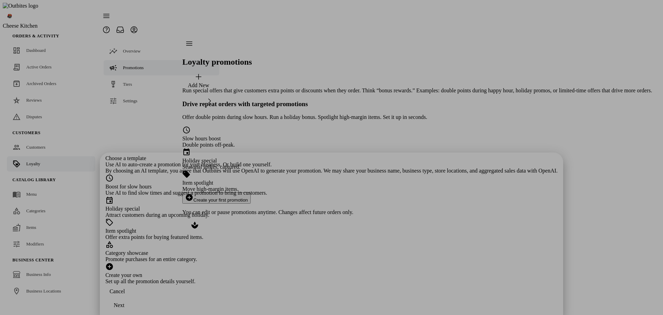
click at [266, 234] on div "Offer extra points for buying featured items." at bounding box center [331, 237] width 453 height 6
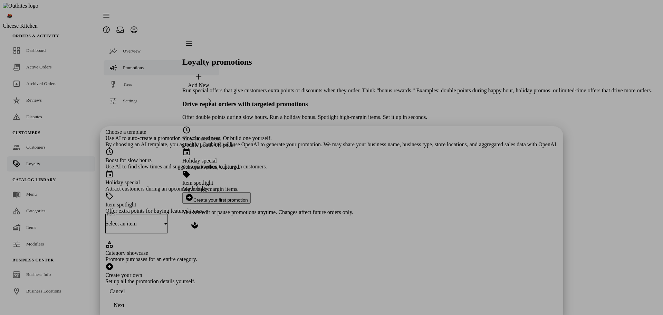
click at [137, 220] on span "Select an item" at bounding box center [120, 223] width 31 height 6
click at [279, 194] on mat-option "OG" at bounding box center [331, 186] width 209 height 17
click at [277, 250] on div "Category showcase" at bounding box center [331, 253] width 453 height 6
click at [164, 242] on div "Select a category" at bounding box center [134, 245] width 59 height 6
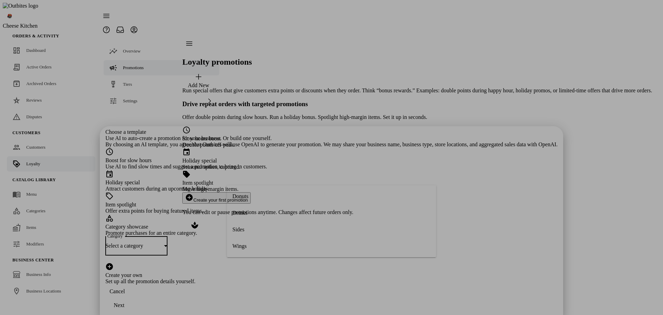
click at [262, 248] on mat-option "Wings" at bounding box center [331, 246] width 209 height 17
click at [133, 300] on span "continue" at bounding box center [118, 305] width 27 height 17
click at [343, 263] on div "Choose a template Use AI to auto-create a promotion for your business. Or build…" at bounding box center [331, 206] width 453 height 155
click at [513, 226] on div at bounding box center [331, 157] width 663 height 315
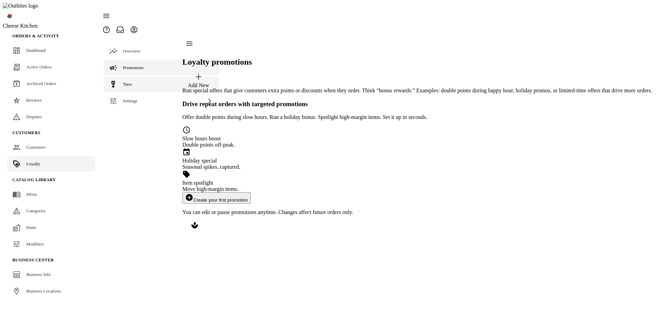
click at [134, 77] on link "Tiers" at bounding box center [162, 84] width 116 height 15
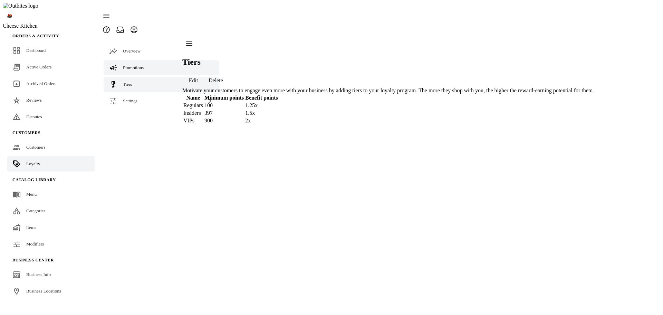
click at [141, 64] on div "Promotions" at bounding box center [133, 67] width 21 height 7
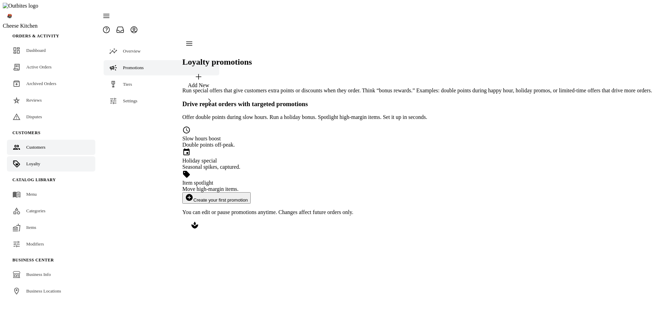
click at [47, 140] on link "Customers" at bounding box center [51, 147] width 88 height 15
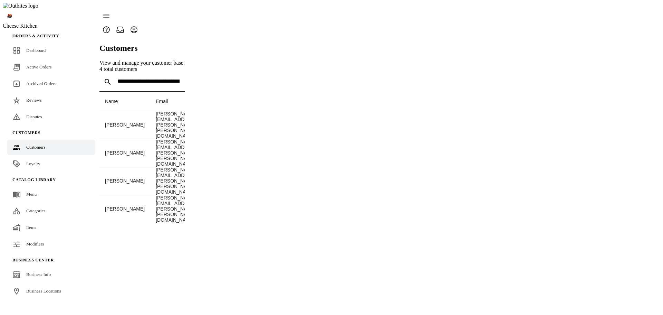
click at [41, 156] on link "Loyalty" at bounding box center [51, 163] width 88 height 15
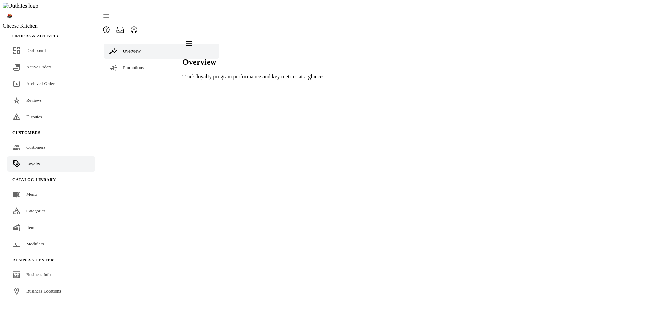
click at [140, 61] on fuse-vertical-navigation-group-item "Overview Promotions Tiers Settings" at bounding box center [161, 73] width 124 height 73
click at [141, 65] on span "Promotions" at bounding box center [133, 67] width 21 height 5
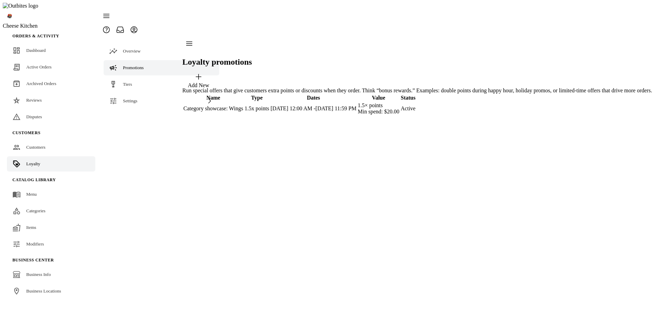
click at [244, 102] on td "Category showcase: Wings" at bounding box center [213, 108] width 60 height 13
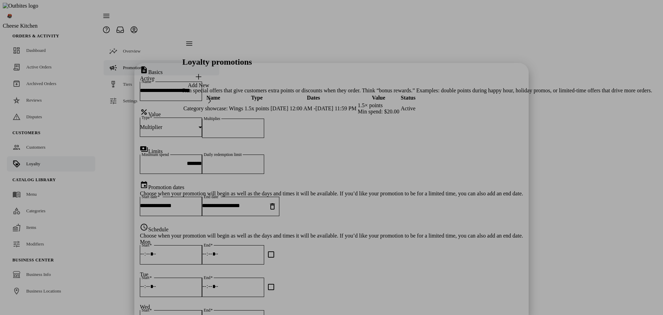
click at [496, 161] on div at bounding box center [331, 157] width 663 height 315
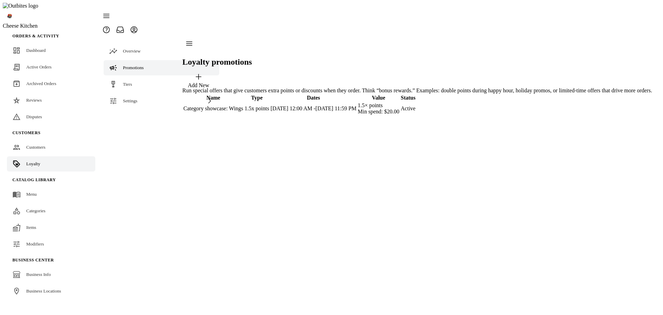
click at [215, 72] on span "button" at bounding box center [198, 80] width 32 height 17
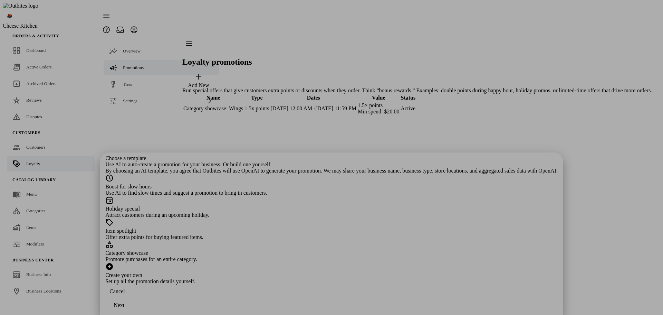
click at [323, 212] on div "Attract customers during an upcoming holiday." at bounding box center [331, 215] width 453 height 6
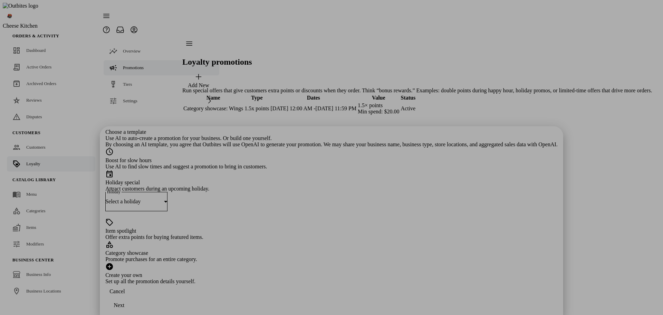
click at [164, 198] on div "Select a holiday" at bounding box center [134, 201] width 59 height 6
click at [258, 132] on span "[DATE] ([DATE])" at bounding box center [252, 131] width 41 height 6
click at [133, 302] on span "continue" at bounding box center [118, 305] width 27 height 17
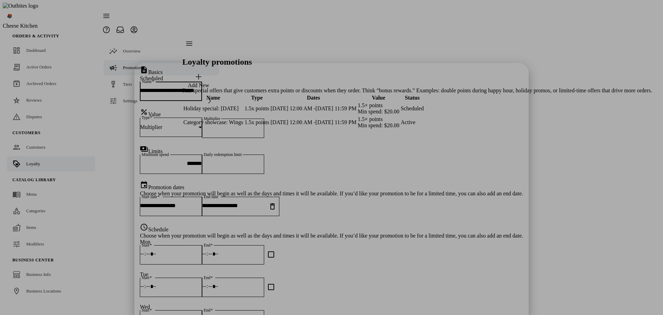
scroll to position [3, 0]
drag, startPoint x: 358, startPoint y: 116, endPoint x: 328, endPoint y: 115, distance: 30.1
click at [329, 115] on section "**********" at bounding box center [331, 269] width 383 height 407
type input "*"
drag, startPoint x: 312, startPoint y: 124, endPoint x: 299, endPoint y: 124, distance: 12.4
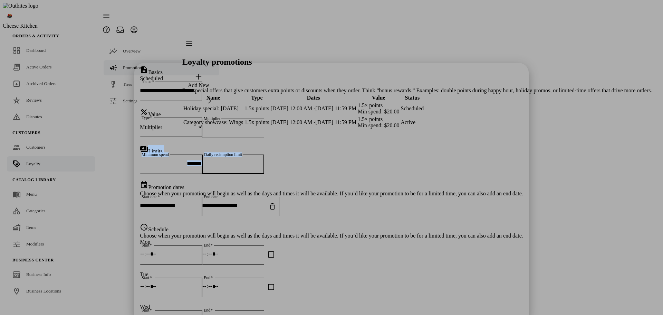
click at [299, 124] on section "**********" at bounding box center [331, 269] width 383 height 407
click at [264, 154] on div "*" at bounding box center [233, 163] width 62 height 19
type input "*"
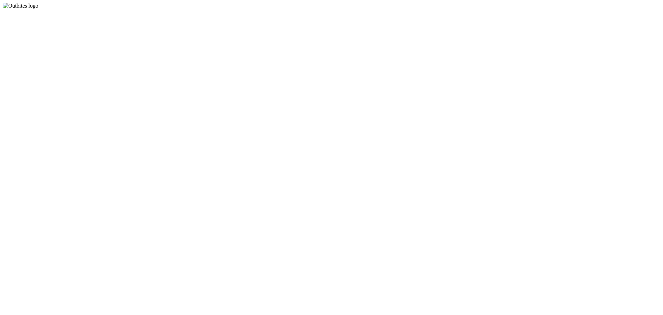
click at [424, 9] on app-root at bounding box center [332, 9] width 658 height 0
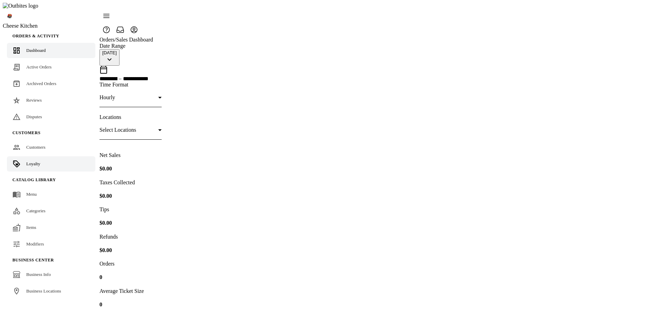
click at [35, 156] on link "Loyalty" at bounding box center [51, 163] width 88 height 15
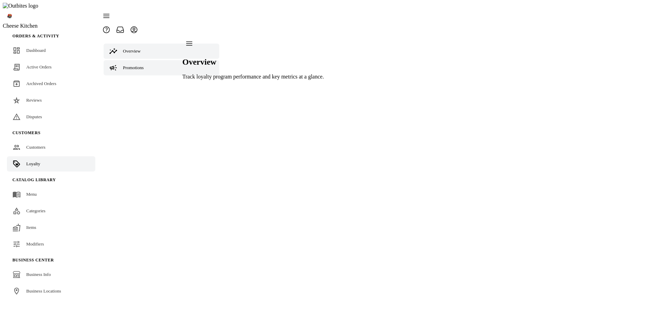
click at [146, 60] on link "Promotions" at bounding box center [162, 67] width 116 height 15
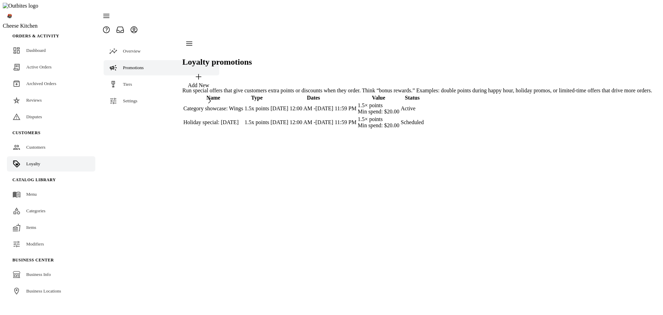
click at [269, 116] on td "1.5x points" at bounding box center [256, 122] width 25 height 13
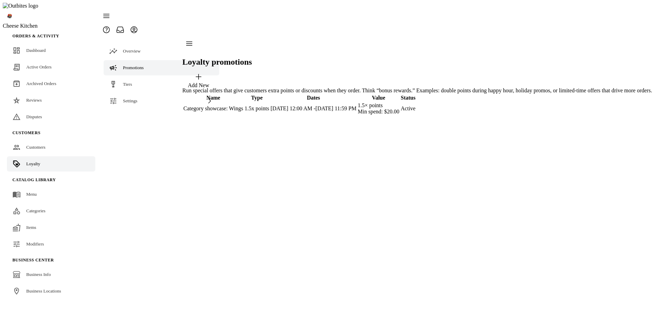
click at [313, 116] on div "Loyalty promotions Add New Run special offers that give customers extra points …" at bounding box center [417, 76] width 470 height 79
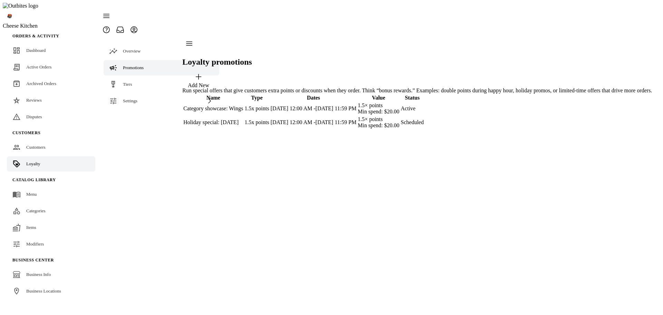
click at [269, 116] on td "1.5x points" at bounding box center [256, 122] width 25 height 13
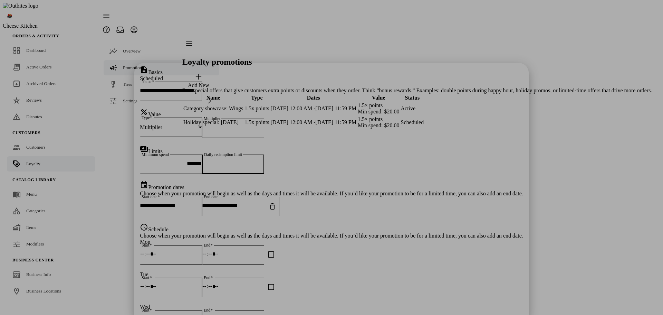
click at [264, 160] on input "*" at bounding box center [233, 163] width 62 height 6
type input "*"
click at [370, 181] on div "**********" at bounding box center [331, 202] width 383 height 42
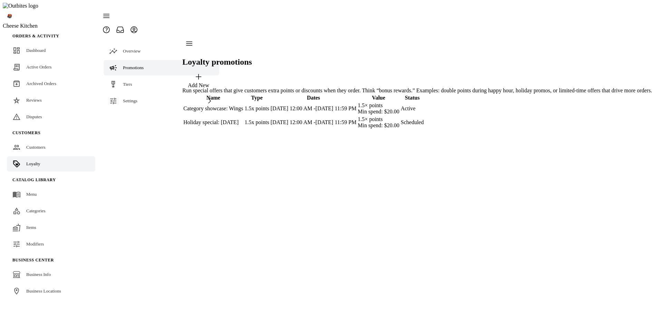
click at [269, 116] on td "1.5x points" at bounding box center [256, 122] width 25 height 13
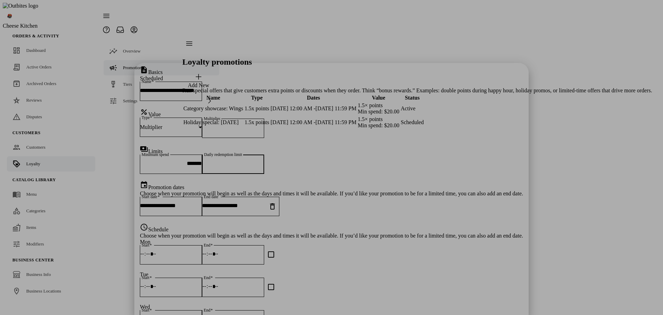
click at [264, 160] on input "*" at bounding box center [233, 163] width 62 height 6
type input "*"
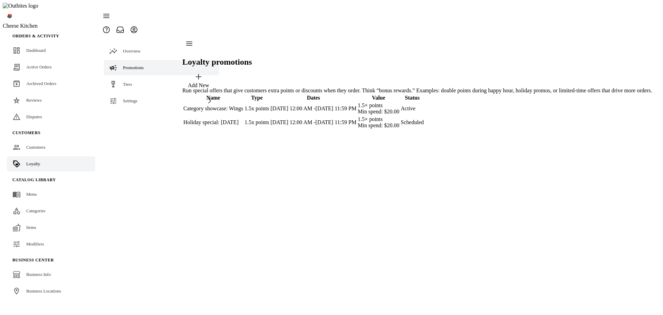
click at [269, 116] on td "1.5x points" at bounding box center [256, 122] width 25 height 13
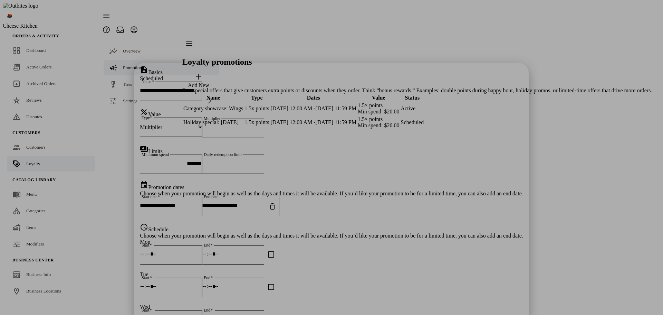
click at [495, 190] on div at bounding box center [331, 157] width 663 height 315
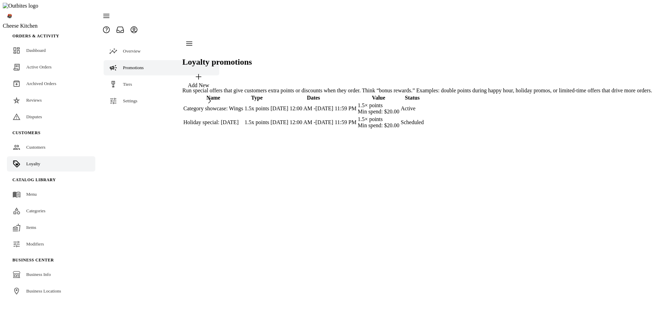
click at [269, 116] on td "1.5x points" at bounding box center [256, 122] width 25 height 13
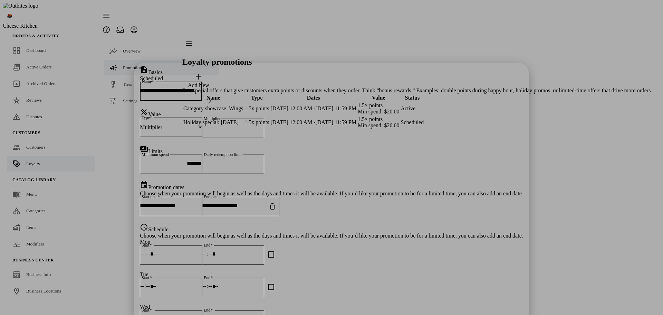
click at [264, 202] on input "**********" at bounding box center [233, 205] width 62 height 6
click at [374, 108] on span "2" at bounding box center [370, 110] width 12 height 12
type input "**********"
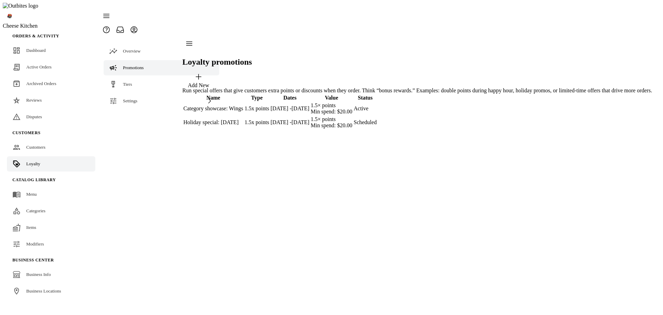
click at [269, 116] on td "1.5x points" at bounding box center [256, 122] width 25 height 13
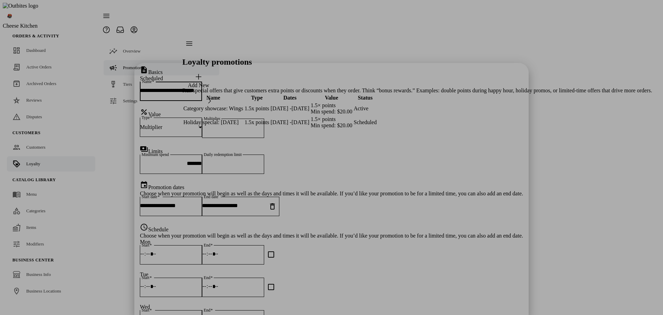
click at [277, 202] on icon "Clear end date" at bounding box center [272, 206] width 8 height 8
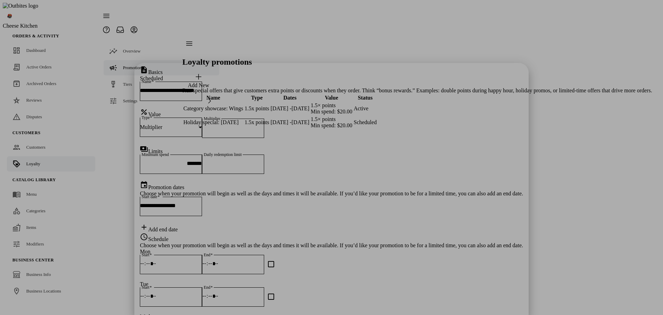
drag, startPoint x: 419, startPoint y: 300, endPoint x: 425, endPoint y: 290, distance: 11.9
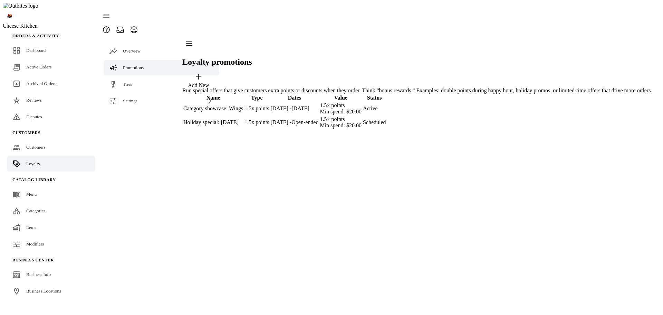
click at [209, 82] on div "Add New" at bounding box center [198, 85] width 21 height 6
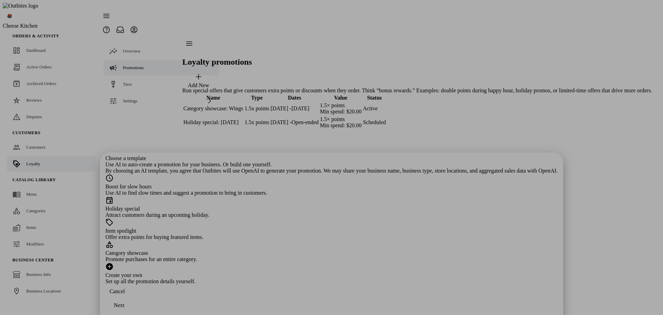
click at [360, 212] on div "Attract customers during an upcoming holiday." at bounding box center [331, 215] width 453 height 6
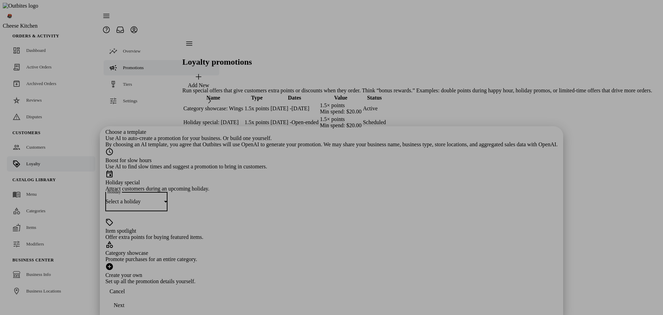
click at [164, 198] on div "Select a holiday" at bounding box center [134, 201] width 59 height 6
click at [295, 133] on mat-option "[DATE] ([DATE])" at bounding box center [331, 131] width 209 height 17
click at [124, 304] on div "Next" at bounding box center [119, 305] width 11 height 6
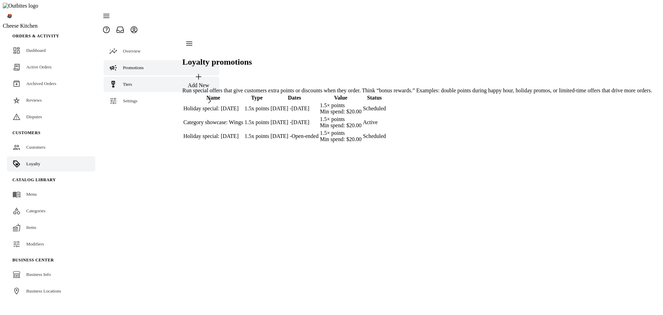
click at [128, 77] on link "Tiers" at bounding box center [162, 84] width 116 height 15
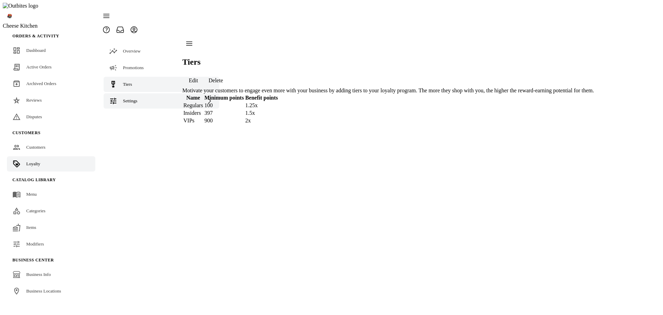
click at [137, 98] on span "Settings" at bounding box center [130, 100] width 15 height 5
click at [145, 115] on span "Terminology" at bounding box center [148, 117] width 23 height 5
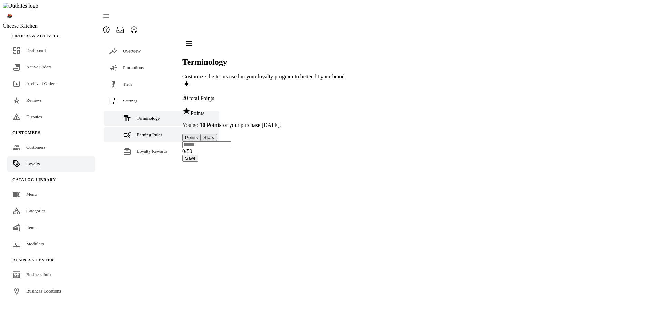
drag, startPoint x: 144, startPoint y: 119, endPoint x: 144, endPoint y: 124, distance: 4.8
click at [144, 132] on span "Earning Rules" at bounding box center [150, 134] width 26 height 5
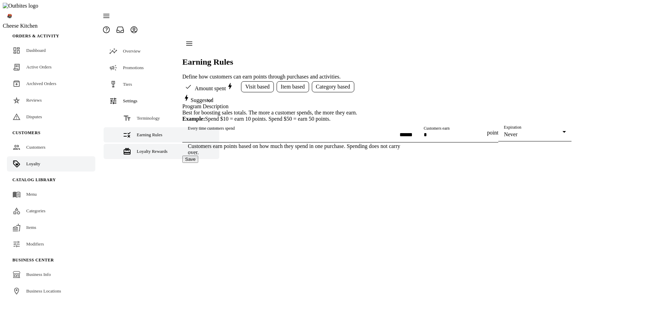
click at [143, 149] on span "Loyalty Rewards" at bounding box center [152, 151] width 31 height 5
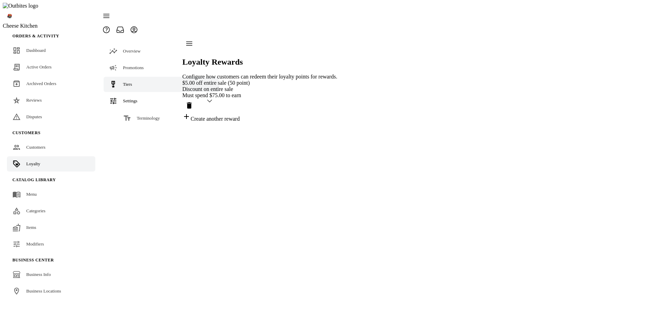
click at [131, 77] on link "Tiers" at bounding box center [162, 84] width 116 height 15
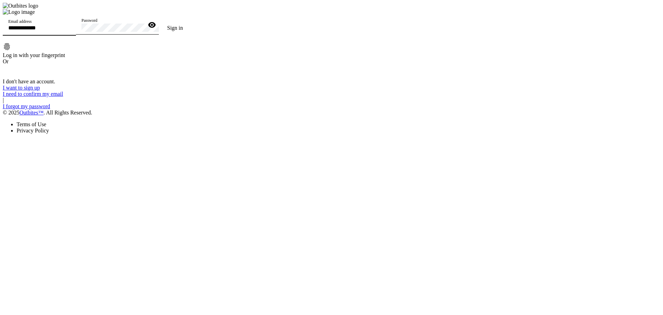
click at [70, 31] on input "Email address" at bounding box center [39, 28] width 62 height 6
type input "**********"
click at [159, 41] on div at bounding box center [117, 38] width 83 height 7
click at [159, 21] on button "Sign in" at bounding box center [175, 28] width 32 height 14
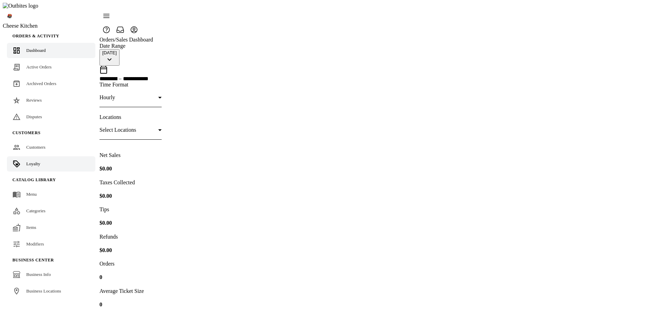
click at [33, 161] on span "Loyalty" at bounding box center [33, 163] width 14 height 5
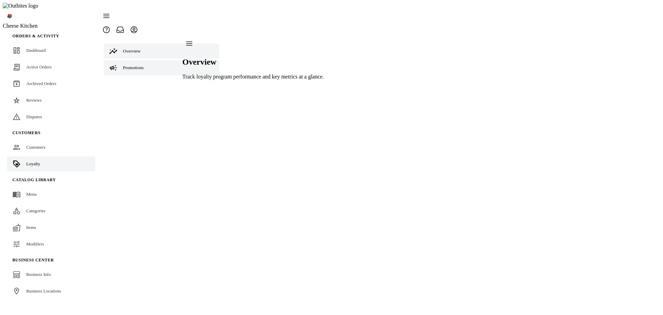
click at [145, 60] on link "Promotions" at bounding box center [162, 67] width 116 height 15
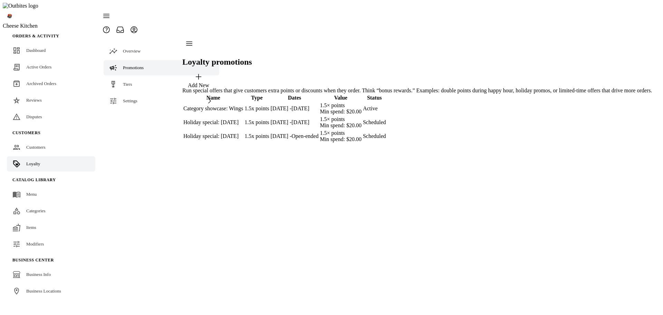
click at [244, 116] on td "Holiday special: [DATE]" at bounding box center [213, 122] width 60 height 13
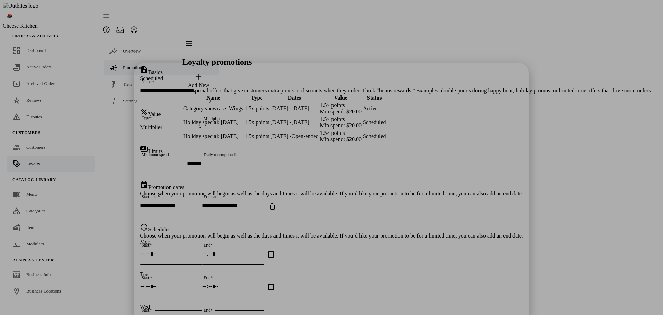
scroll to position [3, 0]
click at [570, 241] on div at bounding box center [331, 157] width 663 height 315
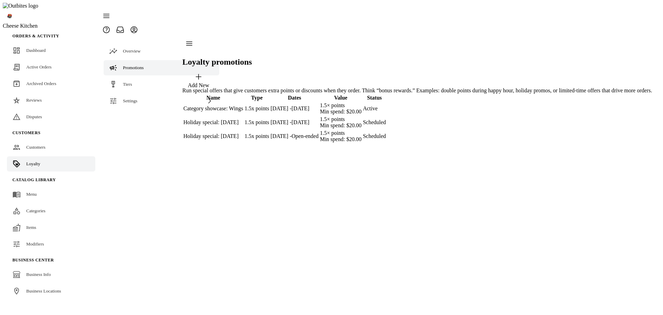
click at [269, 131] on td "1.5x points" at bounding box center [256, 136] width 25 height 13
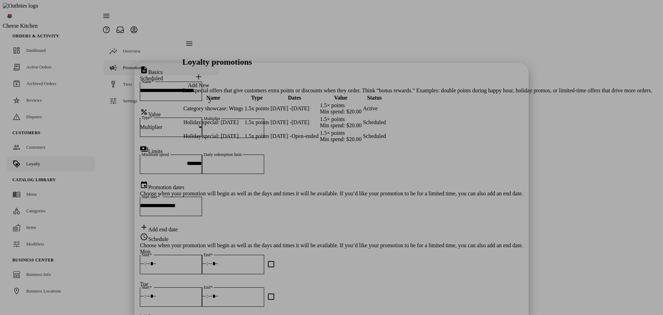
drag, startPoint x: 557, startPoint y: 175, endPoint x: 567, endPoint y: 174, distance: 9.8
click at [558, 175] on div at bounding box center [331, 157] width 663 height 315
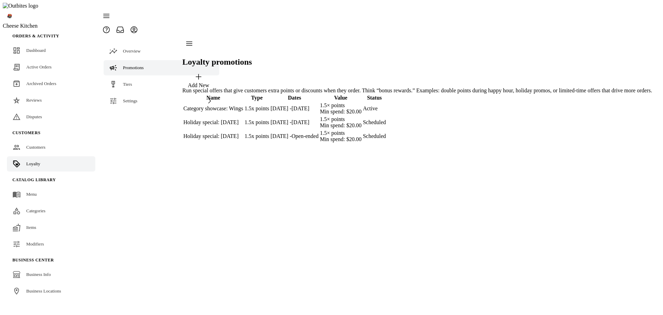
click at [269, 130] on td "1.5x points" at bounding box center [256, 136] width 25 height 13
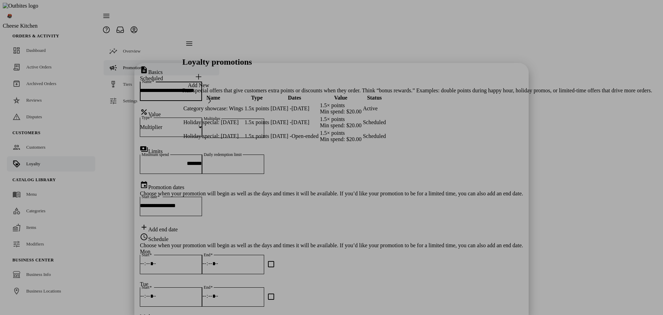
scroll to position [177, 0]
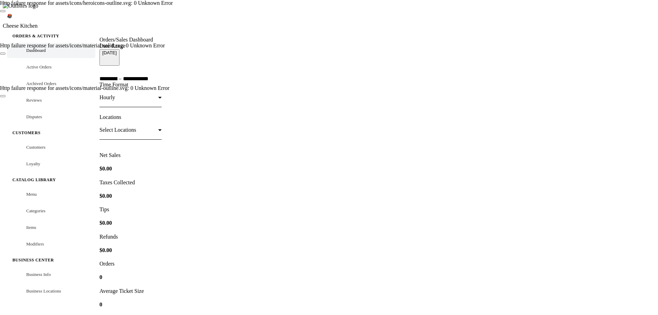
click at [6, 11] on button "Close" at bounding box center [3, 11] width 6 height 2
click at [6, 12] on button "Close" at bounding box center [3, 11] width 6 height 2
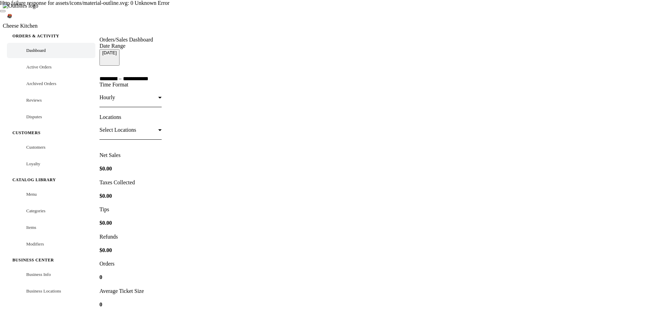
click at [6, 12] on button "Close" at bounding box center [3, 11] width 6 height 2
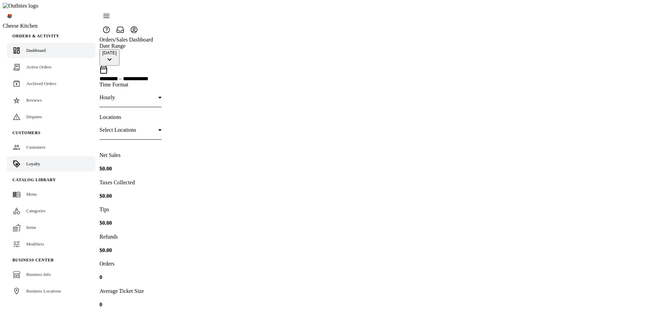
click at [40, 157] on link "Loyalty" at bounding box center [51, 163] width 88 height 15
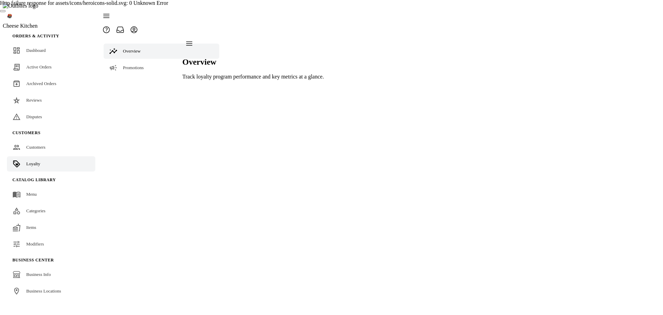
click at [6, 12] on button "Close" at bounding box center [3, 11] width 6 height 2
click at [324, 80] on div "Overview Track loyalty program performance and key metrics at a glance." at bounding box center [253, 58] width 142 height 43
click at [140, 60] on link "Promotions" at bounding box center [162, 67] width 116 height 15
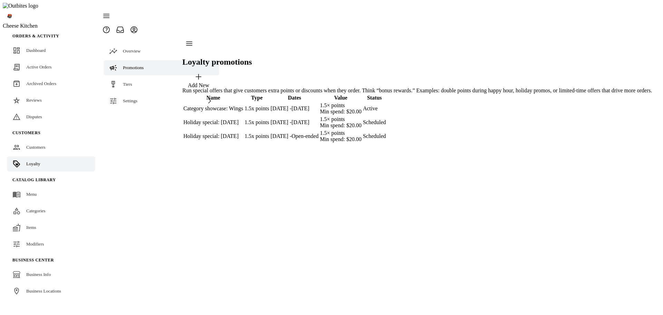
click at [243, 133] on div "Holiday special: [DATE]" at bounding box center [213, 136] width 60 height 6
click at [243, 119] on div "Holiday special: [DATE]" at bounding box center [213, 122] width 60 height 6
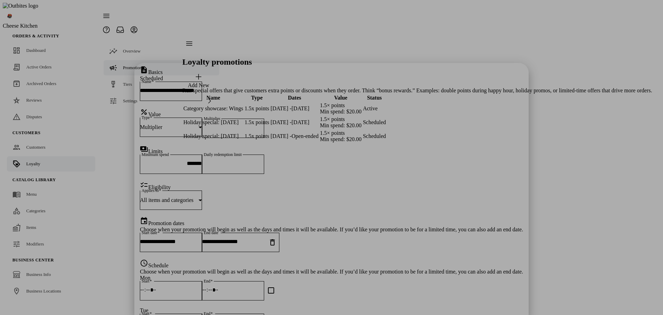
click at [193, 197] on span "All items and categories" at bounding box center [167, 200] width 54 height 6
click at [251, 207] on span "Specific items" at bounding box center [247, 209] width 31 height 6
click at [234, 197] on mat-label "Choose items" at bounding box center [219, 200] width 30 height 6
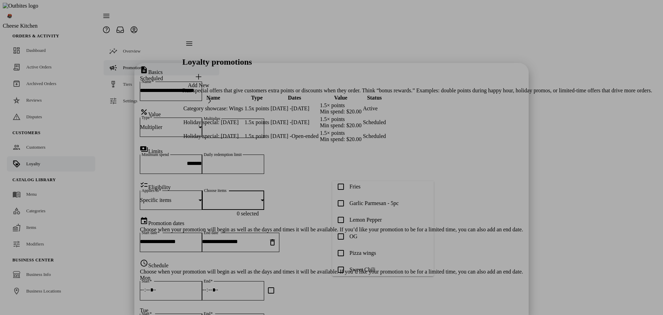
scroll to position [69, 0]
click at [368, 210] on mat-option "OG" at bounding box center [383, 206] width 102 height 17
click at [368, 227] on mat-option "Pizza wings" at bounding box center [383, 222] width 102 height 17
click at [361, 230] on span "Sweet Chili" at bounding box center [363, 232] width 26 height 6
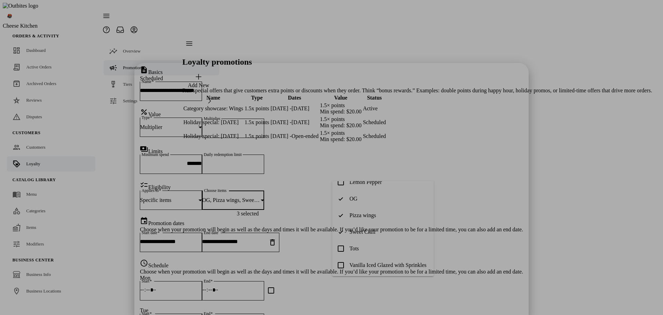
click at [358, 249] on span "Tots" at bounding box center [354, 248] width 9 height 6
click at [372, 265] on span "Vanilla Iced Glazed with Sprinkles" at bounding box center [388, 265] width 77 height 6
click at [358, 209] on span "Coke" at bounding box center [356, 209] width 12 height 6
click at [360, 195] on span "Chile [PERSON_NAME]" at bounding box center [378, 192] width 57 height 6
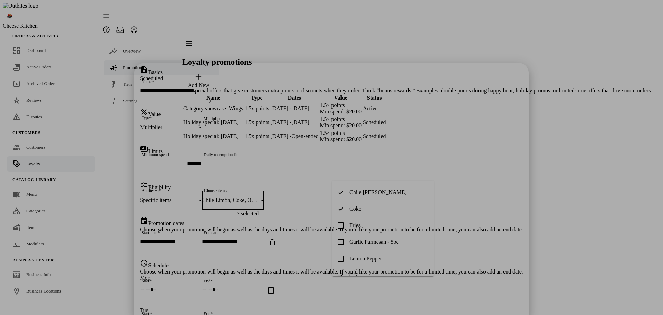
click at [321, 191] on div at bounding box center [331, 157] width 663 height 315
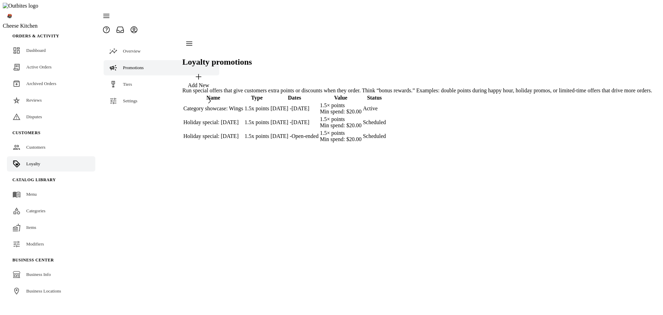
click at [215, 72] on span "button" at bounding box center [198, 80] width 32 height 17
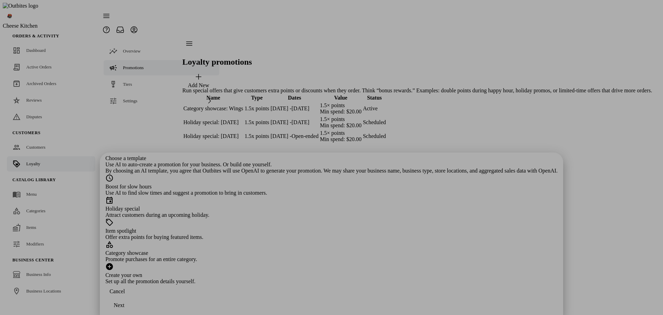
click at [484, 226] on div at bounding box center [331, 157] width 663 height 315
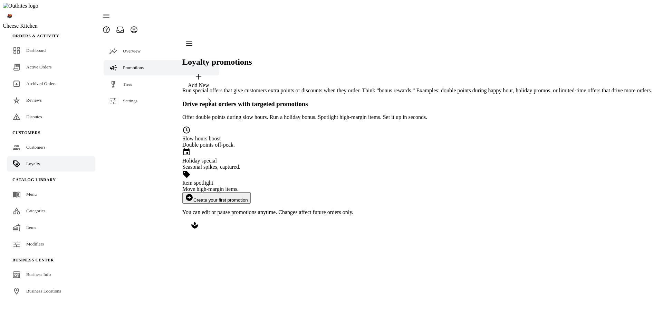
click at [251, 192] on button "add_circle Create your first promotion" at bounding box center [216, 197] width 68 height 11
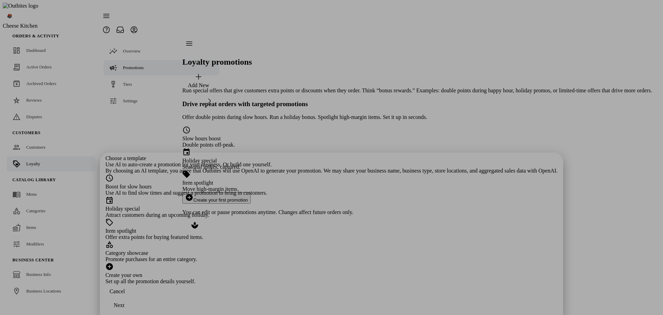
click at [290, 212] on div "Attract customers during an upcoming holiday." at bounding box center [331, 215] width 453 height 6
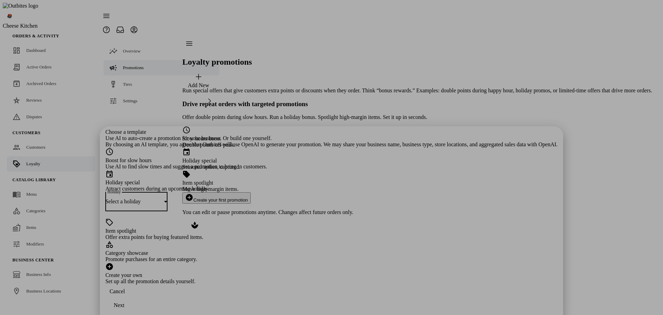
click at [164, 198] on div "Select a holiday" at bounding box center [134, 201] width 59 height 6
click at [273, 131] on span "[DATE] ([DATE])" at bounding box center [252, 131] width 41 height 6
click at [124, 303] on div "Next" at bounding box center [119, 305] width 11 height 6
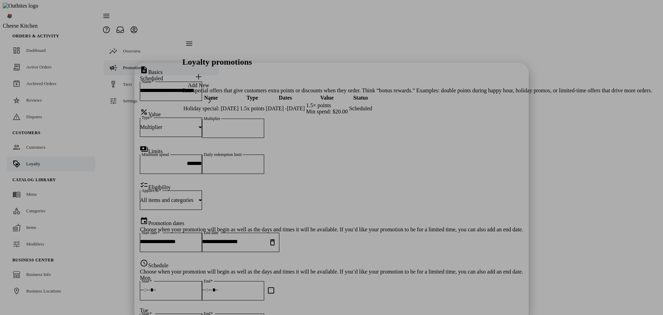
click at [199, 197] on div "All items and categories" at bounding box center [169, 200] width 59 height 6
click at [299, 208] on mat-option "Specific items" at bounding box center [330, 208] width 207 height 17
click at [379, 181] on div "checklist Eligibility Applies to Specific items Choose items 0 selected" at bounding box center [331, 199] width 383 height 36
click at [234, 197] on mat-label "Choose items" at bounding box center [219, 200] width 30 height 6
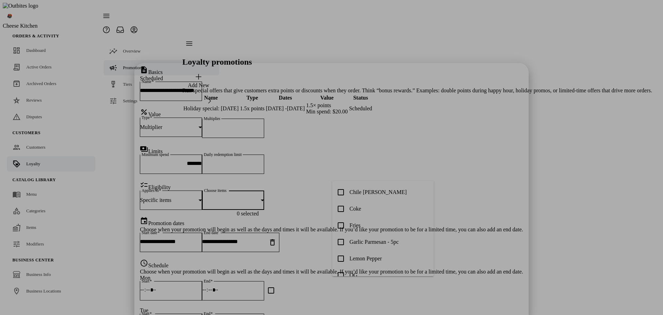
click at [368, 146] on div at bounding box center [331, 157] width 663 height 315
click at [202, 190] on div "Specific items" at bounding box center [171, 199] width 62 height 19
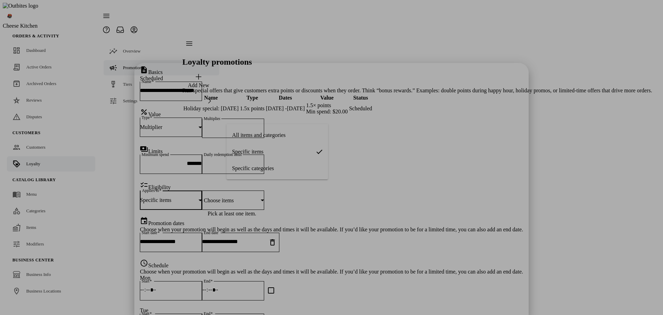
click at [282, 165] on mat-option "Specific categories" at bounding box center [278, 168] width 102 height 17
click at [244, 197] on mat-label "Choose categories" at bounding box center [224, 200] width 40 height 6
click at [360, 153] on span "Drinks" at bounding box center [357, 152] width 15 height 6
click at [351, 138] on span "Donuts" at bounding box center [358, 135] width 16 height 6
click at [303, 137] on div at bounding box center [331, 157] width 663 height 315
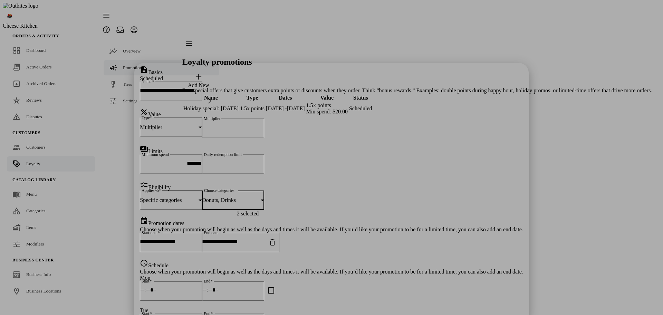
click at [236, 197] on span "Donuts, Drinks" at bounding box center [219, 200] width 34 height 6
click at [275, 112] on div at bounding box center [331, 157] width 663 height 315
click at [182, 197] on span "Specific categories" at bounding box center [161, 200] width 42 height 6
click at [266, 134] on span "All items and categories" at bounding box center [259, 135] width 54 height 6
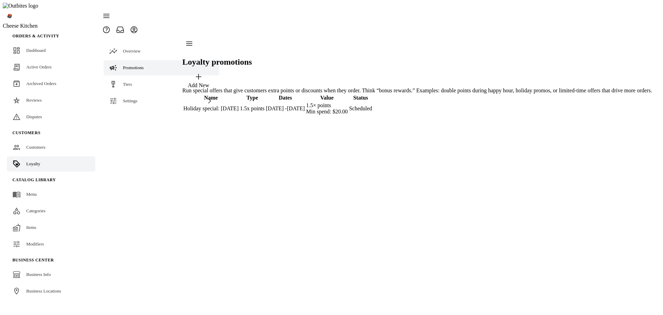
click at [278, 116] on div "Loyalty promotions Add New Run special offers that give customers extra points …" at bounding box center [417, 76] width 470 height 79
click at [265, 102] on td "1.5x points" at bounding box center [252, 108] width 25 height 13
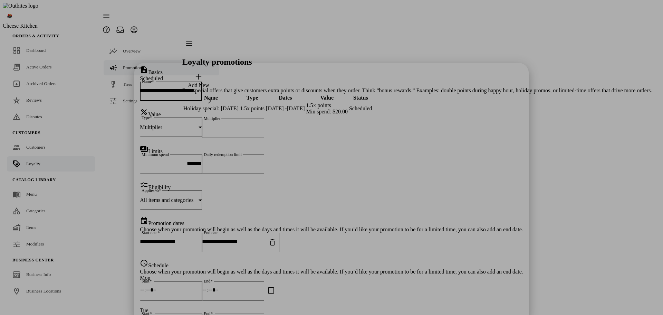
click at [433, 181] on div "checklist Eligibility Applies to All items and categories" at bounding box center [331, 199] width 383 height 36
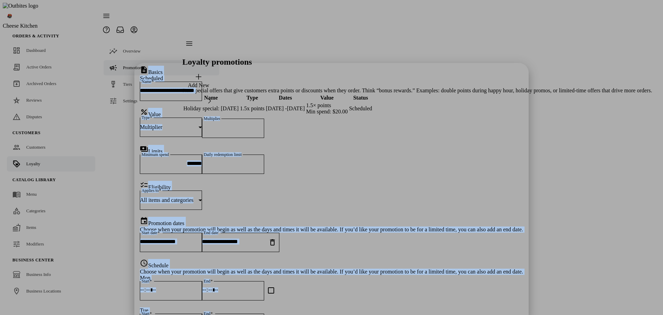
drag, startPoint x: 229, startPoint y: 15, endPoint x: 438, endPoint y: 264, distance: 325.1
click at [447, 311] on div "**********" at bounding box center [331, 294] width 383 height 456
copy div "Basics Scheduled Name percent Value Type Multiplier Multiplier payments Limits …"
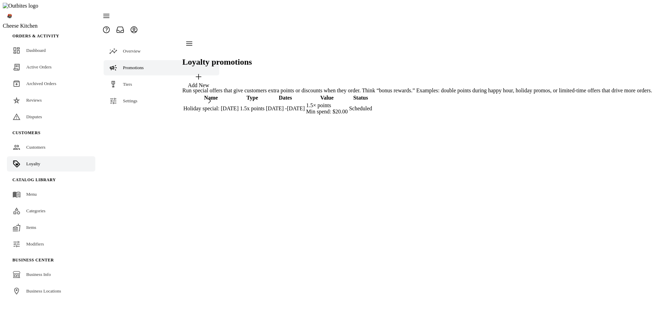
click at [209, 82] on div "Add New" at bounding box center [198, 85] width 21 height 6
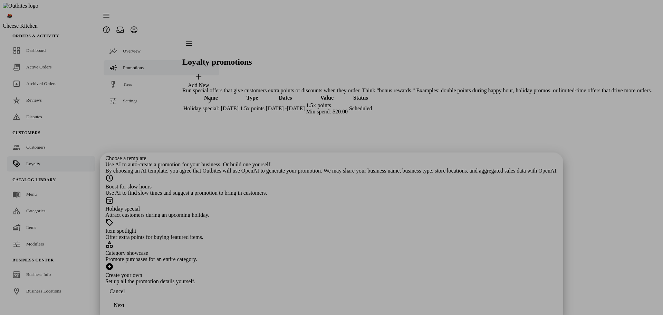
click at [299, 272] on div "Create your own" at bounding box center [331, 275] width 453 height 6
click at [124, 304] on div "Next" at bounding box center [119, 305] width 11 height 6
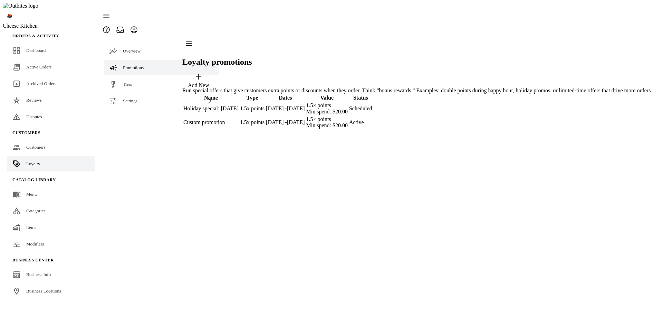
click at [531, 130] on div "Loyalty promotions Add New Run special offers that give customers extra points …" at bounding box center [417, 83] width 470 height 93
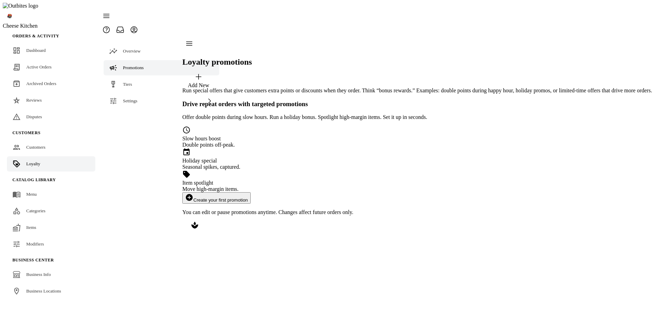
click at [251, 192] on button "add_circle Create your first promotion" at bounding box center [216, 197] width 68 height 11
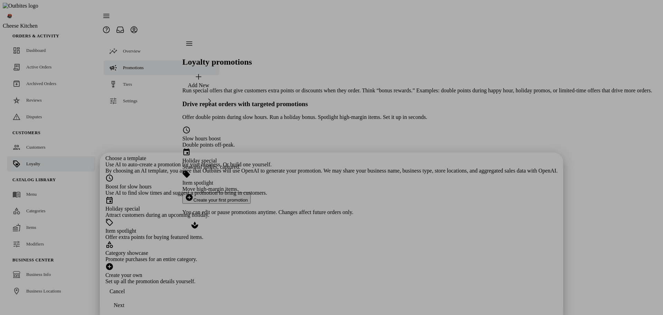
click at [331, 212] on div "Attract customers during an upcoming holiday." at bounding box center [331, 215] width 453 height 6
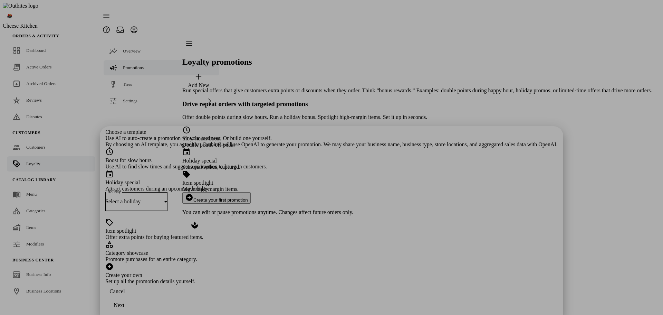
click at [164, 198] on div "Select a holiday" at bounding box center [134, 201] width 59 height 6
click at [271, 131] on span "[DATE] ([DATE])" at bounding box center [252, 131] width 41 height 6
